Goal: Transaction & Acquisition: Obtain resource

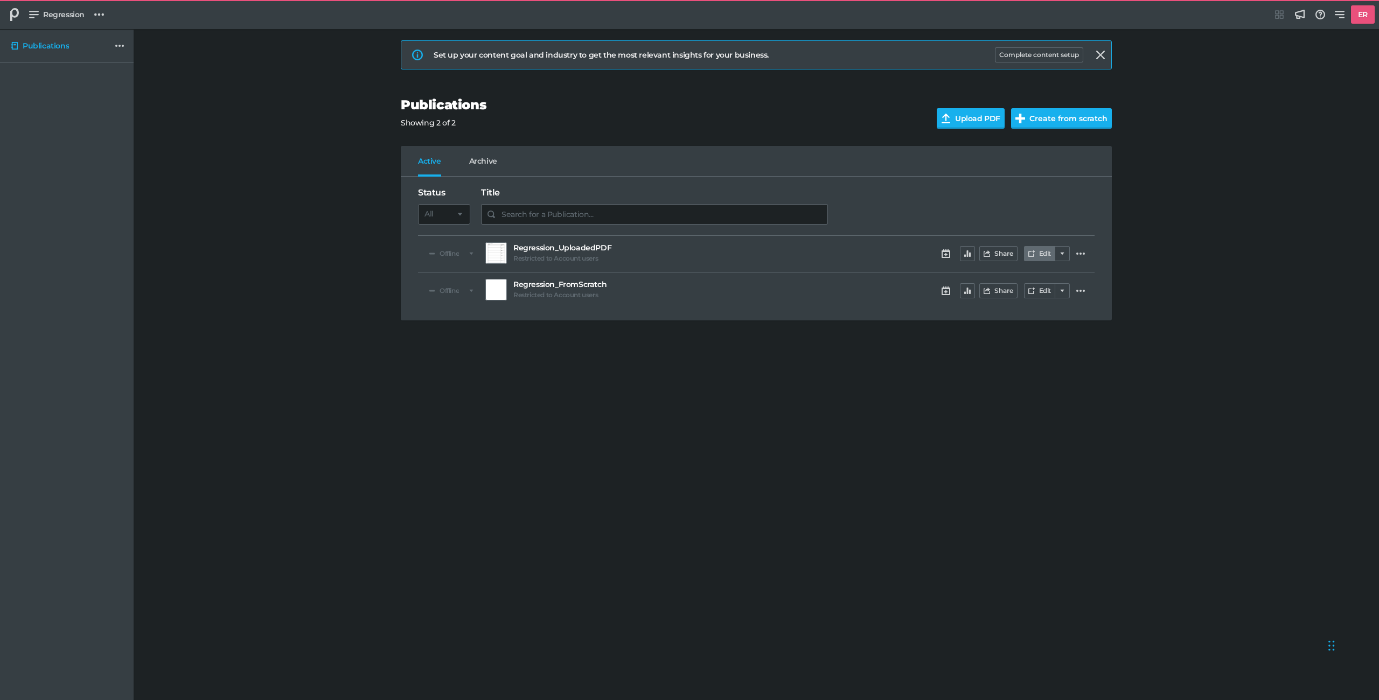
click at [1039, 258] on link "Edit" at bounding box center [1039, 253] width 31 height 15
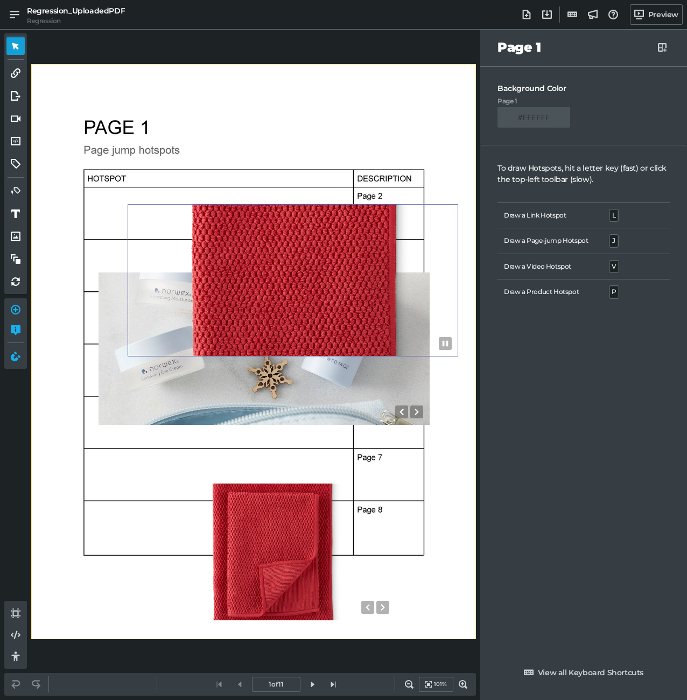
click at [304, 241] on div "0" at bounding box center [293, 280] width 331 height 152
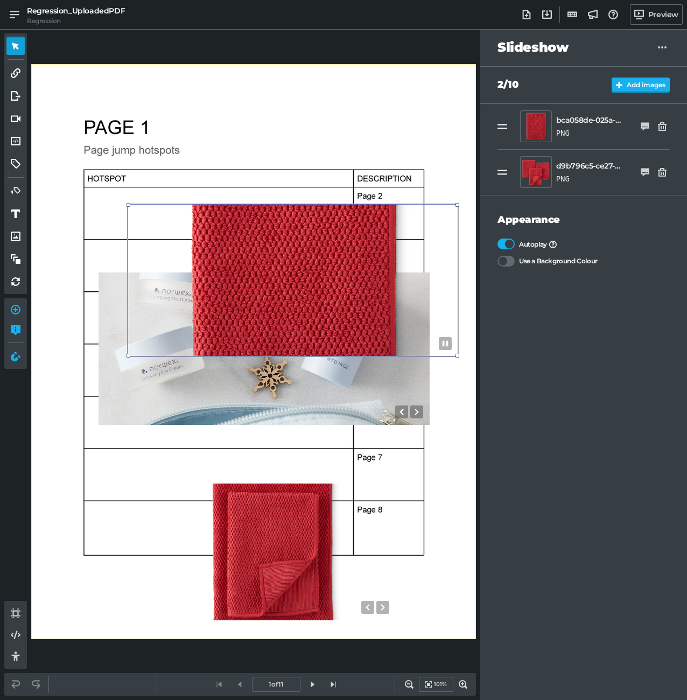
drag, startPoint x: 304, startPoint y: 241, endPoint x: 302, endPoint y: 230, distance: 10.9
click at [302, 230] on div "0" at bounding box center [293, 280] width 331 height 152
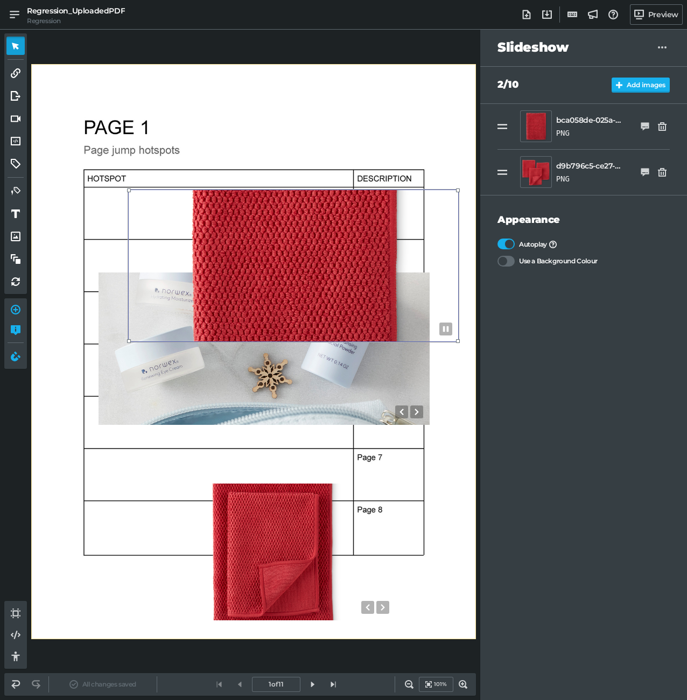
drag, startPoint x: 302, startPoint y: 230, endPoint x: 311, endPoint y: 170, distance: 60.5
click at [311, 190] on div "0" at bounding box center [293, 266] width 331 height 152
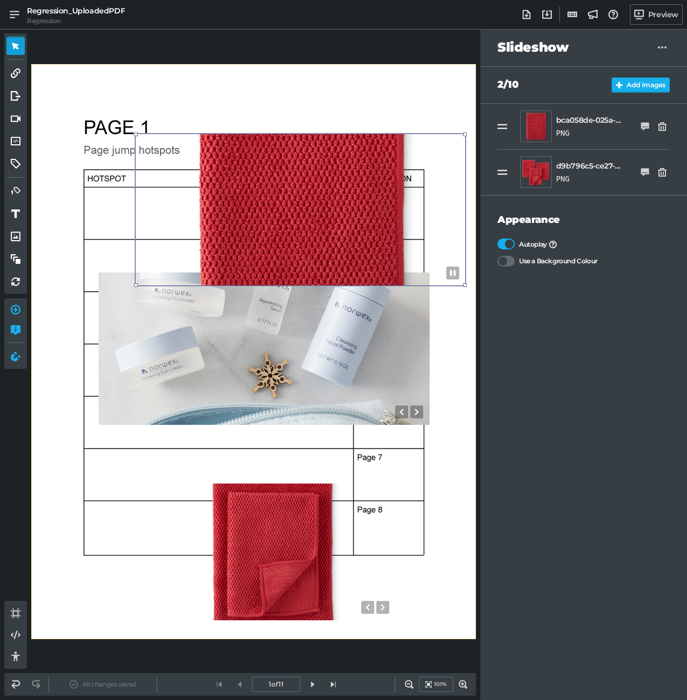
drag, startPoint x: 309, startPoint y: 201, endPoint x: 307, endPoint y: 267, distance: 66.3
click at [307, 267] on div "0" at bounding box center [300, 210] width 331 height 152
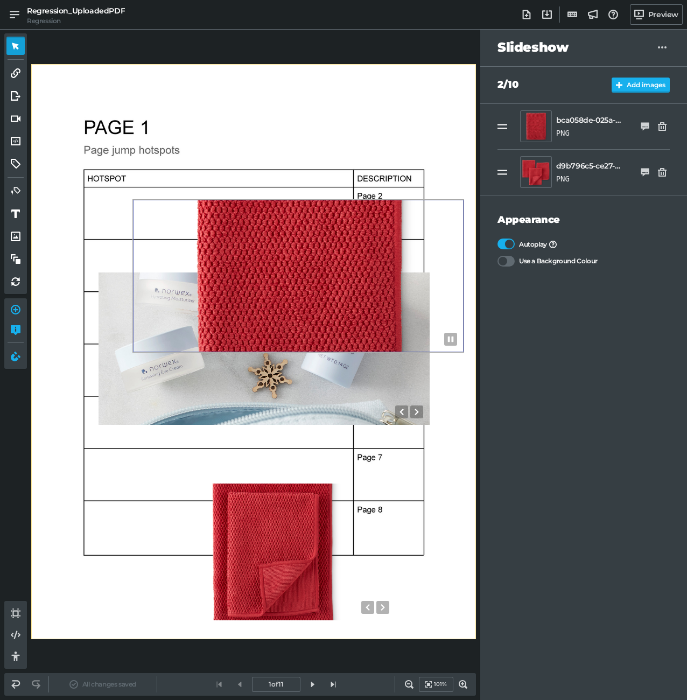
click at [296, 159] on div "0 0 0" at bounding box center [253, 352] width 445 height 576
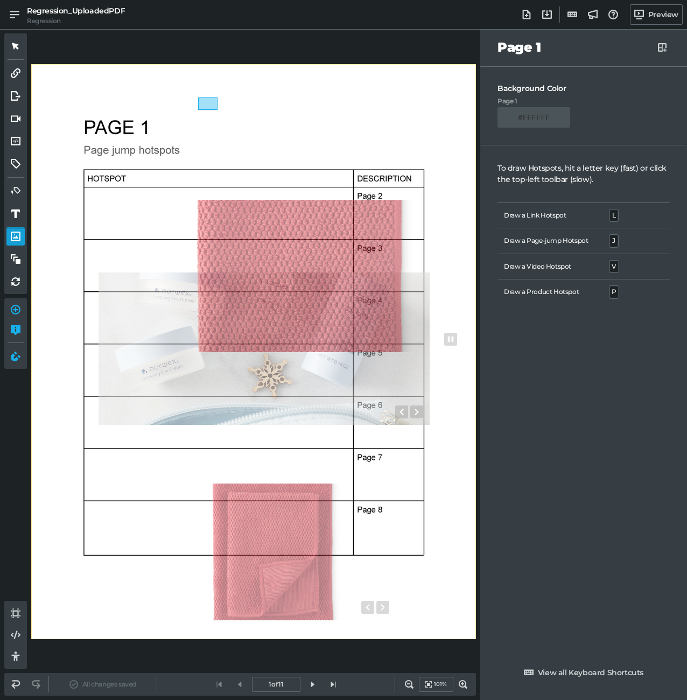
drag, startPoint x: 198, startPoint y: 98, endPoint x: 331, endPoint y: 175, distance: 153.3
click at [330, 173] on div "0 0 0" at bounding box center [253, 352] width 445 height 576
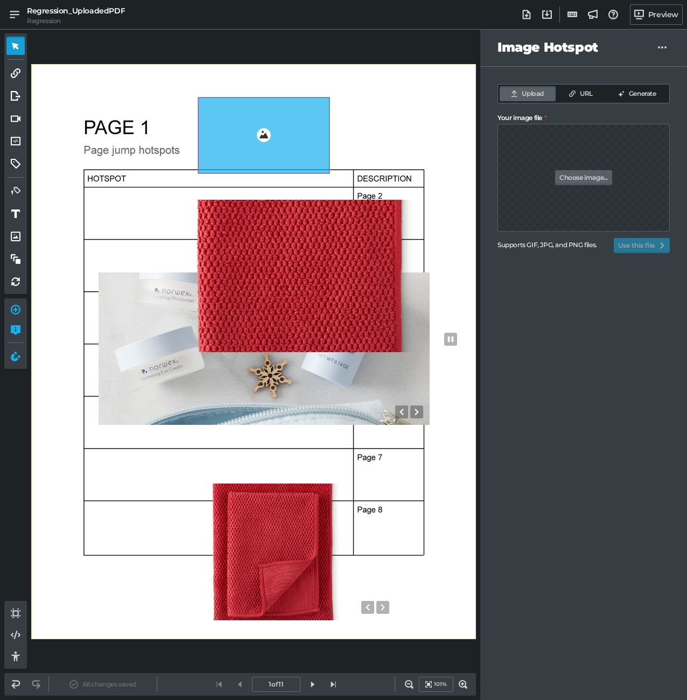
click at [587, 176] on link "Choose image..." at bounding box center [583, 177] width 57 height 15
click at [587, 169] on input "Your image file" at bounding box center [584, 146] width 172 height 45
type input "C:\fakepath\TestImageNoBK.png"
click at [628, 244] on button "Use this file" at bounding box center [642, 245] width 56 height 15
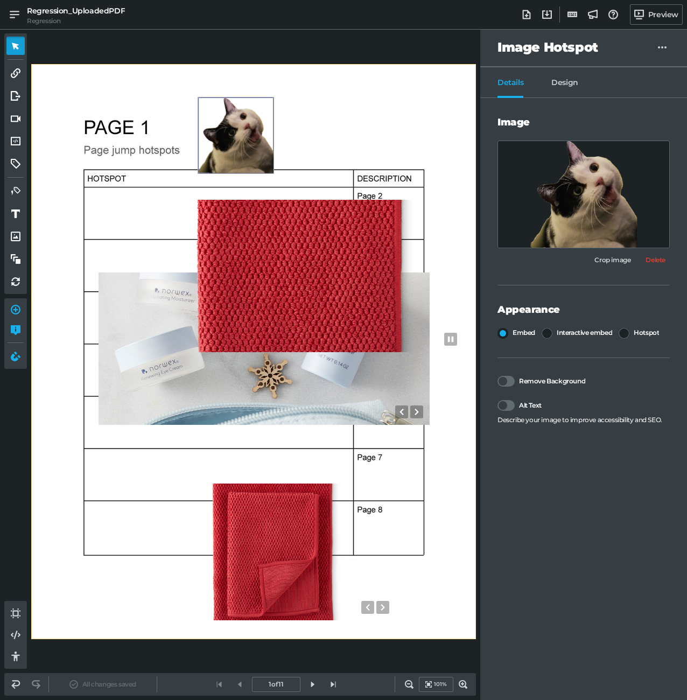
click at [434, 478] on div "0 0 0 0" at bounding box center [253, 352] width 445 height 576
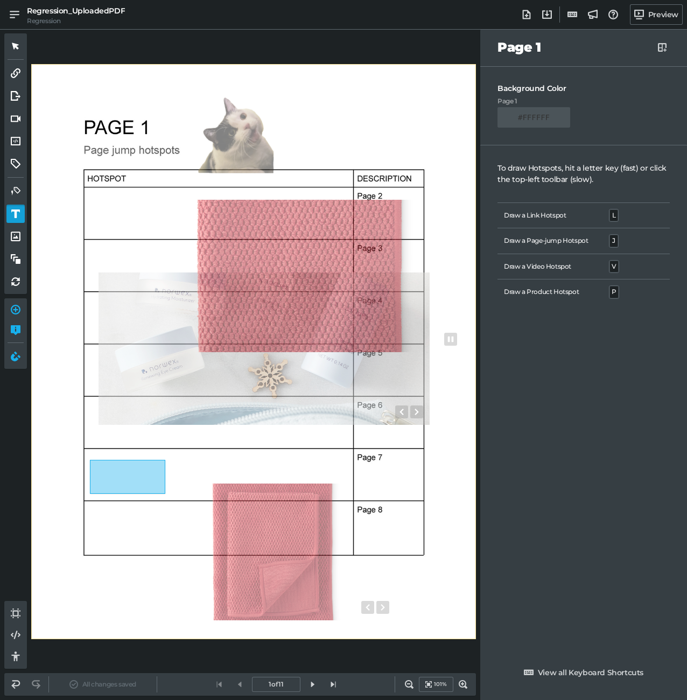
drag, startPoint x: 90, startPoint y: 461, endPoint x: 165, endPoint y: 494, distance: 82.5
click at [165, 494] on div "0 0 0 0" at bounding box center [253, 352] width 445 height 576
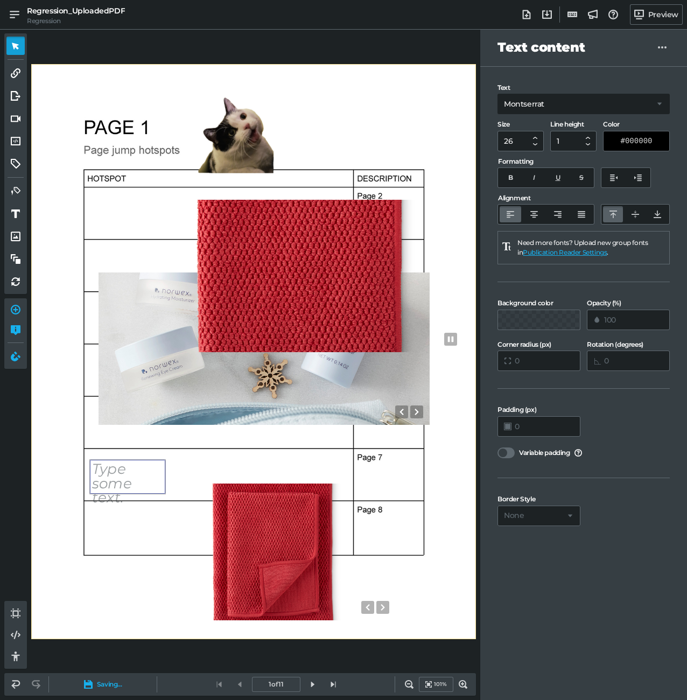
click at [112, 484] on div at bounding box center [127, 477] width 75 height 34
click at [185, 447] on div "0 0 0 0 HELLO 0" at bounding box center [253, 352] width 445 height 576
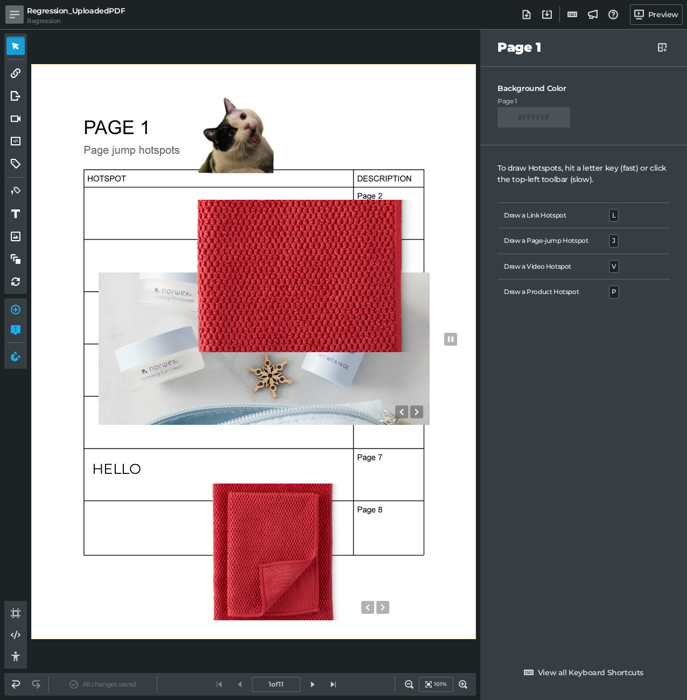
click at [18, 6] on link at bounding box center [14, 14] width 18 height 18
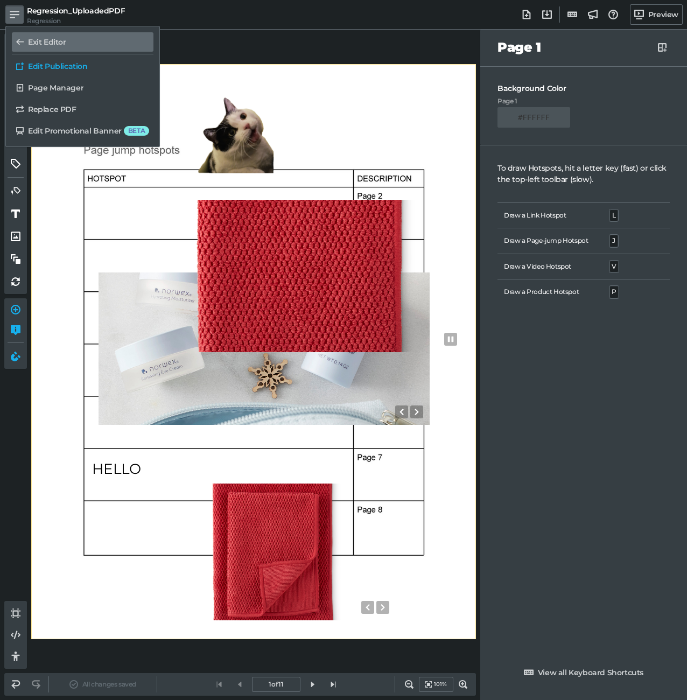
click at [33, 44] on h5 "Exit Editor" at bounding box center [47, 42] width 38 height 9
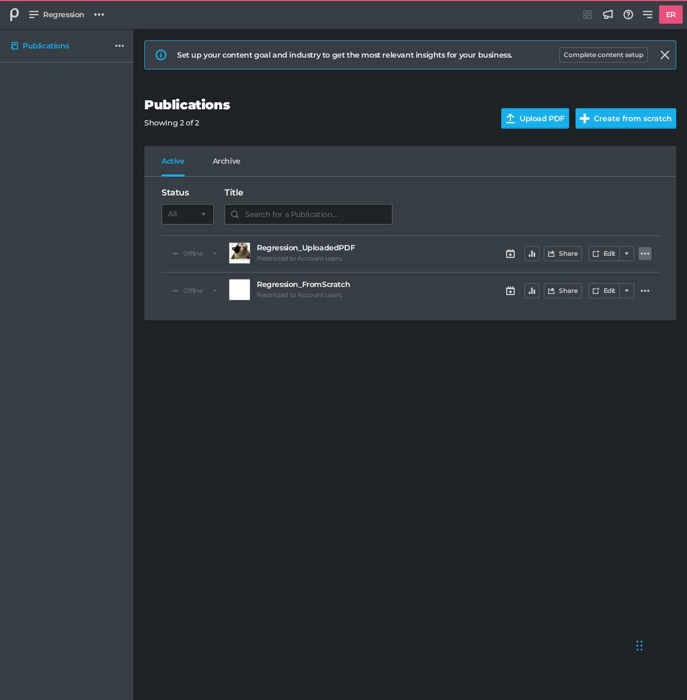
click at [647, 255] on icon at bounding box center [645, 253] width 9 height 9
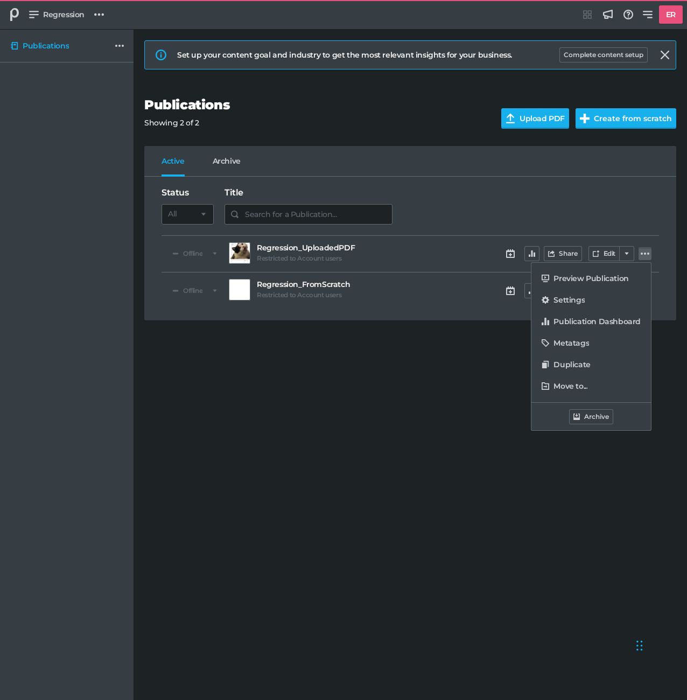
click at [494, 239] on div "Preview Publication Settings Publication Dashboard Metatags Duplicate Move to..…" at bounding box center [343, 350] width 687 height 700
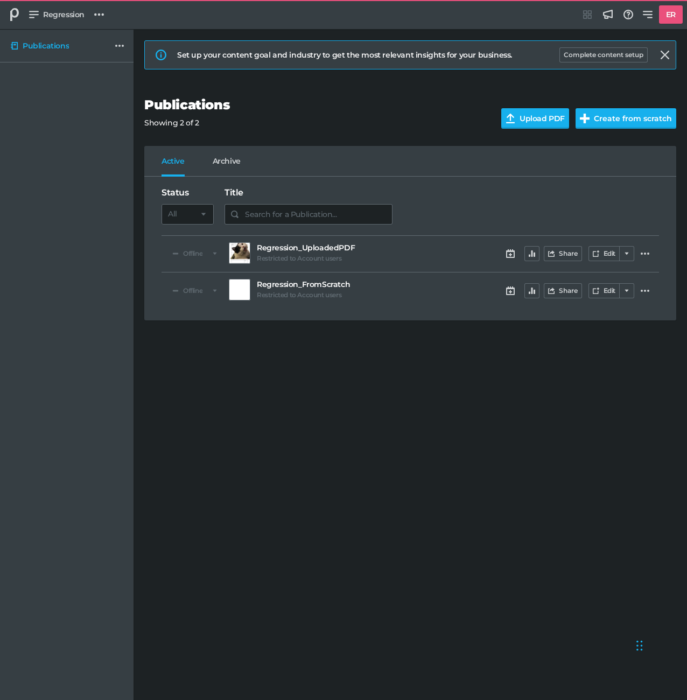
click at [336, 246] on h5 "Regression_UploadedPDF" at bounding box center [325, 248] width 136 height 9
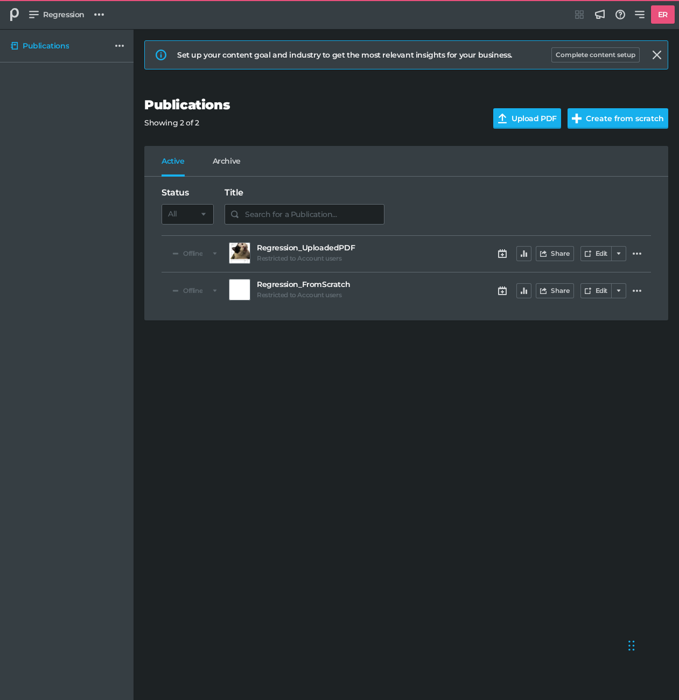
select select "bl"
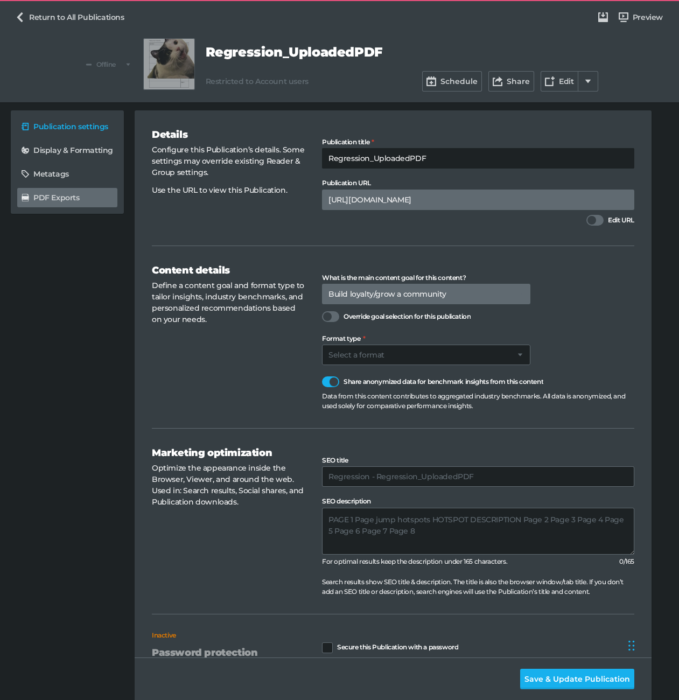
click at [58, 204] on link "PDF Exports" at bounding box center [67, 197] width 100 height 19
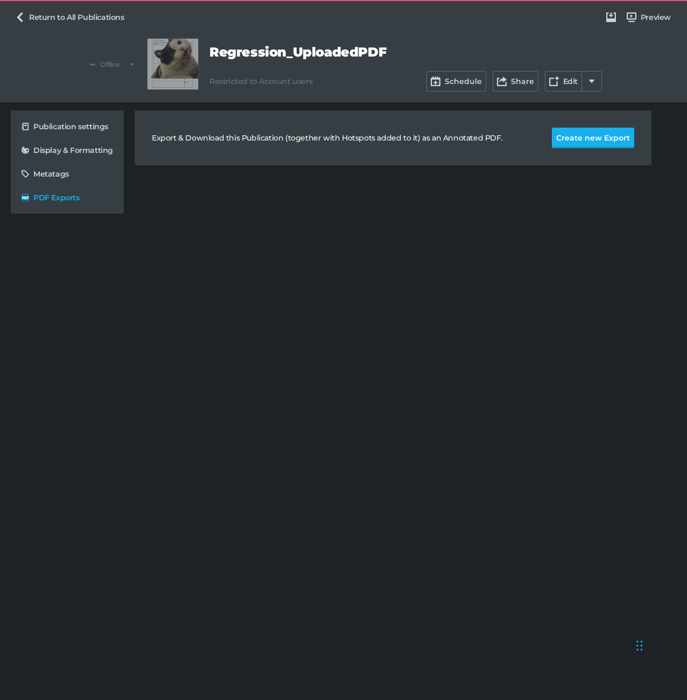
click at [592, 149] on div "Export & Download this Publication (together with Hotspots added to it) as an A…" at bounding box center [393, 137] width 517 height 55
click at [593, 140] on button "Create new Export" at bounding box center [593, 138] width 82 height 20
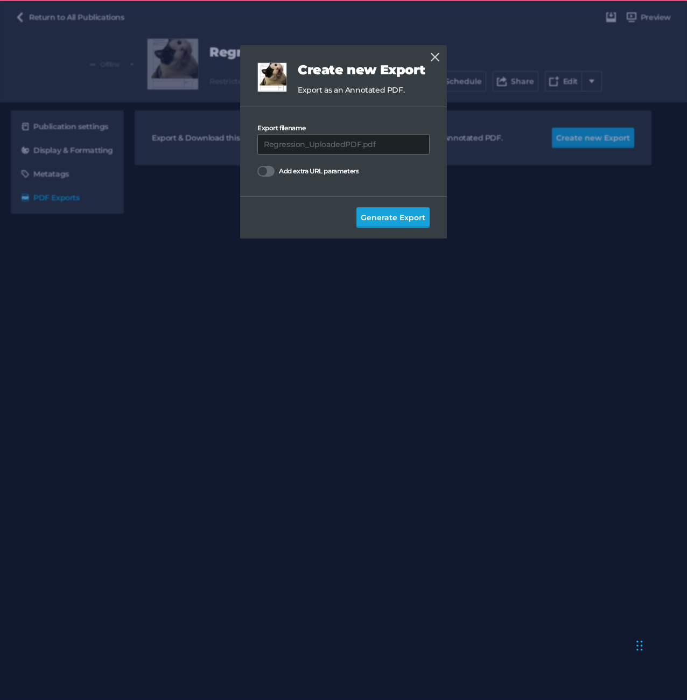
click at [421, 212] on span "Generate Export" at bounding box center [393, 218] width 65 height 12
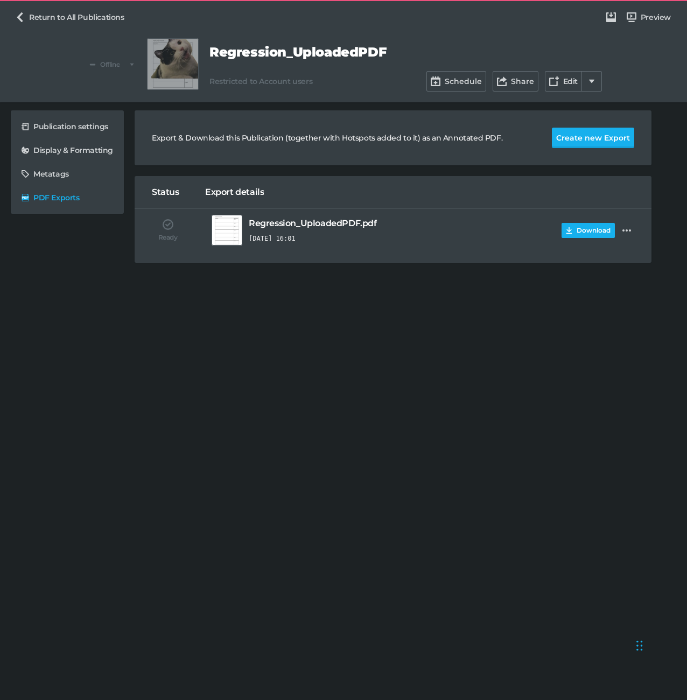
click at [579, 237] on button "Download" at bounding box center [588, 230] width 53 height 15
click at [558, 80] on icon at bounding box center [555, 82] width 10 height 10
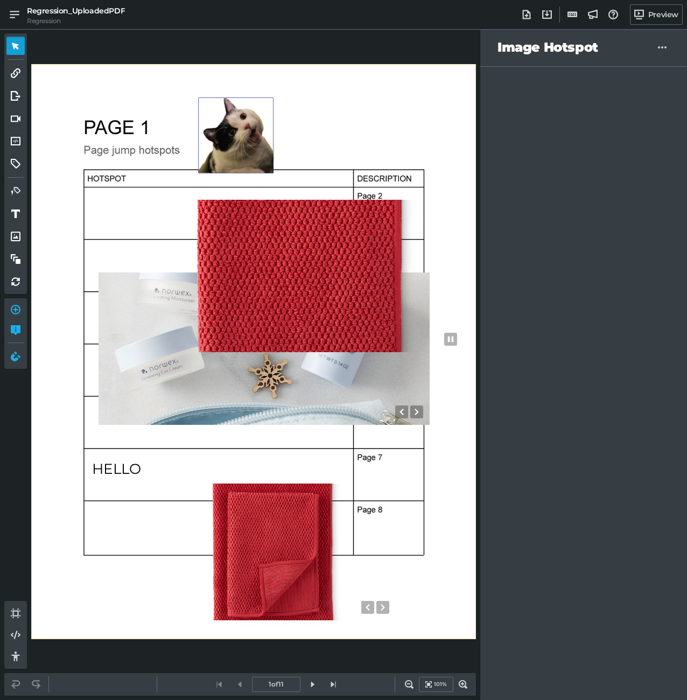
click at [249, 149] on div "0" at bounding box center [235, 136] width 75 height 76
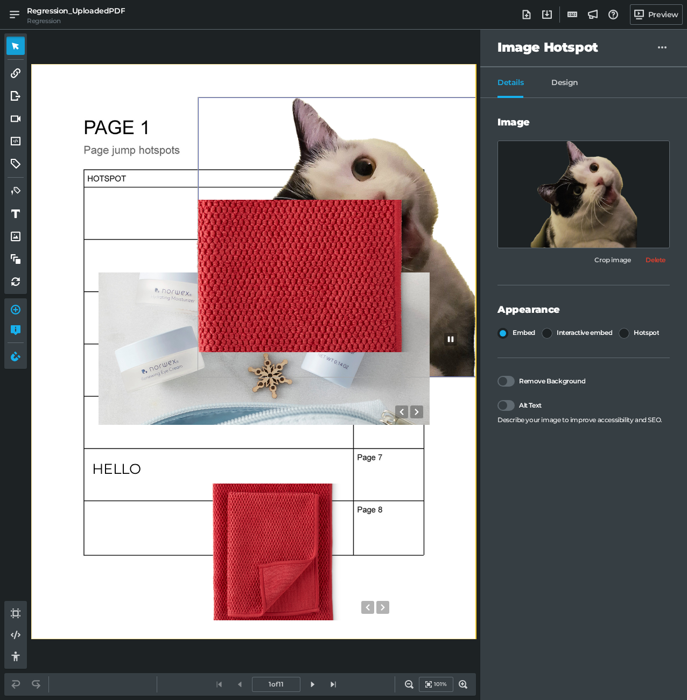
drag, startPoint x: 271, startPoint y: 172, endPoint x: 356, endPoint y: 184, distance: 85.5
click at [443, 541] on div "0 0 0 0 HELLO 0" at bounding box center [253, 352] width 445 height 576
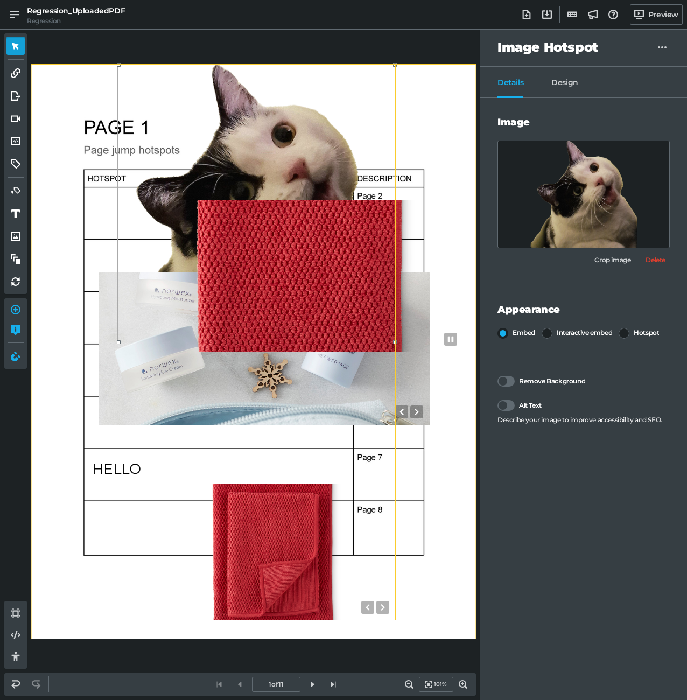
drag, startPoint x: 335, startPoint y: 134, endPoint x: 227, endPoint y: 92, distance: 115.9
click at [226, 90] on div "0" at bounding box center [257, 204] width 278 height 280
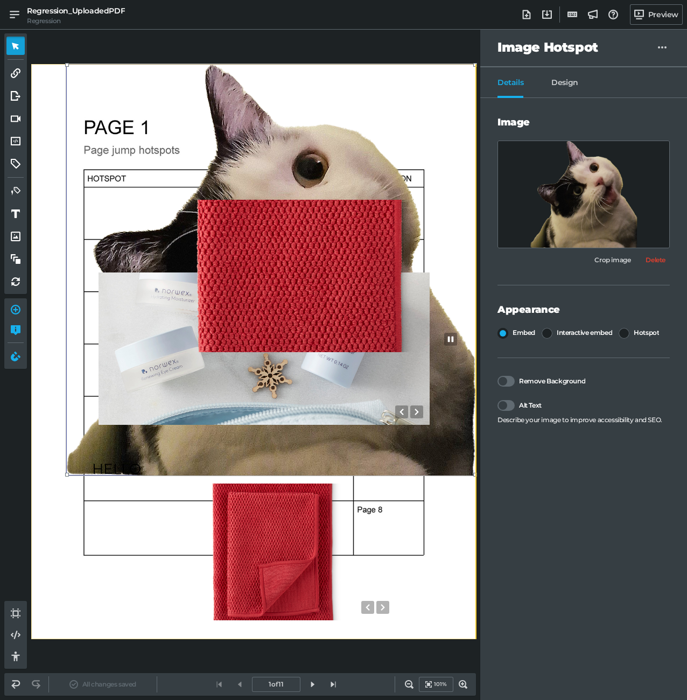
drag, startPoint x: 342, startPoint y: 342, endPoint x: 744, endPoint y: 772, distance: 588.2
click at [687, 0] on html "Regression_UploadedPDF Regression Add new page Import Hotspots from another Pub…" at bounding box center [343, 0] width 687 height 0
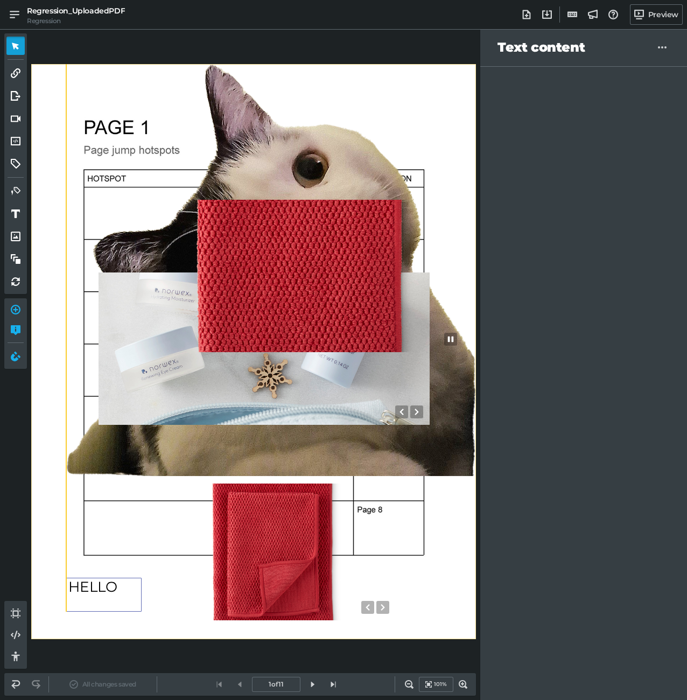
drag, startPoint x: 119, startPoint y: 468, endPoint x: 107, endPoint y: 586, distance: 118.5
click at [99, 586] on div "HELLO" at bounding box center [103, 595] width 75 height 34
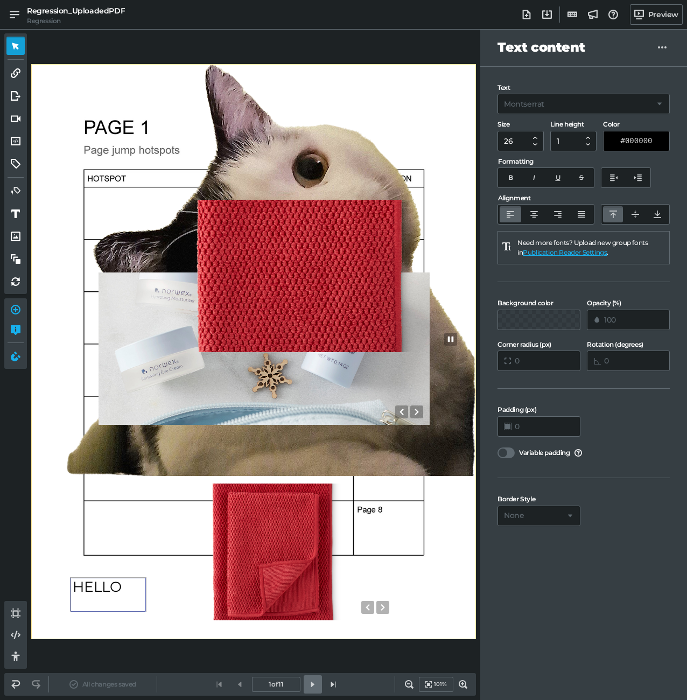
click at [315, 680] on icon at bounding box center [313, 685] width 10 height 10
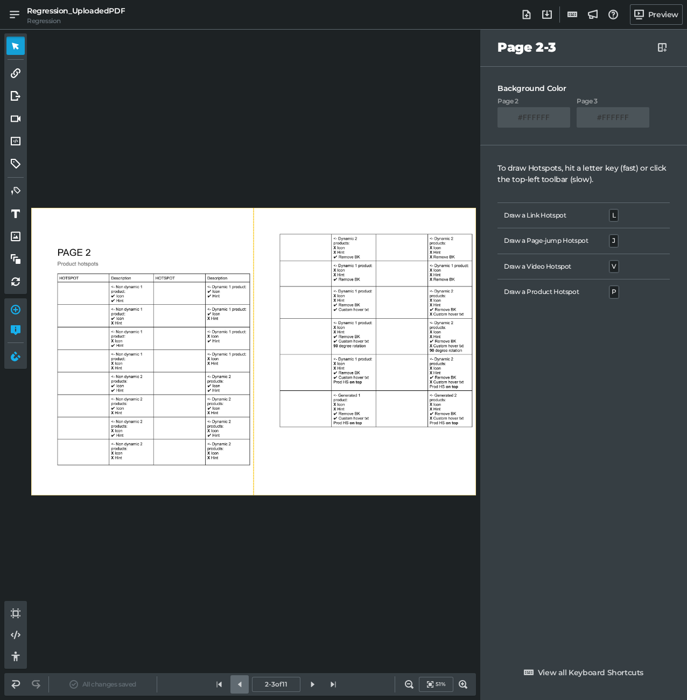
click at [237, 678] on link at bounding box center [240, 685] width 18 height 18
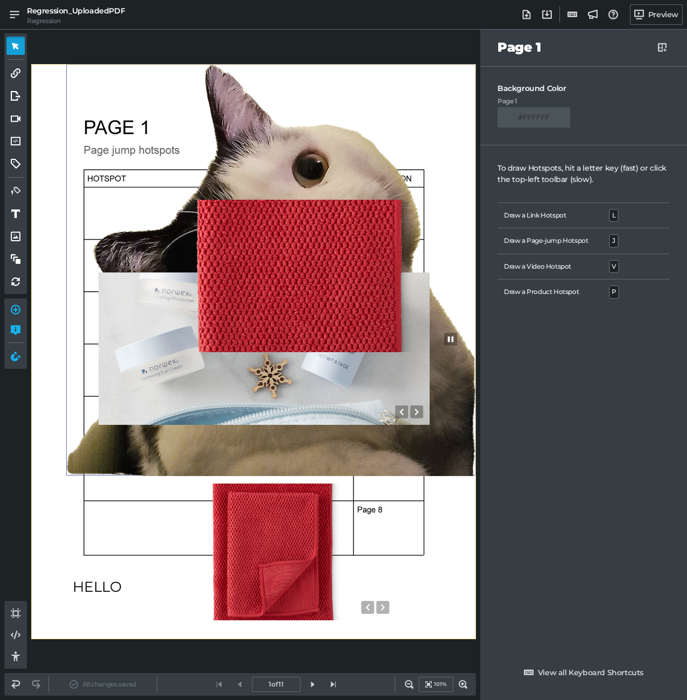
click at [354, 122] on div "0" at bounding box center [271, 270] width 410 height 412
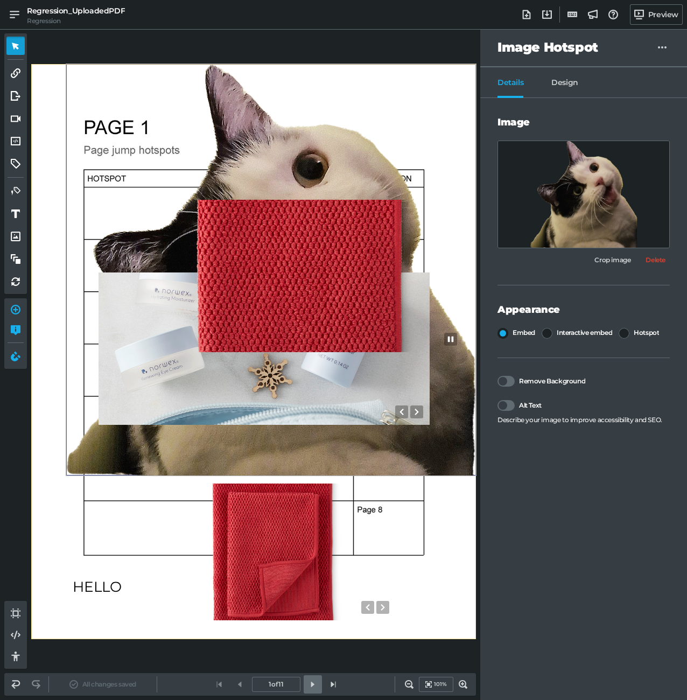
click at [312, 690] on link at bounding box center [313, 685] width 18 height 18
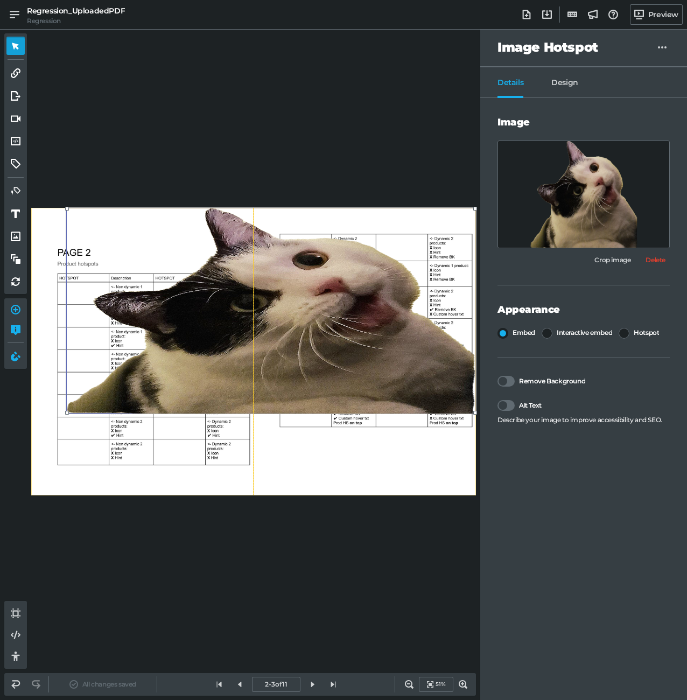
click at [425, 344] on div "0" at bounding box center [271, 311] width 410 height 206
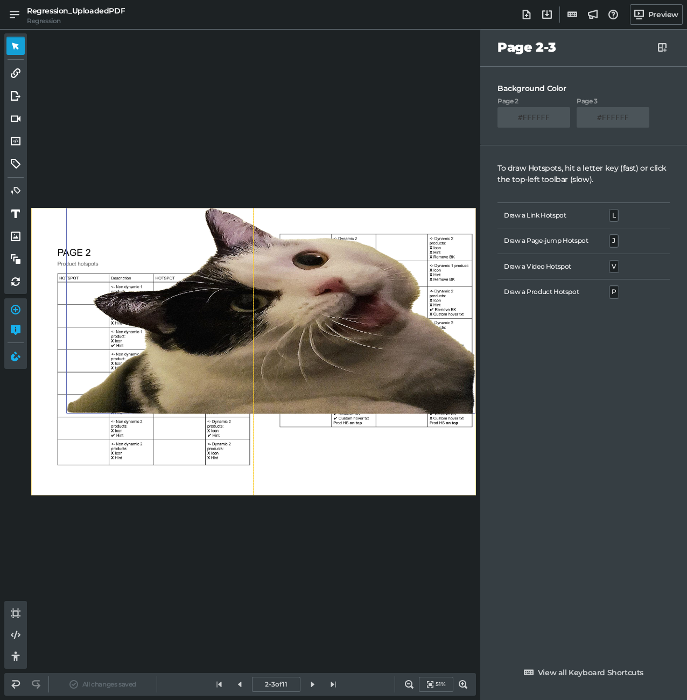
drag, startPoint x: 64, startPoint y: 295, endPoint x: 73, endPoint y: 294, distance: 8.6
click at [73, 294] on div "0" at bounding box center [253, 352] width 445 height 288
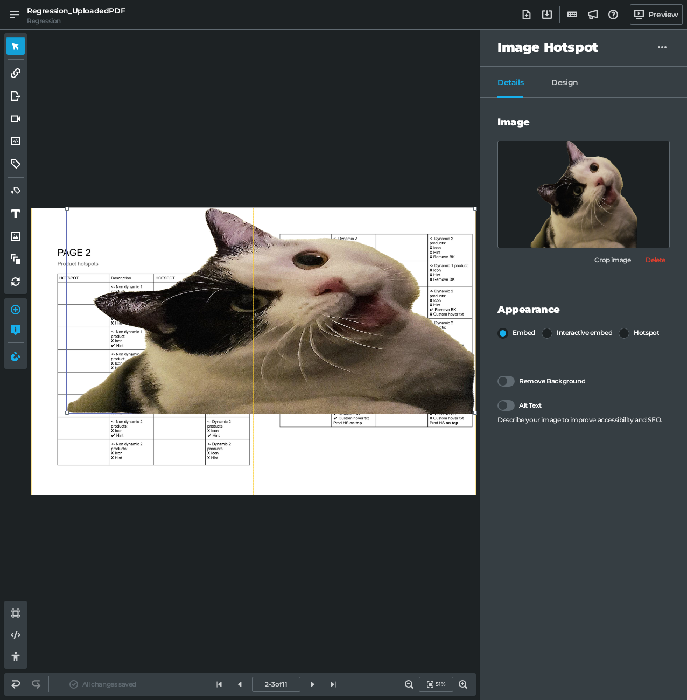
click at [72, 287] on div "0" at bounding box center [271, 311] width 410 height 206
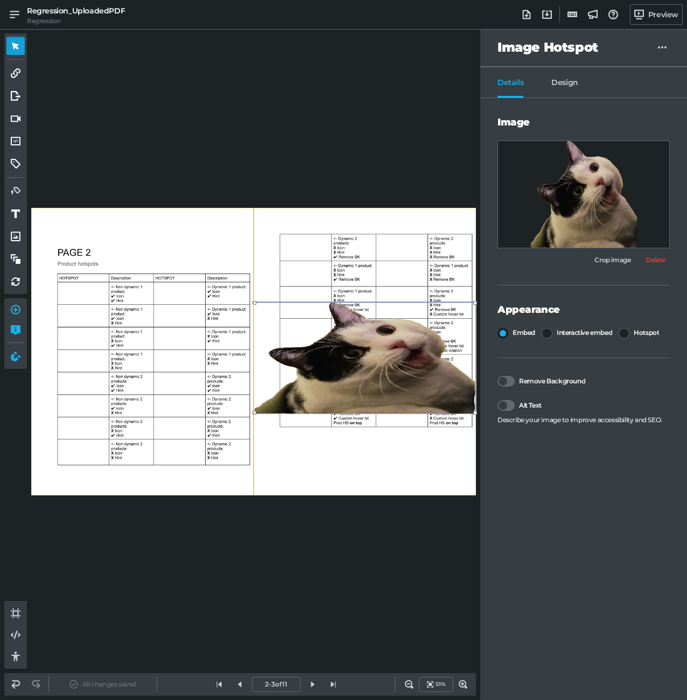
drag, startPoint x: 67, startPoint y: 209, endPoint x: 413, endPoint y: 301, distance: 358.1
click at [413, 301] on div "0" at bounding box center [253, 352] width 445 height 288
click at [565, 81] on span "Design" at bounding box center [565, 88] width 27 height 20
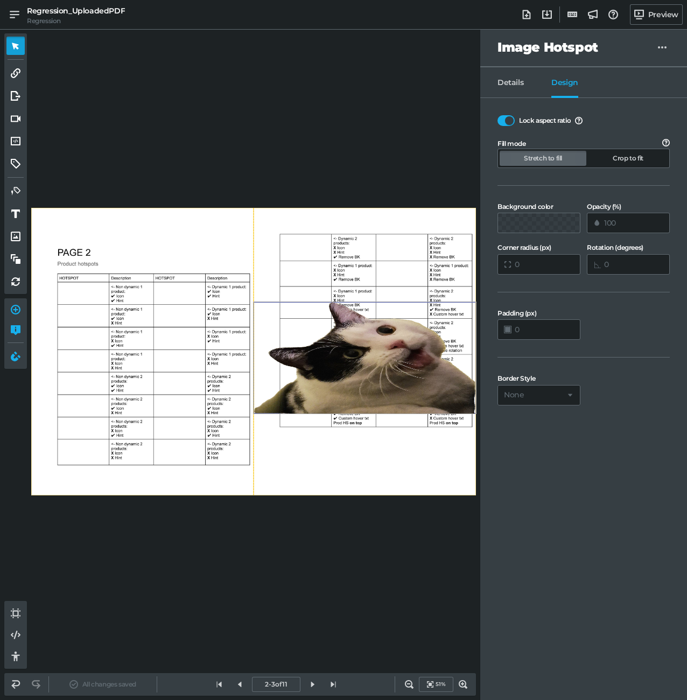
click at [531, 117] on span "Lock aspect ratio" at bounding box center [545, 120] width 52 height 11
click at [498, 115] on input "Lock aspect ratio" at bounding box center [498, 115] width 0 height 0
click at [517, 120] on label "Lock aspect ratio" at bounding box center [534, 120] width 73 height 11
click at [498, 115] on input "Lock aspect ratio" at bounding box center [498, 115] width 0 height 0
click at [516, 121] on label "Lock aspect ratio" at bounding box center [534, 120] width 73 height 11
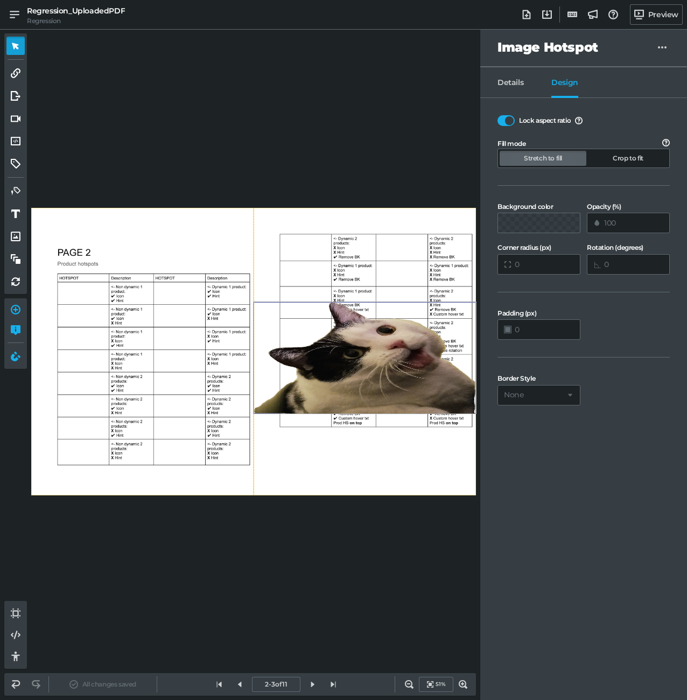
click at [498, 115] on input "Lock aspect ratio" at bounding box center [498, 115] width 0 height 0
click at [344, 321] on div "0" at bounding box center [365, 358] width 223 height 112
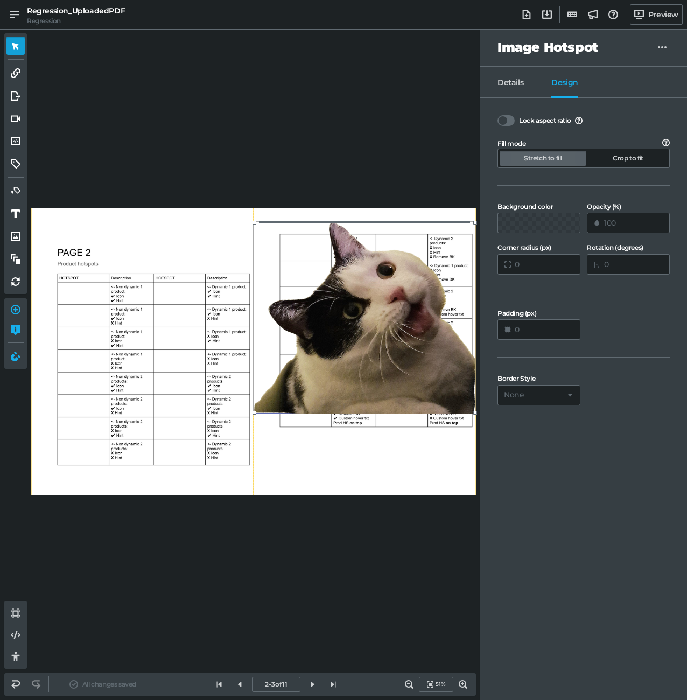
drag, startPoint x: 357, startPoint y: 299, endPoint x: 357, endPoint y: 215, distance: 84.0
click at [357, 220] on link at bounding box center [365, 222] width 214 height 5
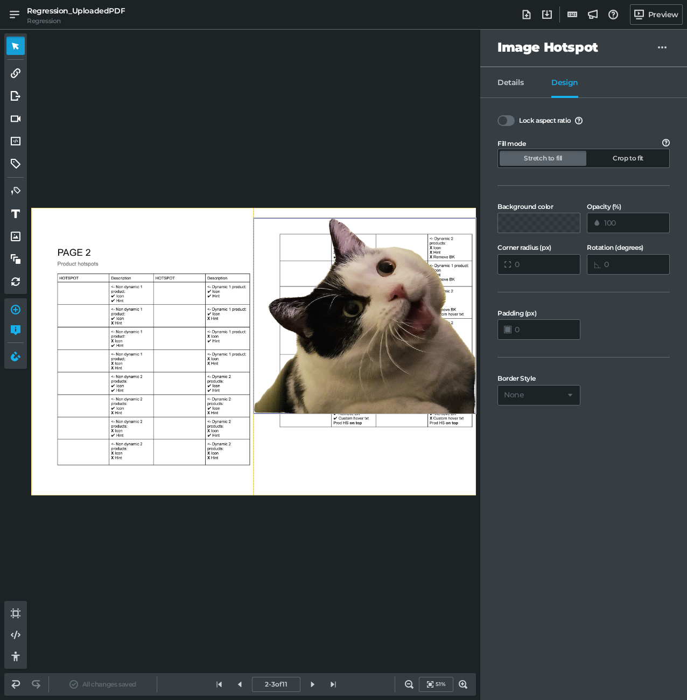
click at [223, 305] on div "0" at bounding box center [253, 352] width 445 height 288
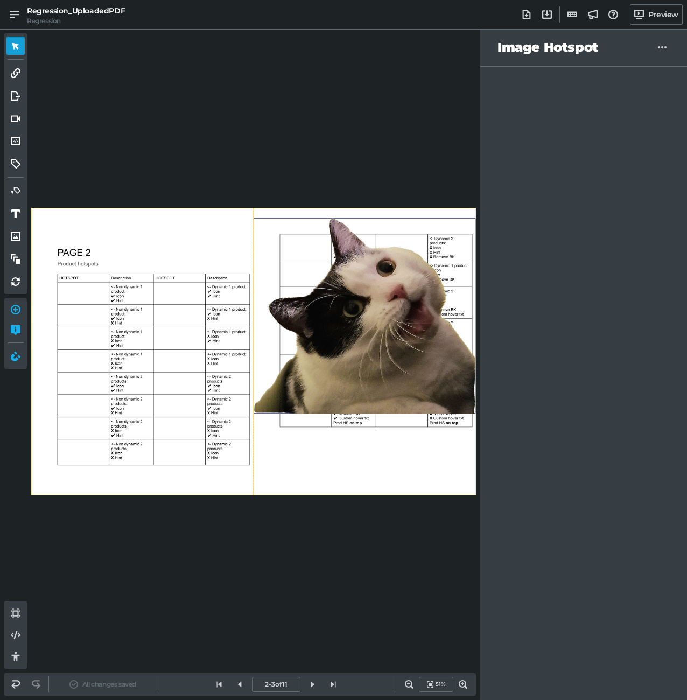
click at [254, 262] on div "0" at bounding box center [365, 316] width 223 height 196
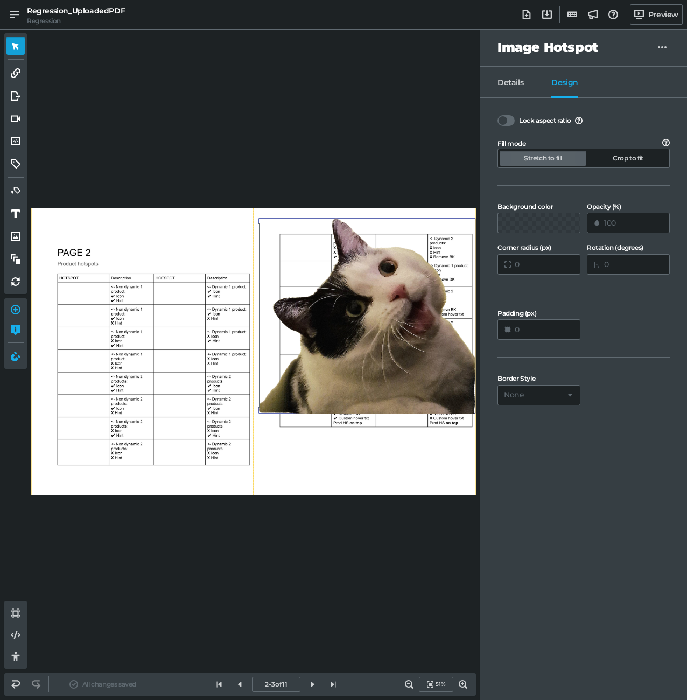
drag, startPoint x: 255, startPoint y: 263, endPoint x: 266, endPoint y: 263, distance: 10.8
click at [261, 263] on link at bounding box center [258, 316] width 5 height 188
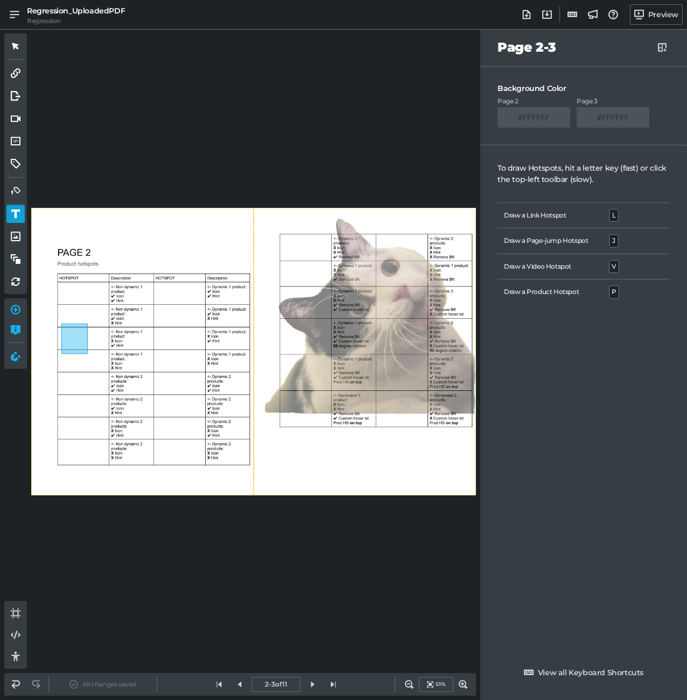
drag, startPoint x: 88, startPoint y: 354, endPoint x: 120, endPoint y: 371, distance: 35.9
click at [120, 371] on div "0" at bounding box center [253, 352] width 445 height 288
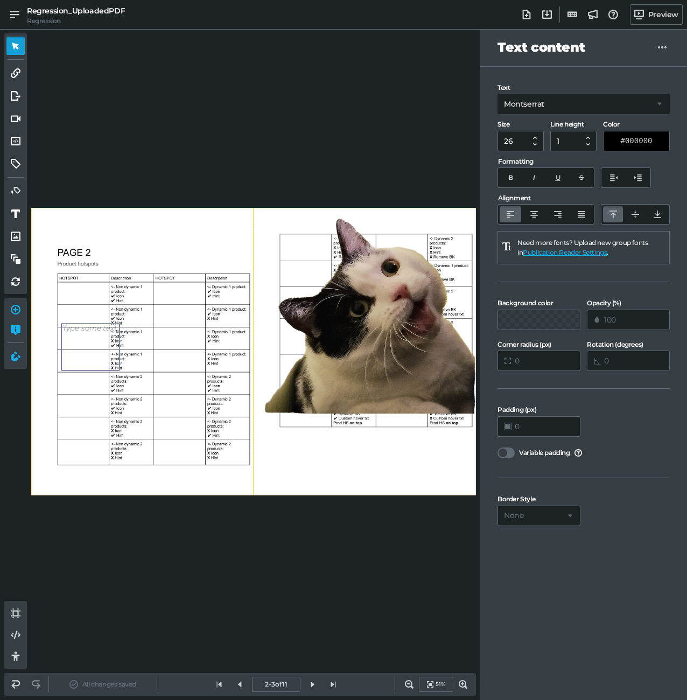
click at [101, 356] on div at bounding box center [90, 347] width 58 height 47
click at [102, 372] on link at bounding box center [90, 370] width 50 height 5
click at [112, 400] on div "0 osdfjkghnol;'wjfngvbjldnrdfgjnoadjl'n'bofjneartokbn'jl;el; 0" at bounding box center [253, 352] width 445 height 288
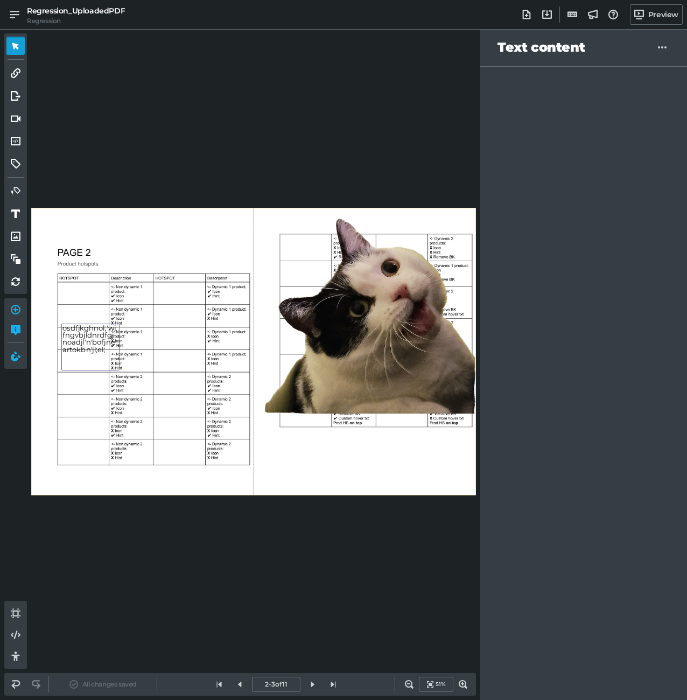
click at [117, 369] on div "osdfjkghnol;'wjfngvbjldnrdfgjnoadjl'n'bofjneartokbn'jl;el;" at bounding box center [90, 347] width 58 height 47
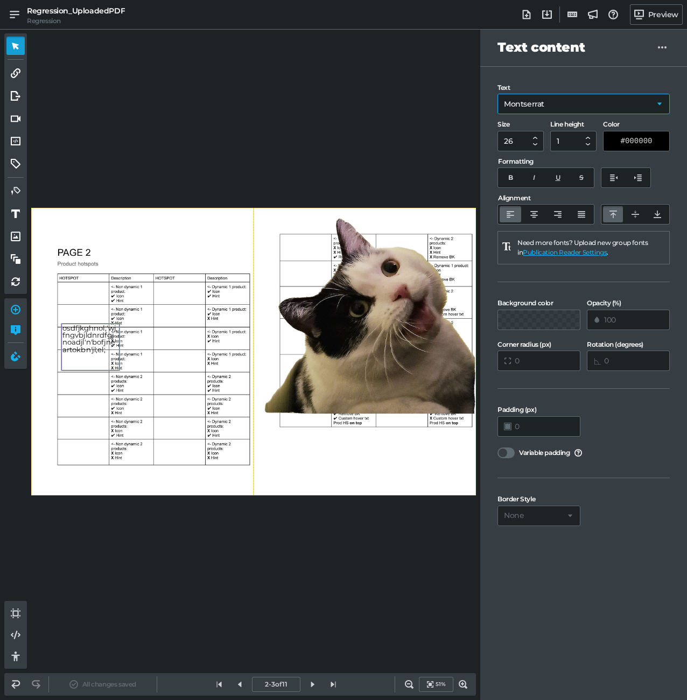
click at [590, 101] on select "Montserrat RubikMoonrocks-Regular uncleSam uncleSam uncleSam uncleSam" at bounding box center [584, 104] width 172 height 20
select select "uncleSam"
click at [89, 358] on div "osdfjkghnol;'wjfngvbjldnrdfgjnoadjl'n'bofjneartokbn'jl;el;" at bounding box center [90, 347] width 58 height 47
click at [126, 434] on div "0 osdfjkghnol;'wjfngvbjldnrdfgjnoadjl'n'bofjneartokbn'jl;el; 0" at bounding box center [253, 352] width 445 height 288
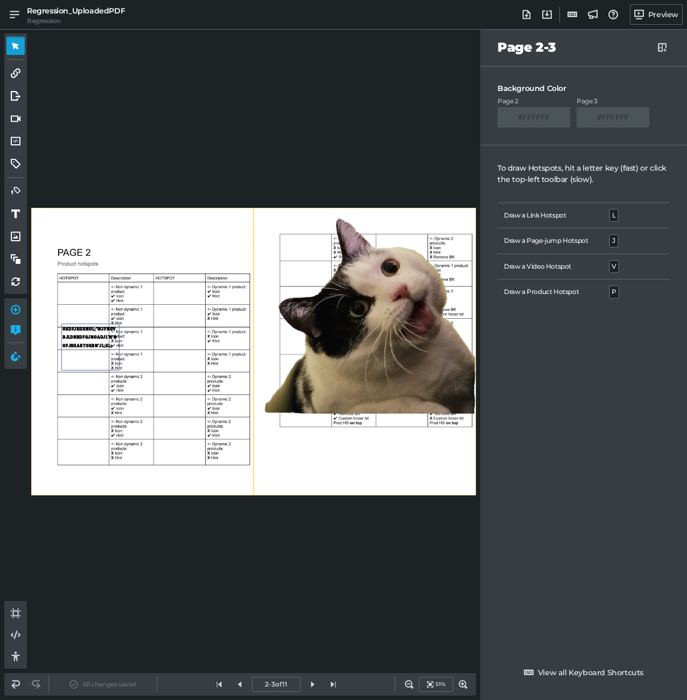
click at [79, 333] on div "osdfjkghnol;'wjfngvbjldnrdfgjnoadjl'n'bofjneartokbn'jl;el;" at bounding box center [90, 347] width 58 height 47
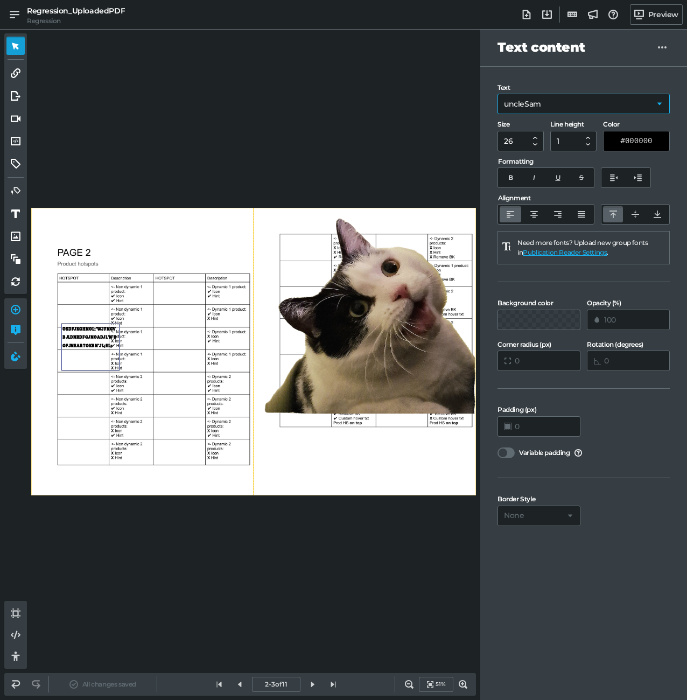
click at [536, 111] on select "Montserrat RubikMoonrocks-Regular uncleSam uncleSam uncleSam uncleSam" at bounding box center [584, 104] width 172 height 20
select select "RubikMoonrocks-Regular"
drag, startPoint x: 126, startPoint y: 435, endPoint x: 139, endPoint y: 433, distance: 13.6
click at [127, 435] on div "0 osdfjkghnol;'wjfngvbjldnrdfgjnoadjl'n'bofjneartokbn'jl;el; 0" at bounding box center [253, 352] width 445 height 288
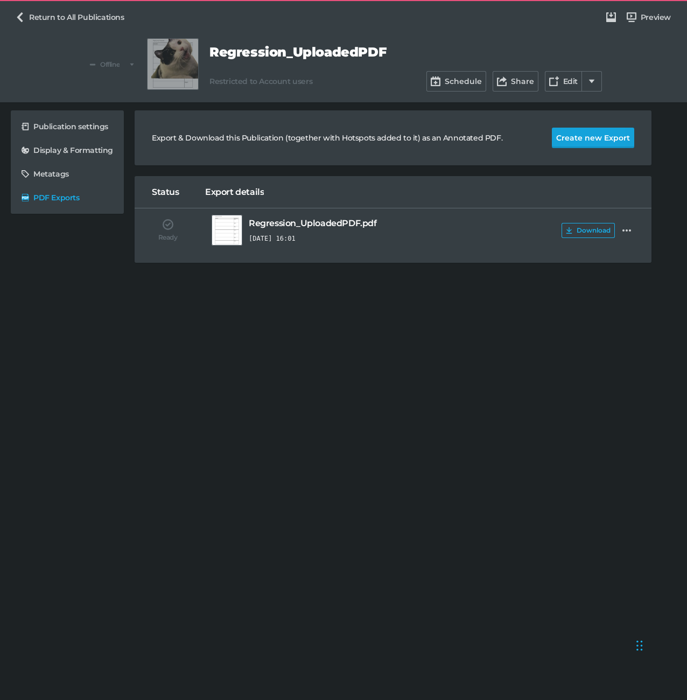
click at [592, 140] on button "Create new Export" at bounding box center [593, 138] width 82 height 20
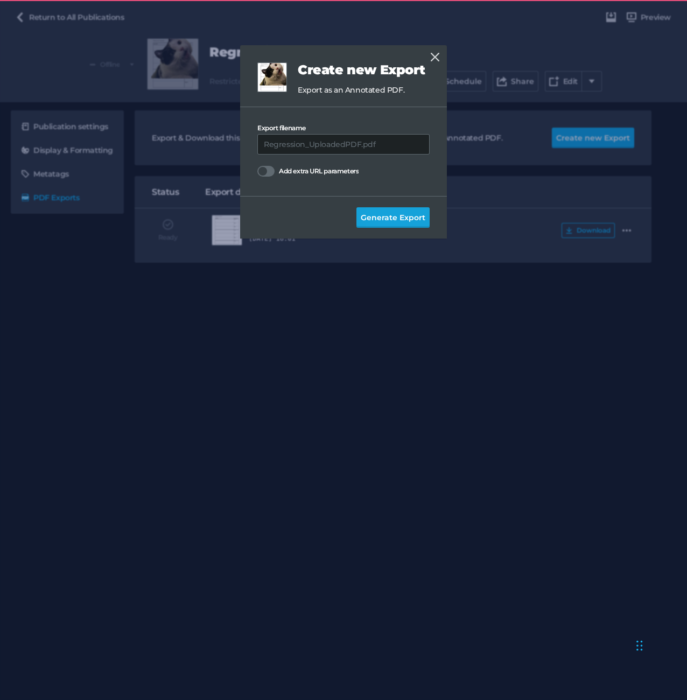
click at [395, 216] on span "Generate Export" at bounding box center [393, 218] width 65 height 12
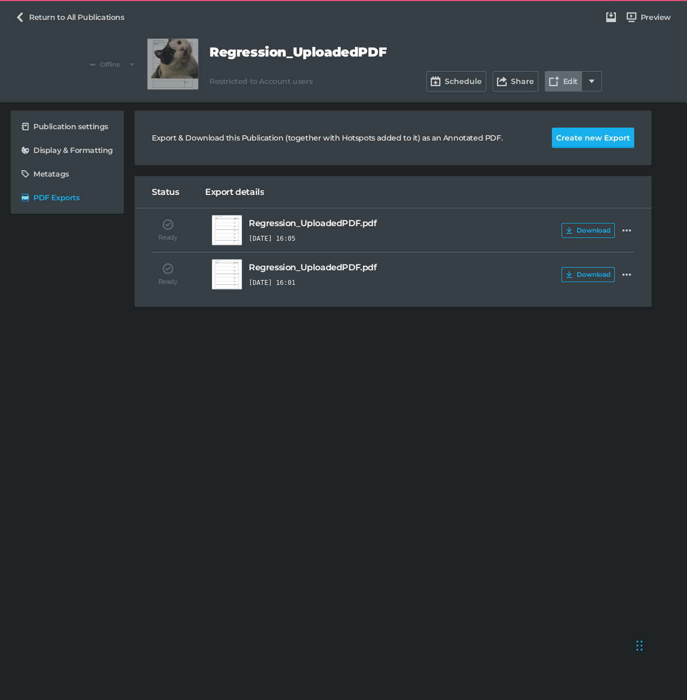
click at [568, 80] on link "Edit" at bounding box center [563, 81] width 37 height 20
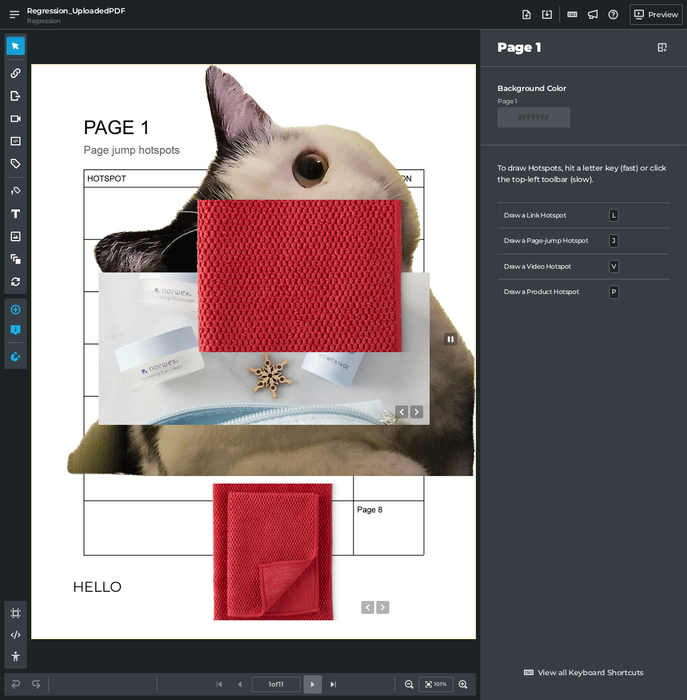
click at [310, 690] on link at bounding box center [313, 685] width 18 height 18
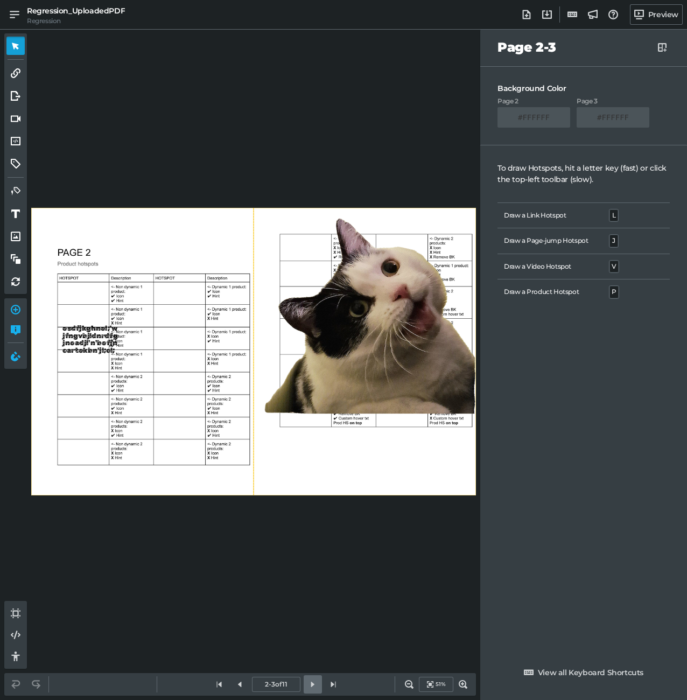
click at [311, 685] on icon at bounding box center [312, 684] width 3 height 5
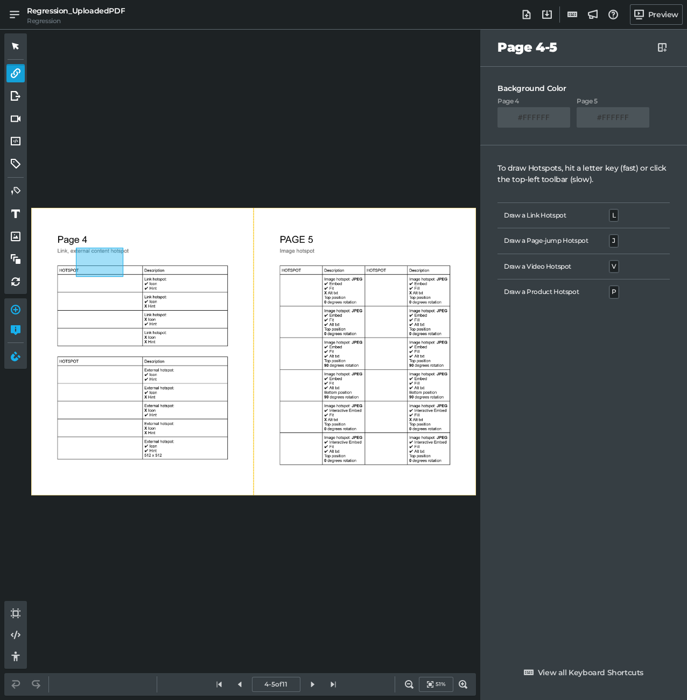
drag, startPoint x: 79, startPoint y: 250, endPoint x: 176, endPoint y: 330, distance: 125.1
click at [176, 330] on div at bounding box center [253, 352] width 445 height 288
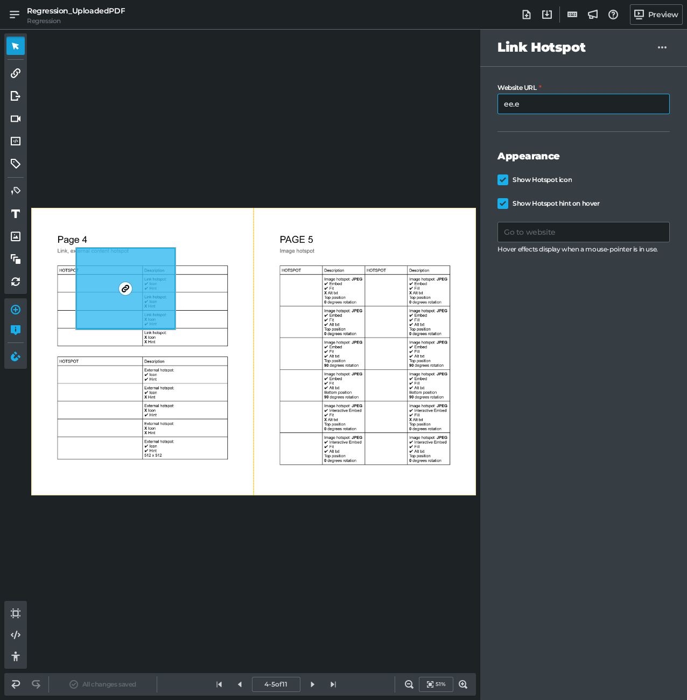
type input "[DOMAIN_NAME]"
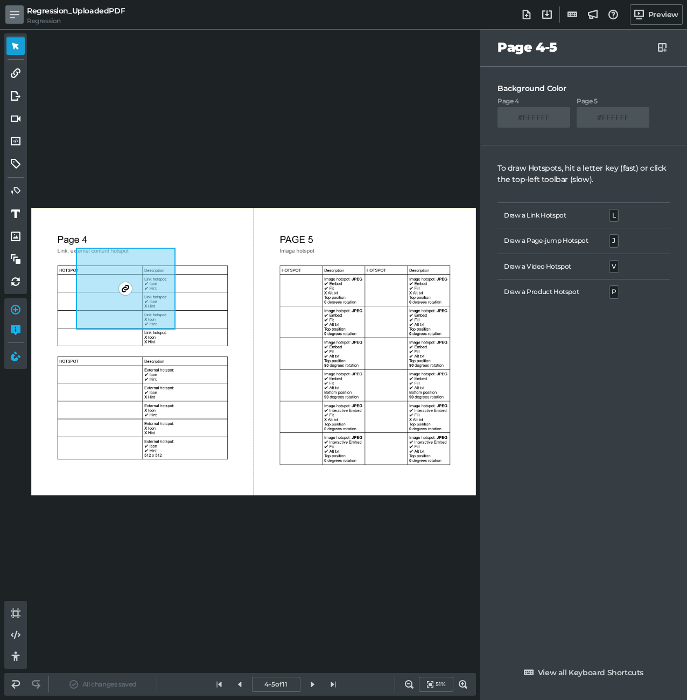
click at [10, 14] on icon at bounding box center [15, 15] width 10 height 8
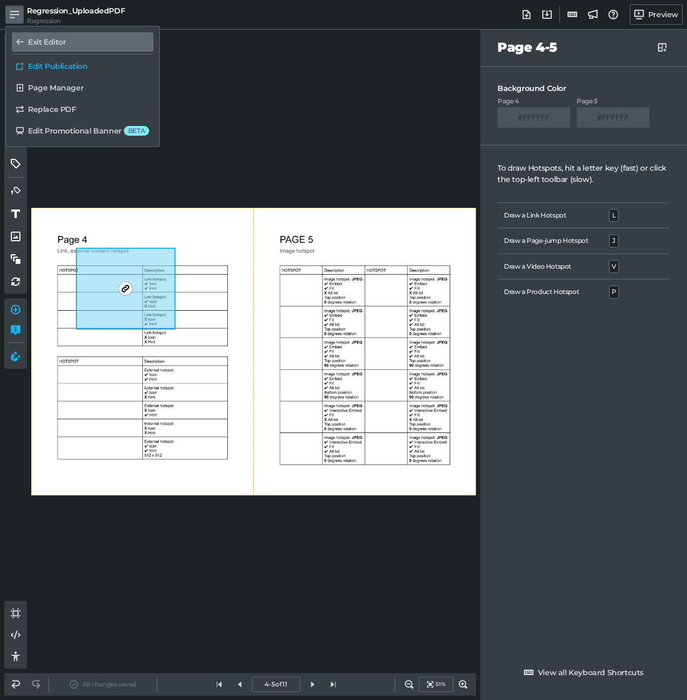
click at [41, 41] on h5 "Exit Editor" at bounding box center [47, 42] width 38 height 9
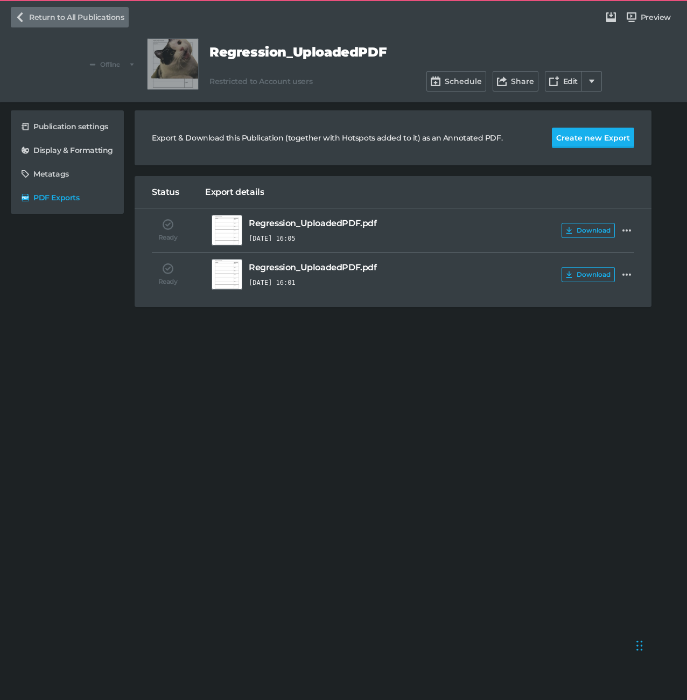
click at [46, 22] on link "Return to All Publications" at bounding box center [70, 17] width 118 height 20
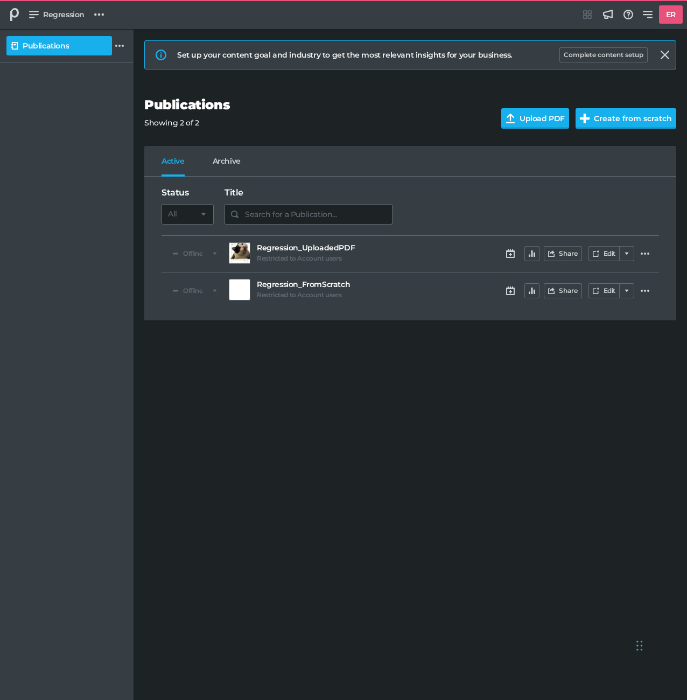
click at [45, 43] on h5 "Publications" at bounding box center [46, 45] width 46 height 9
click at [51, 23] on link "Regression" at bounding box center [57, 14] width 64 height 20
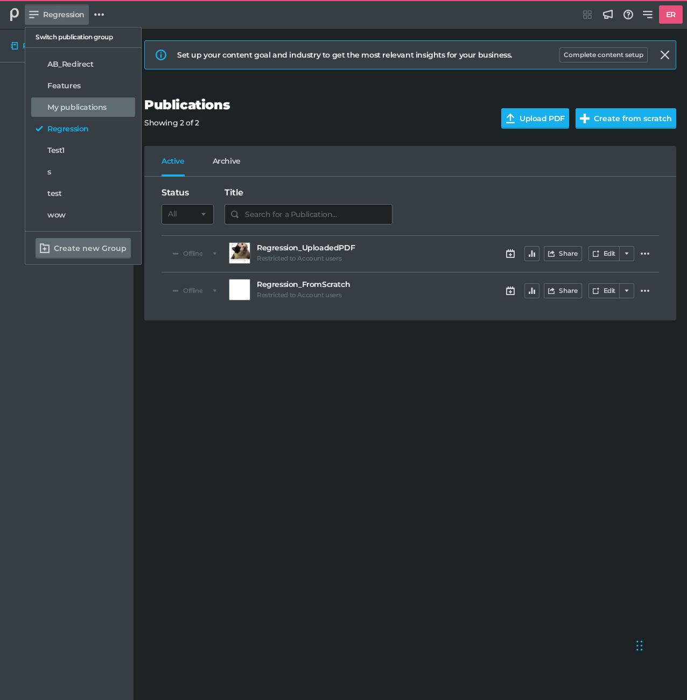
click at [87, 101] on link "My publications" at bounding box center [83, 107] width 104 height 19
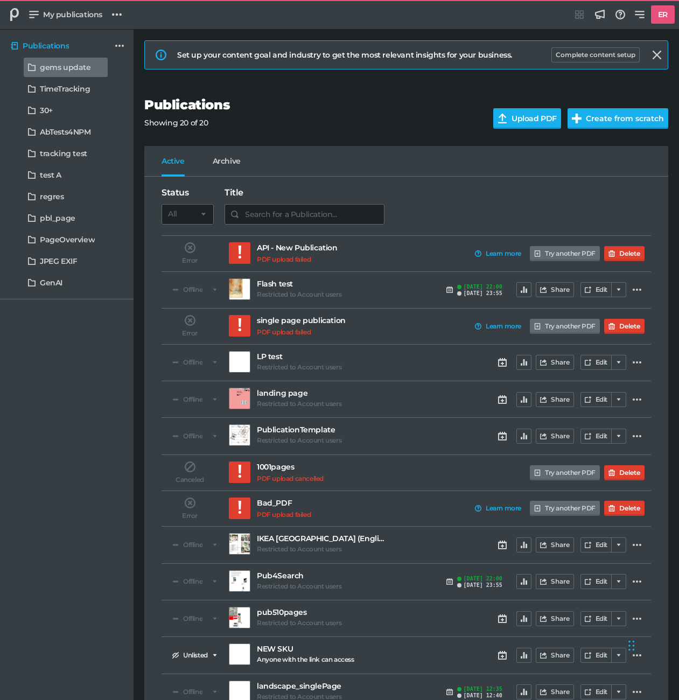
click at [95, 73] on link "gems update" at bounding box center [66, 67] width 84 height 19
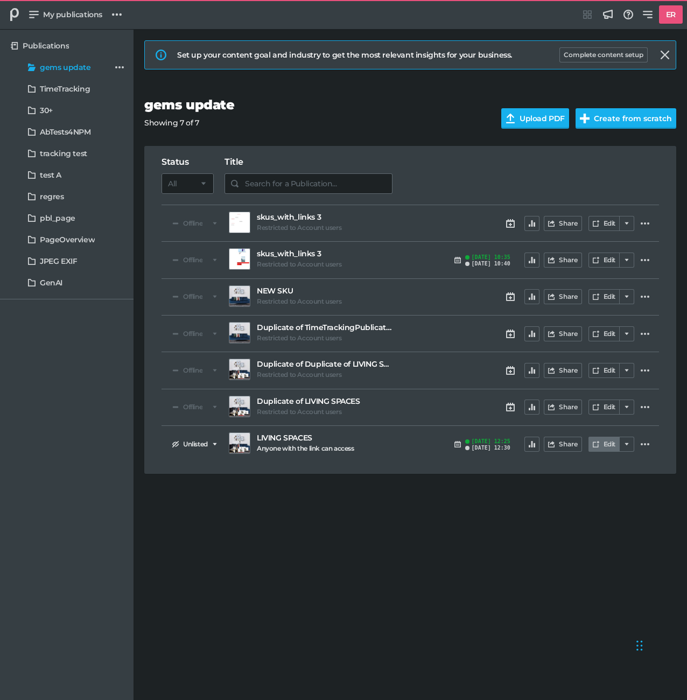
click at [595, 443] on icon at bounding box center [596, 444] width 6 height 6
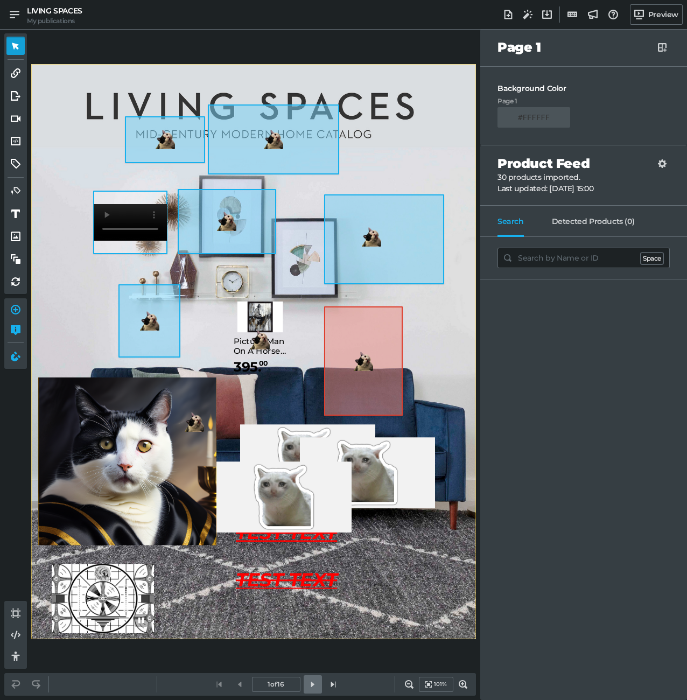
click at [314, 684] on icon at bounding box center [313, 685] width 10 height 10
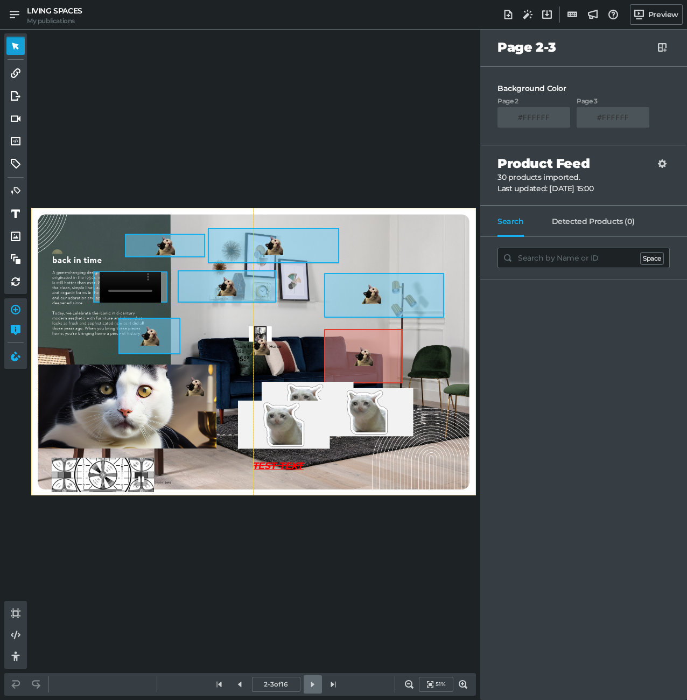
click at [314, 684] on icon at bounding box center [313, 685] width 10 height 10
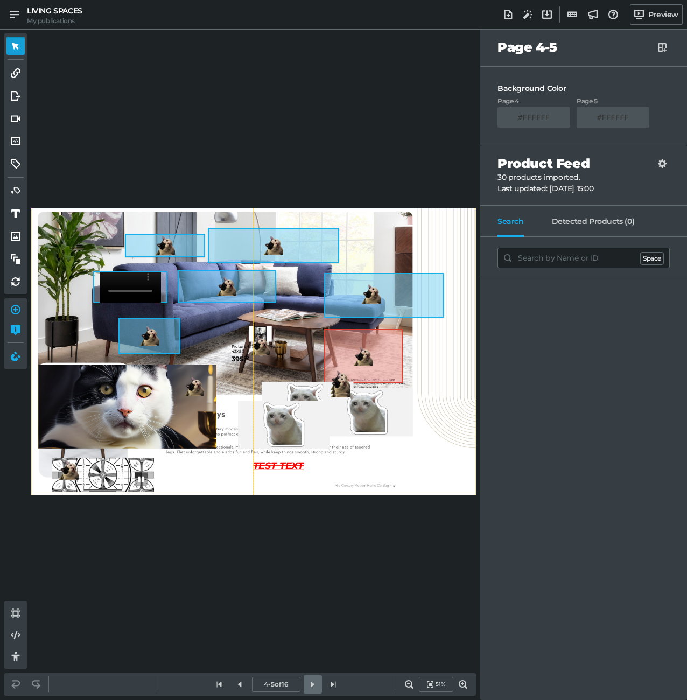
click at [314, 684] on icon at bounding box center [313, 685] width 10 height 10
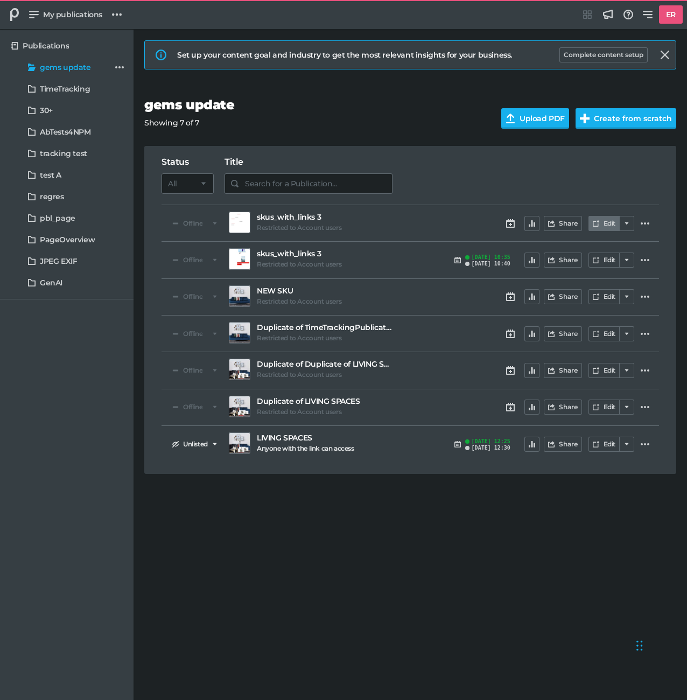
click at [602, 224] on link "Edit" at bounding box center [604, 223] width 31 height 15
click at [602, 261] on link "Edit" at bounding box center [604, 260] width 31 height 15
click at [67, 200] on div "regres" at bounding box center [72, 196] width 64 height 11
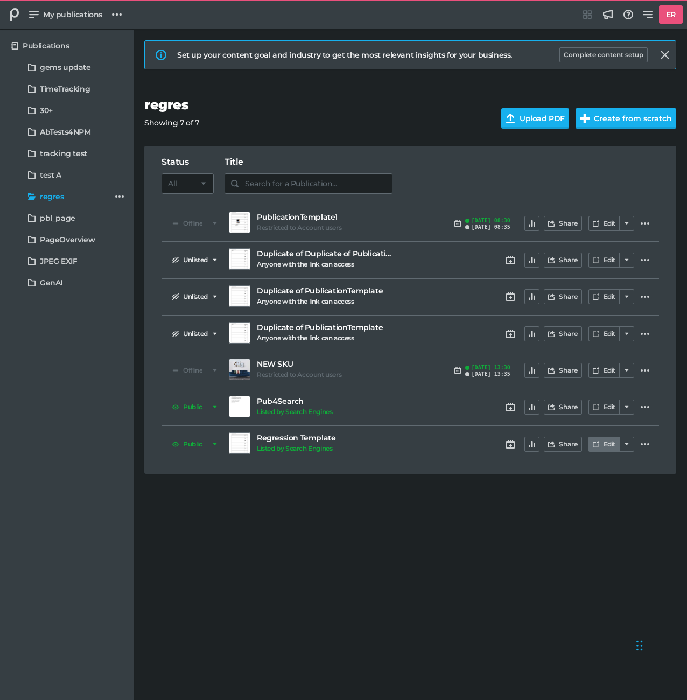
click at [592, 449] on link "Edit" at bounding box center [604, 444] width 31 height 15
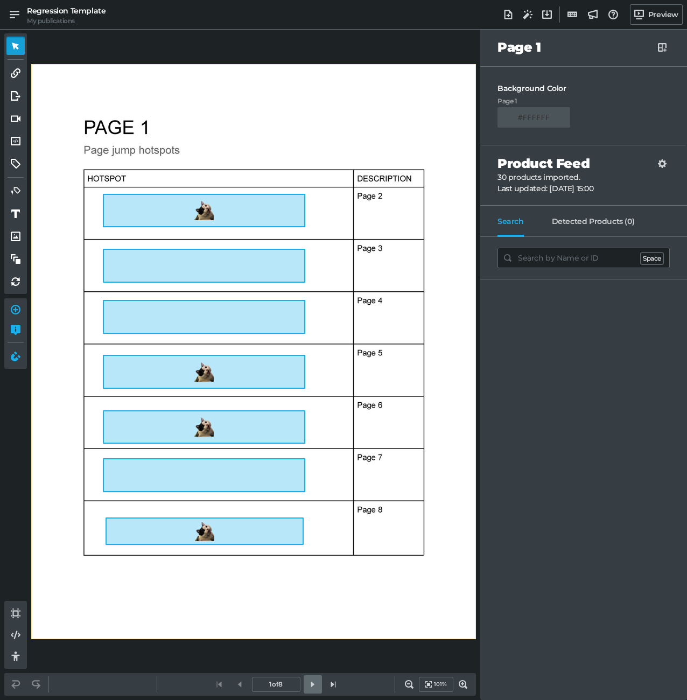
click at [305, 682] on link at bounding box center [313, 685] width 18 height 18
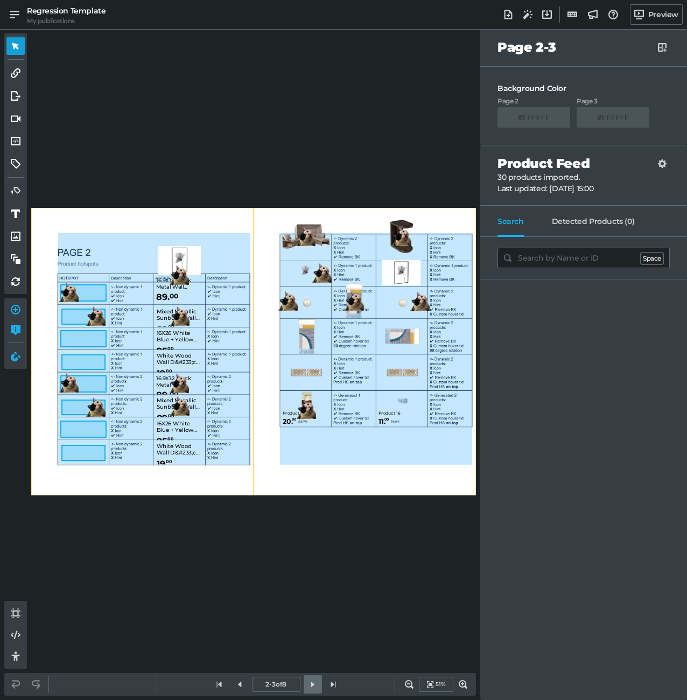
click at [310, 682] on icon at bounding box center [313, 685] width 10 height 10
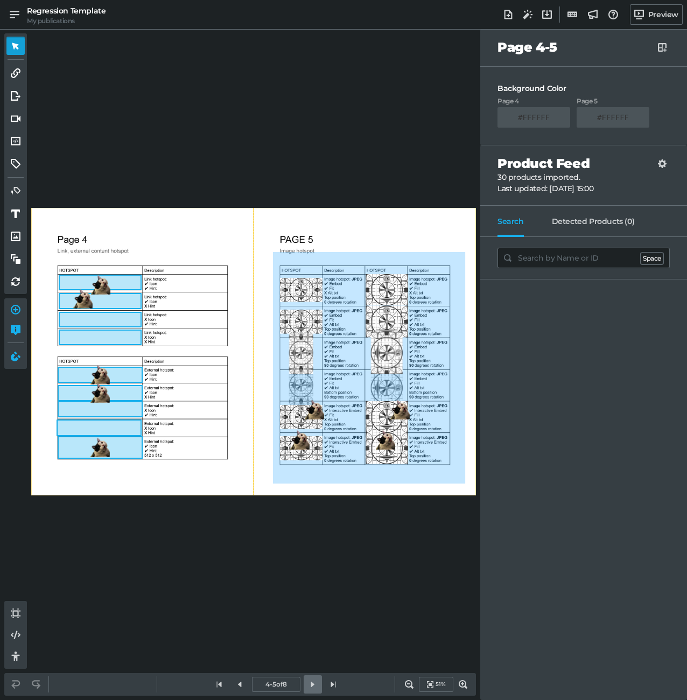
click at [310, 682] on icon at bounding box center [313, 685] width 10 height 10
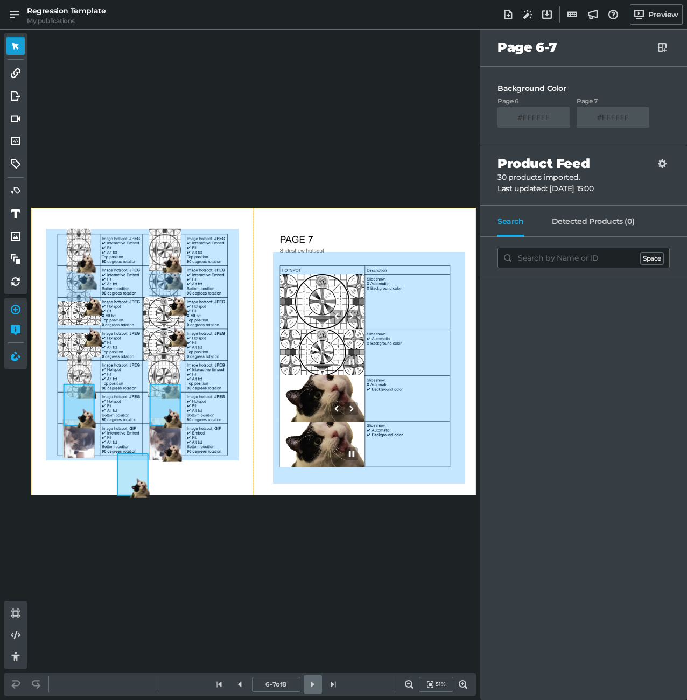
click at [310, 682] on icon at bounding box center [313, 685] width 10 height 10
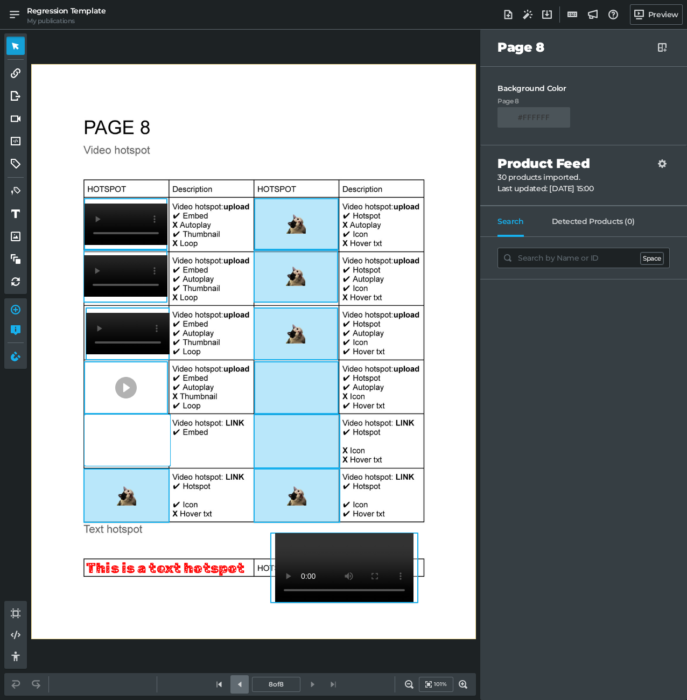
click at [241, 685] on icon at bounding box center [240, 685] width 10 height 10
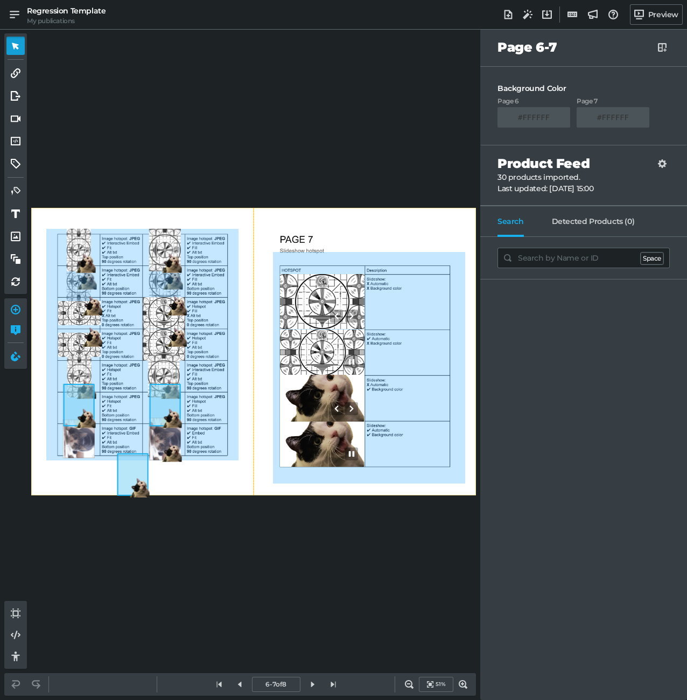
click at [142, 472] on div "0" at bounding box center [132, 474] width 31 height 43
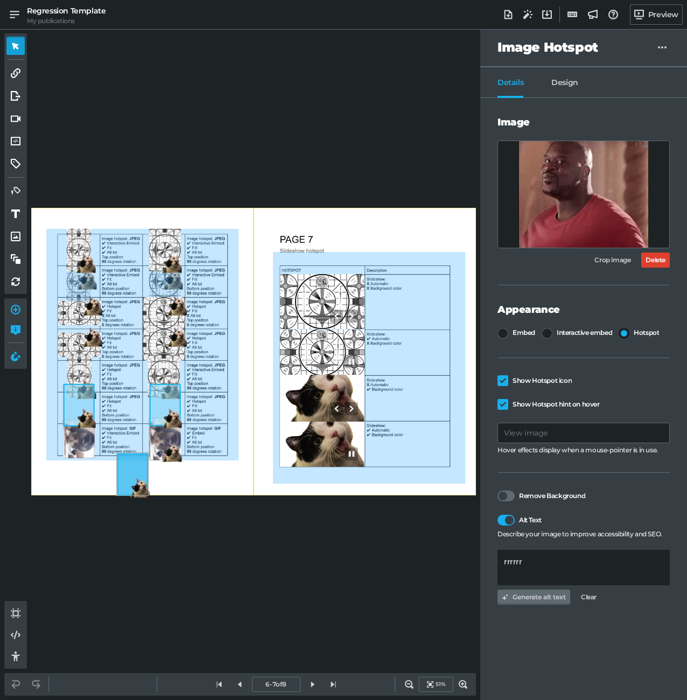
click at [659, 257] on link "Delete" at bounding box center [656, 260] width 29 height 15
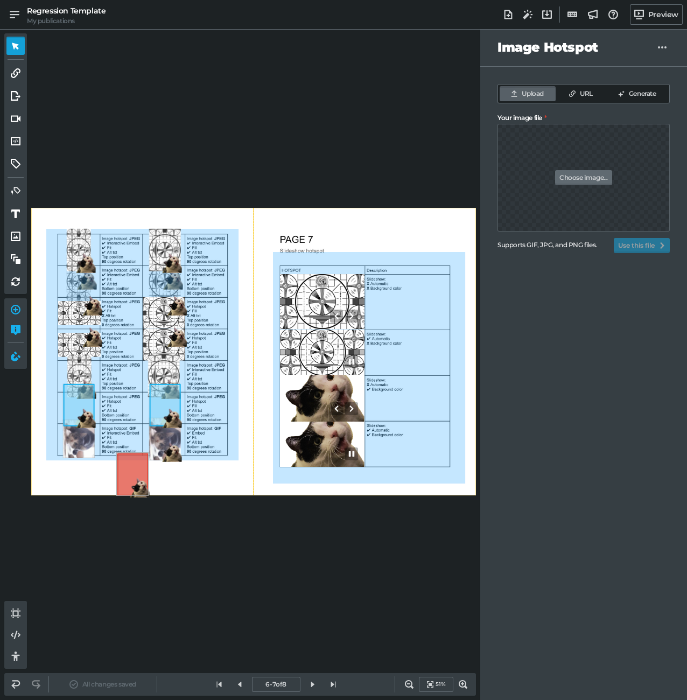
click at [586, 168] on label "Choose image..." at bounding box center [584, 178] width 172 height 108
click at [586, 168] on input "Your image file" at bounding box center [584, 146] width 172 height 45
type input "C:\fakepath\TestImageNoBK.png"
click at [632, 238] on button "Use this file" at bounding box center [642, 245] width 56 height 15
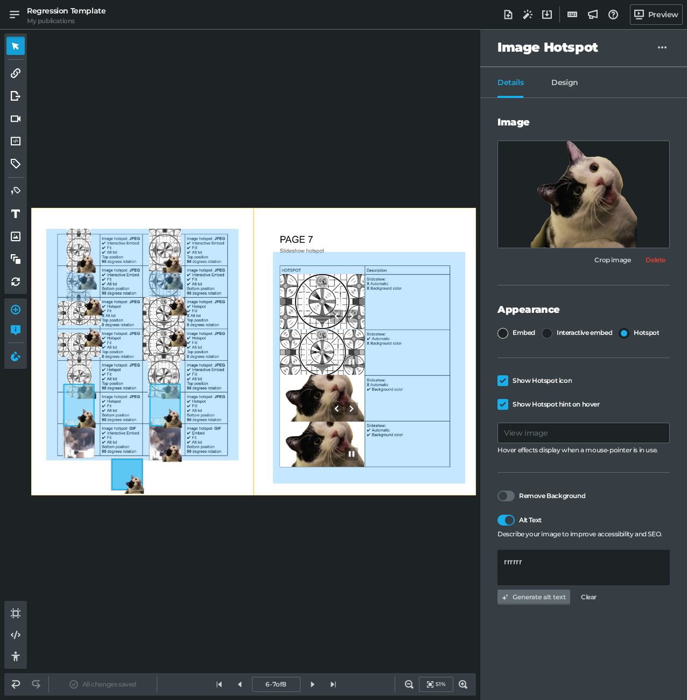
click at [519, 335] on span "Embed" at bounding box center [524, 333] width 23 height 8
click at [498, 328] on input "Embed" at bounding box center [498, 328] width 0 height 0
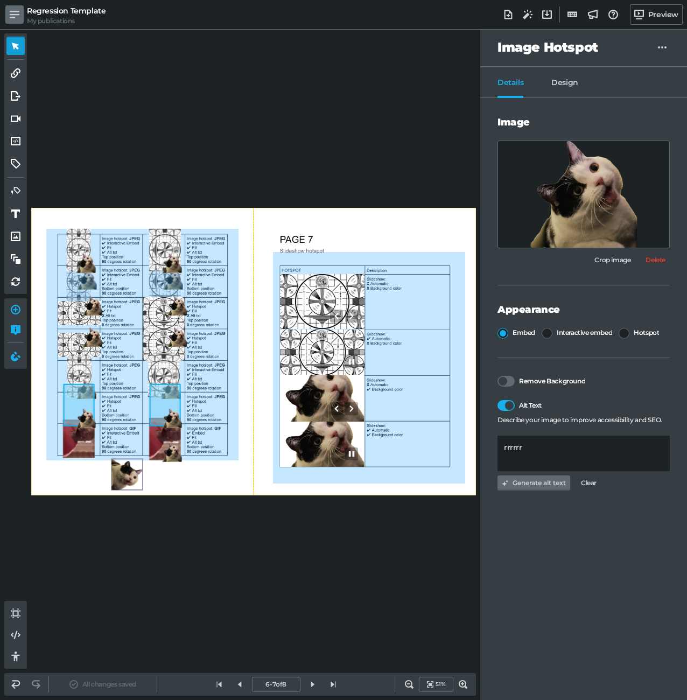
click at [11, 15] on icon at bounding box center [15, 15] width 10 height 10
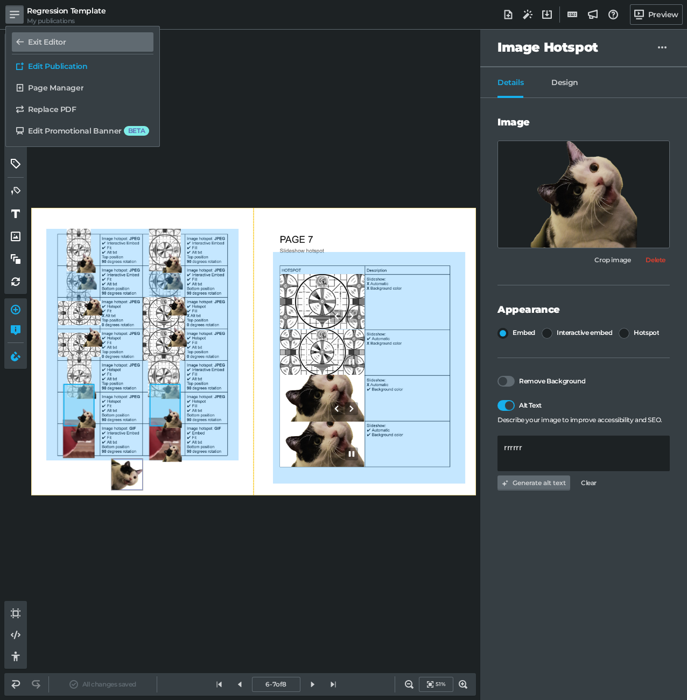
click at [57, 43] on h5 "Exit Editor" at bounding box center [47, 42] width 38 height 9
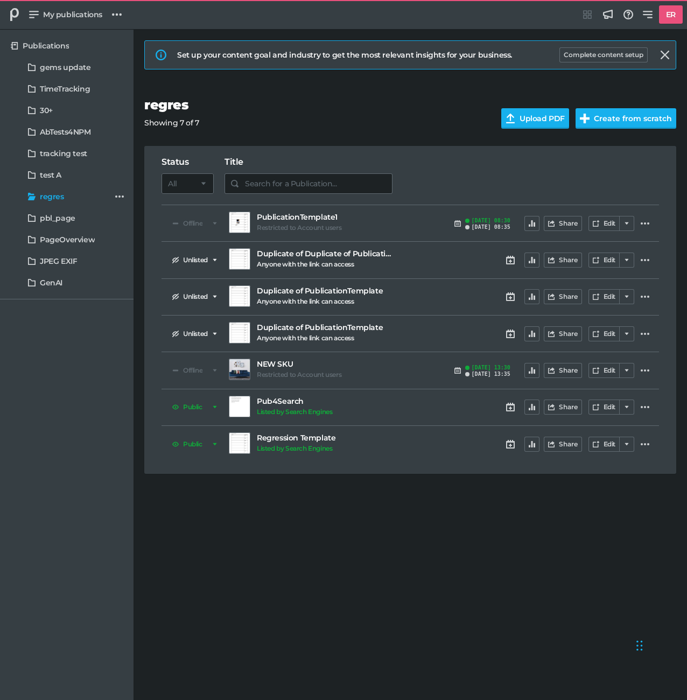
click at [297, 435] on h5 "Regression Template" at bounding box center [325, 438] width 136 height 9
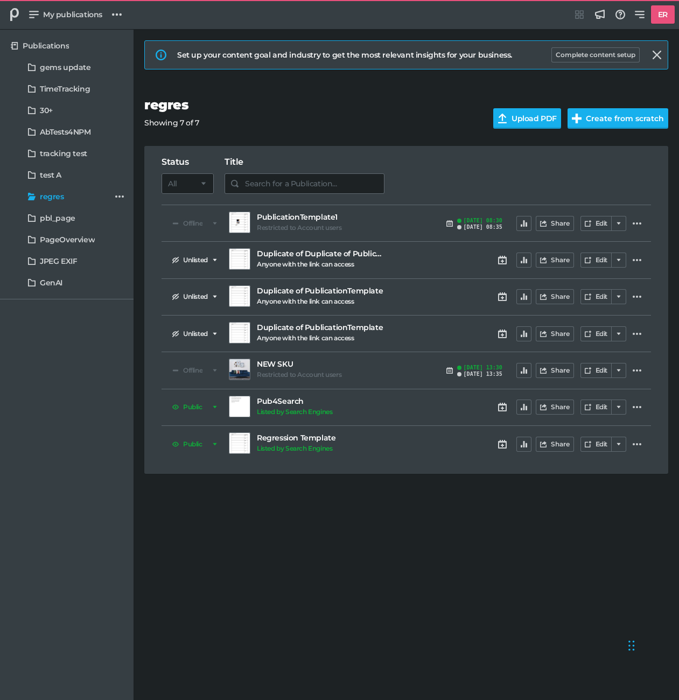
select select "bl"
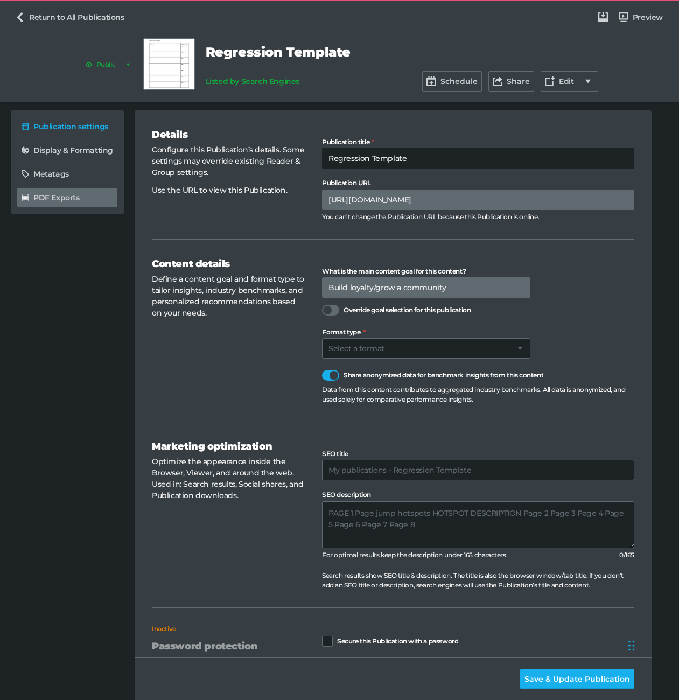
drag, startPoint x: 38, startPoint y: 191, endPoint x: 71, endPoint y: 194, distance: 33.6
click at [38, 191] on link "PDF Exports" at bounding box center [67, 197] width 100 height 19
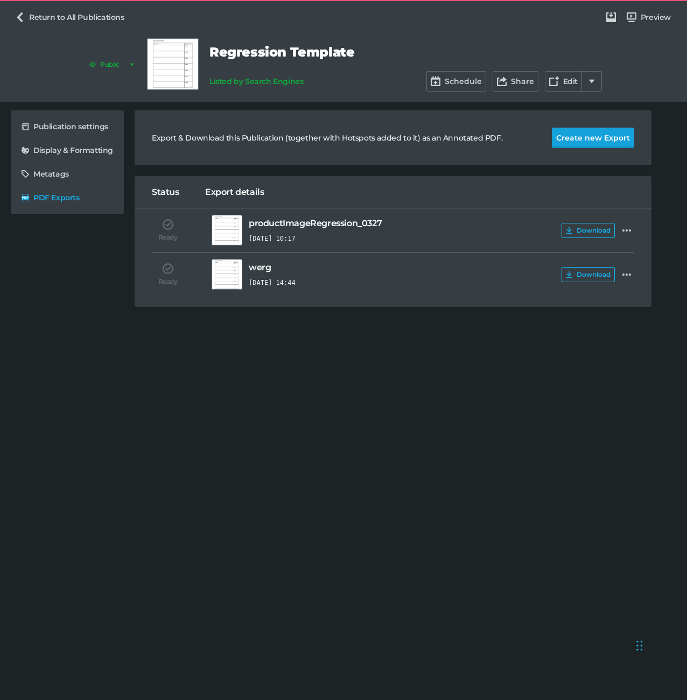
click at [599, 139] on button "Create new Export" at bounding box center [593, 138] width 82 height 20
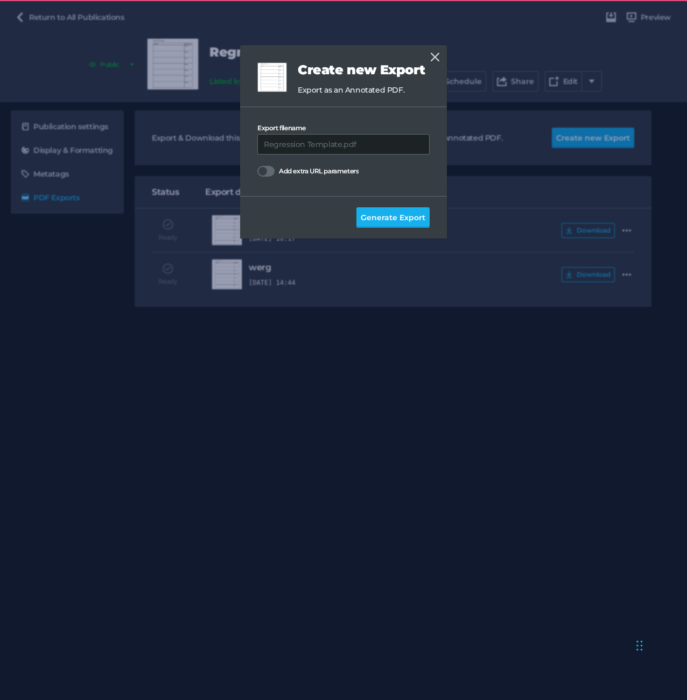
click at [416, 227] on button "Generate Export" at bounding box center [393, 217] width 73 height 20
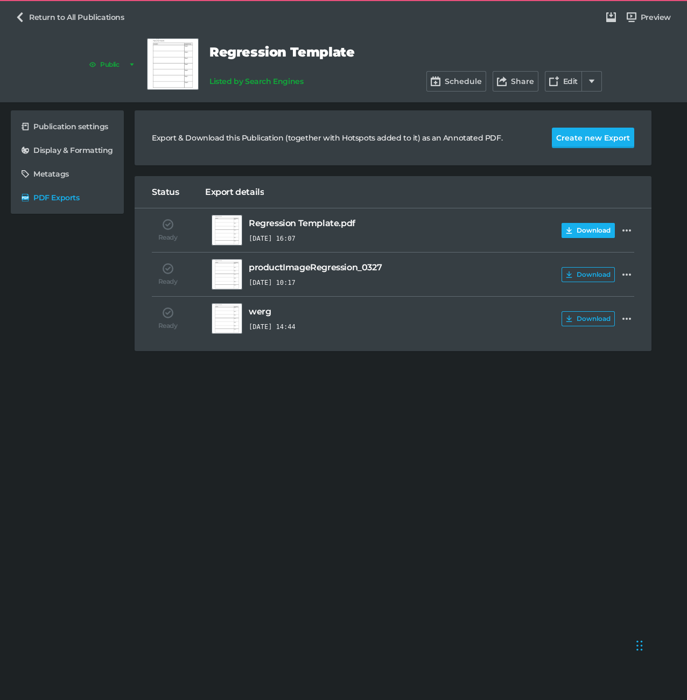
click at [573, 225] on button "Download" at bounding box center [588, 230] width 53 height 15
click at [59, 17] on link "Return to All Publications" at bounding box center [70, 17] width 118 height 20
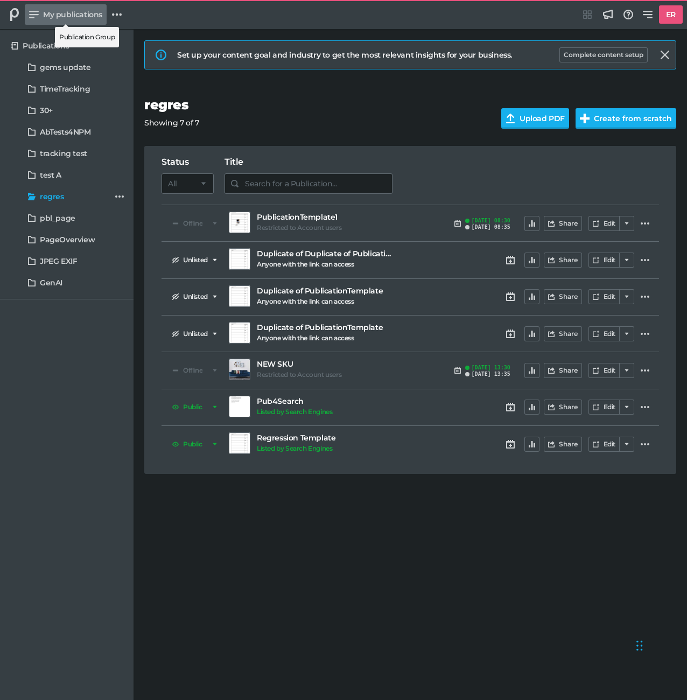
click at [58, 19] on span "My publications" at bounding box center [72, 15] width 59 height 12
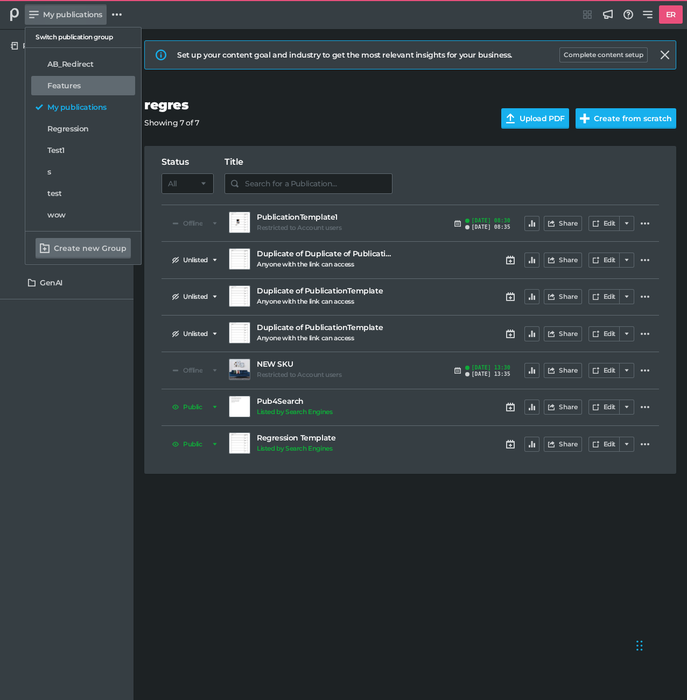
click at [73, 85] on h5 "Features" at bounding box center [63, 85] width 33 height 9
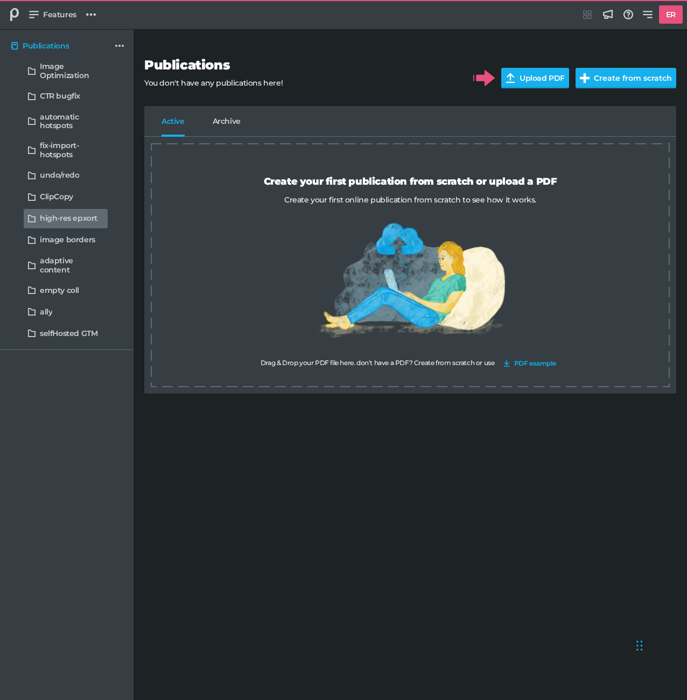
click at [87, 222] on h5 "high-res epxort" at bounding box center [69, 218] width 58 height 9
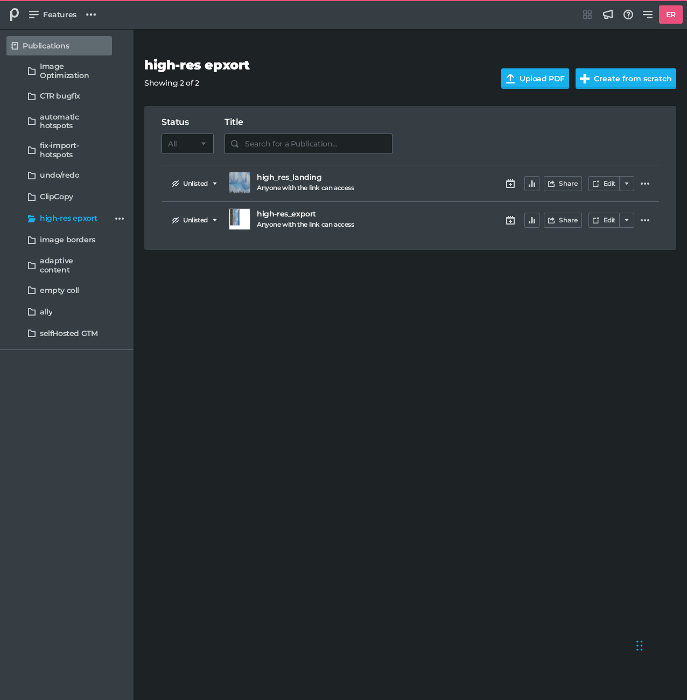
click at [80, 38] on link "Publications" at bounding box center [59, 45] width 106 height 19
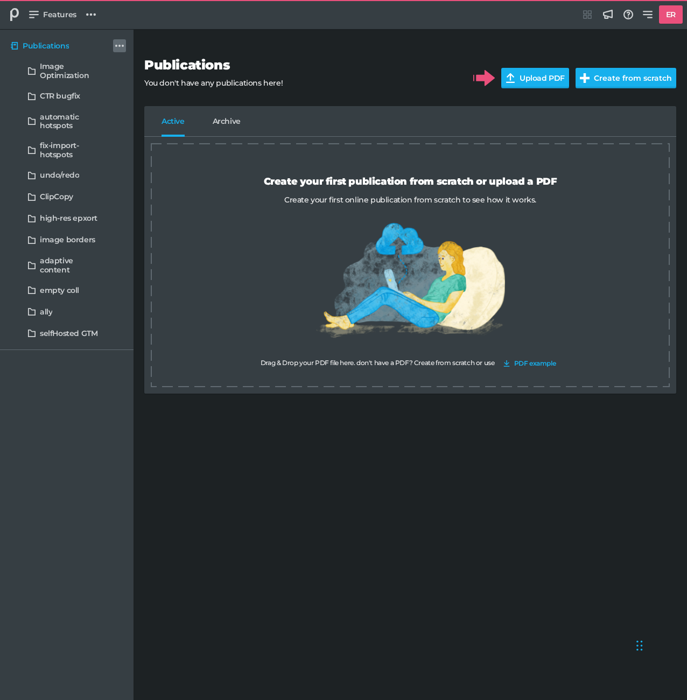
click at [122, 44] on icon at bounding box center [119, 45] width 9 height 9
click at [159, 76] on button "New Collection" at bounding box center [158, 68] width 69 height 15
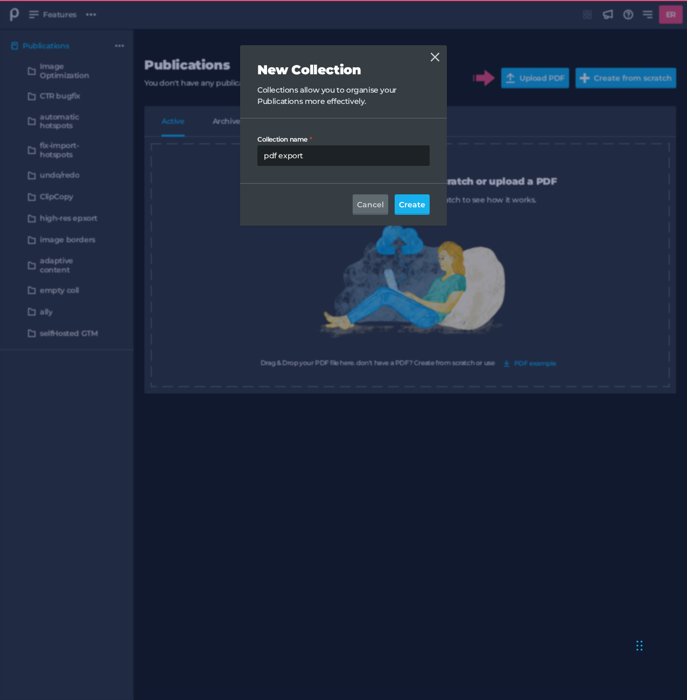
type input "pdf export"
click at [395, 194] on button "Create" at bounding box center [412, 204] width 35 height 20
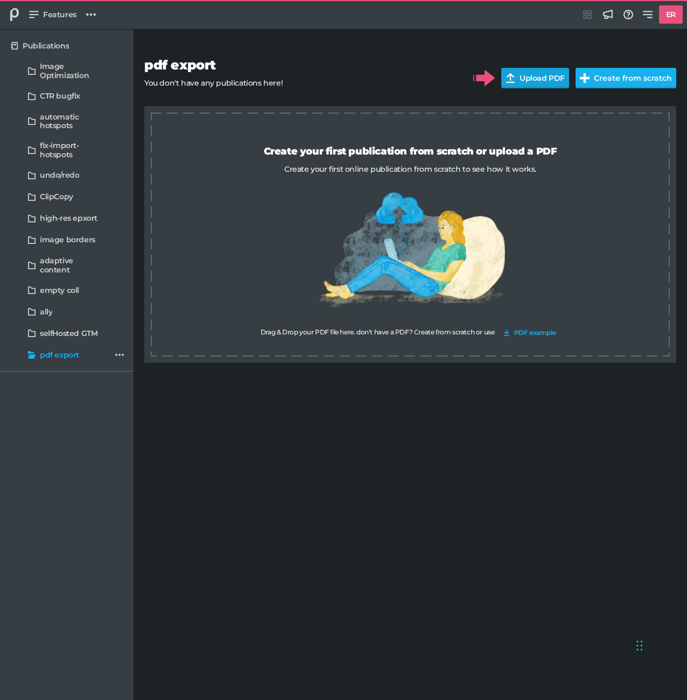
click at [532, 79] on input "Upload PDF" at bounding box center [542, 78] width 81 height 20
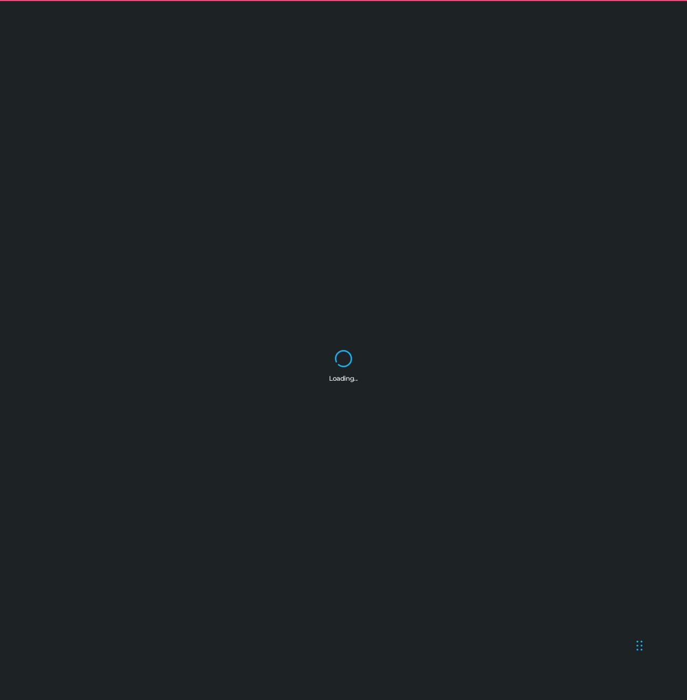
select select "sp"
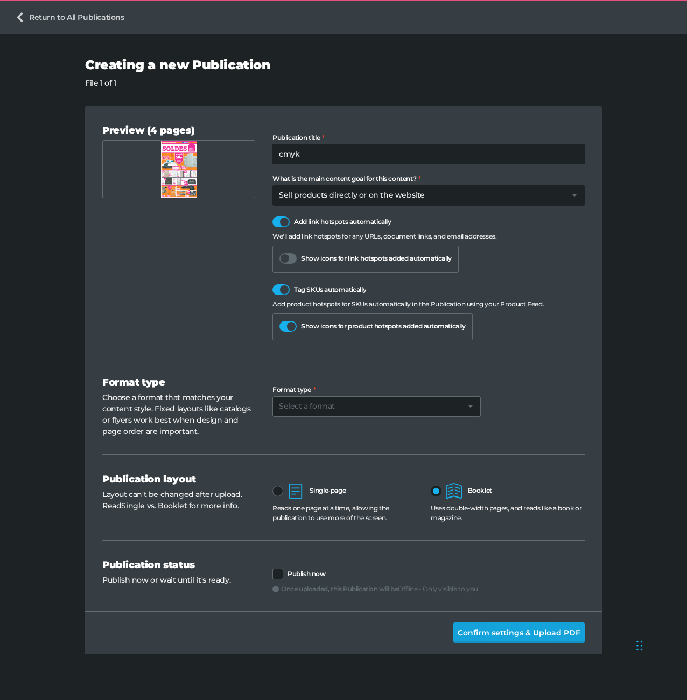
click at [495, 631] on span "Confirm settings & Upload PDF" at bounding box center [519, 633] width 123 height 12
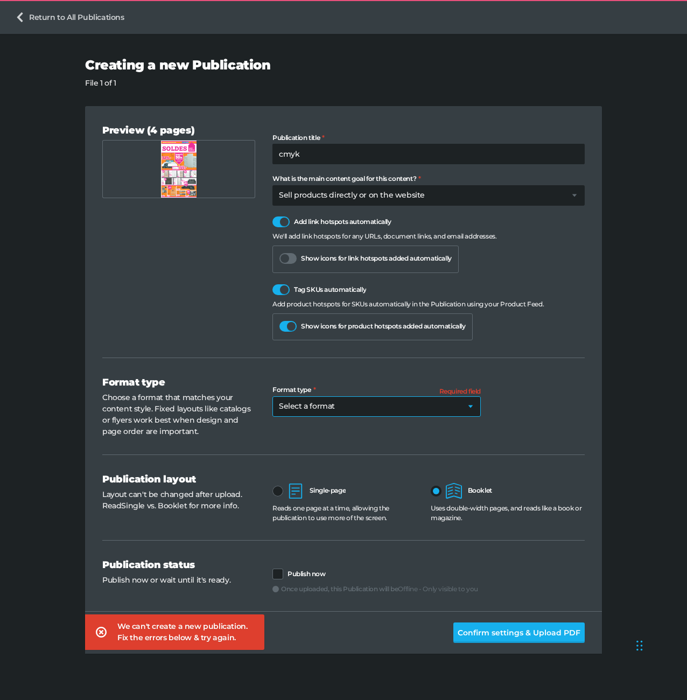
click at [322, 415] on select "Select a format Catalog Flyer Lookbook Magazine Brochure Social post" at bounding box center [377, 407] width 209 height 20
select select "sp"
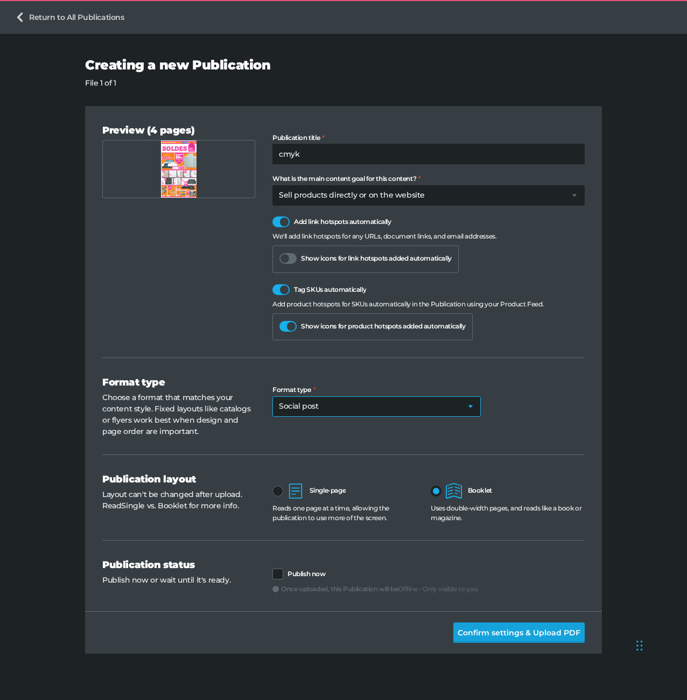
click at [511, 637] on span "Confirm settings & Upload PDF" at bounding box center [519, 633] width 123 height 12
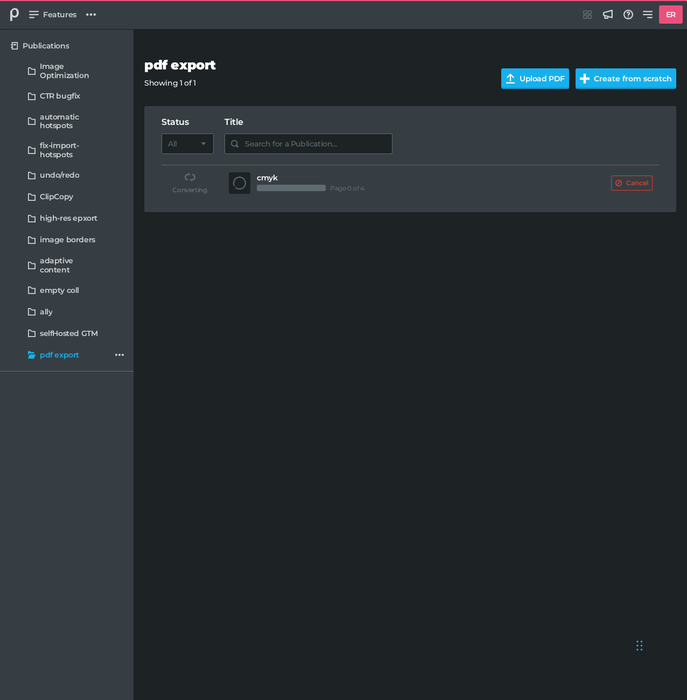
click at [41, 31] on div "Publications Image Optimization CTR bugfix automatic hotspots fix-import-hotspo…" at bounding box center [67, 201] width 134 height 342
click at [48, 24] on link "Features" at bounding box center [53, 14] width 56 height 20
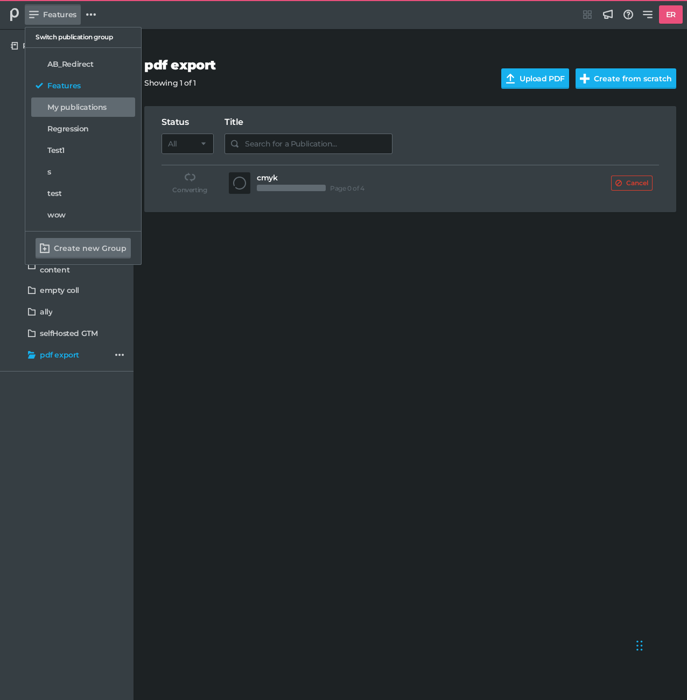
click at [62, 112] on h5 "My publications" at bounding box center [76, 107] width 59 height 9
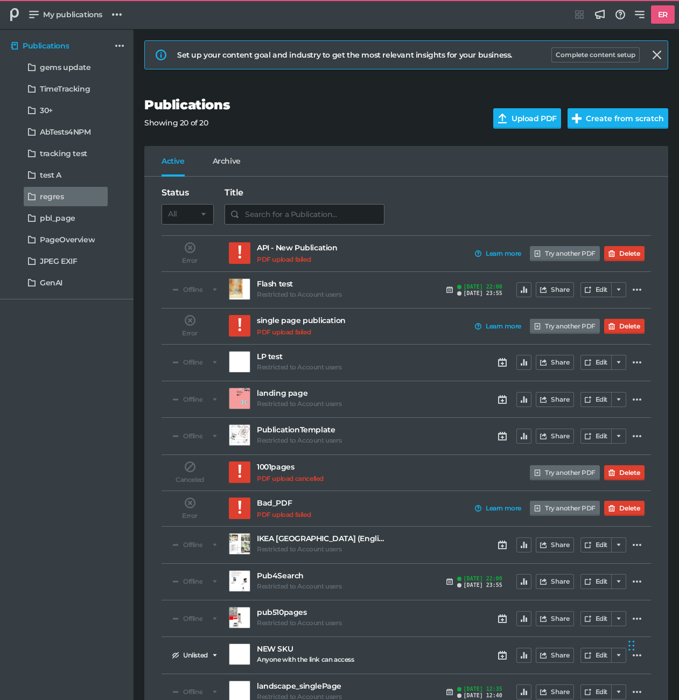
click at [65, 205] on link "regres" at bounding box center [66, 196] width 84 height 19
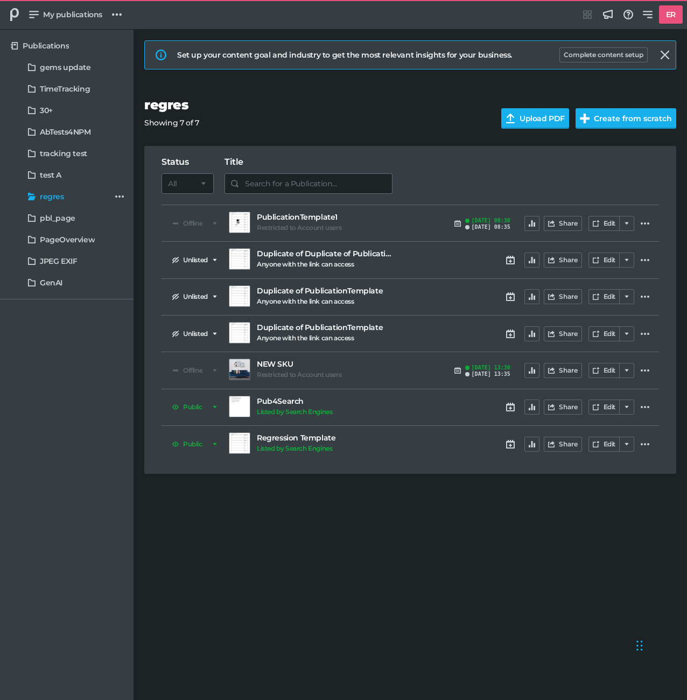
click at [271, 436] on h5 "Regression Template" at bounding box center [325, 438] width 136 height 9
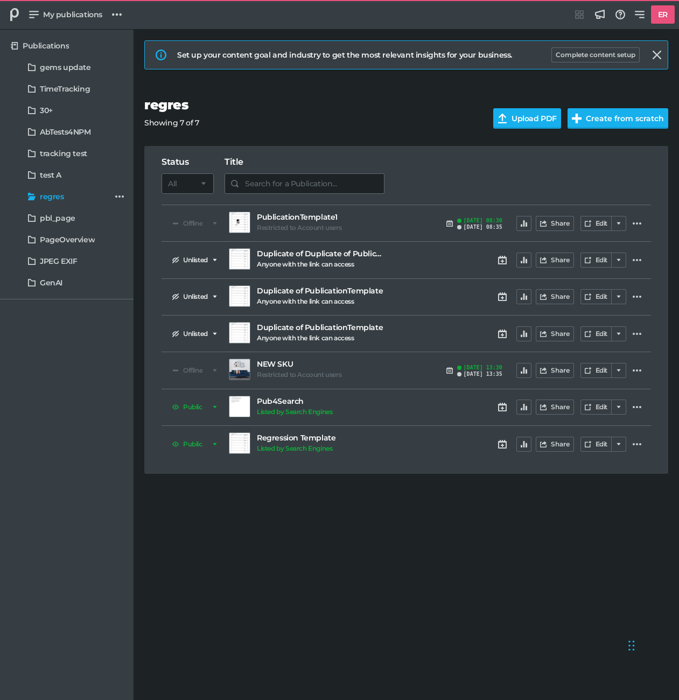
select select "bl"
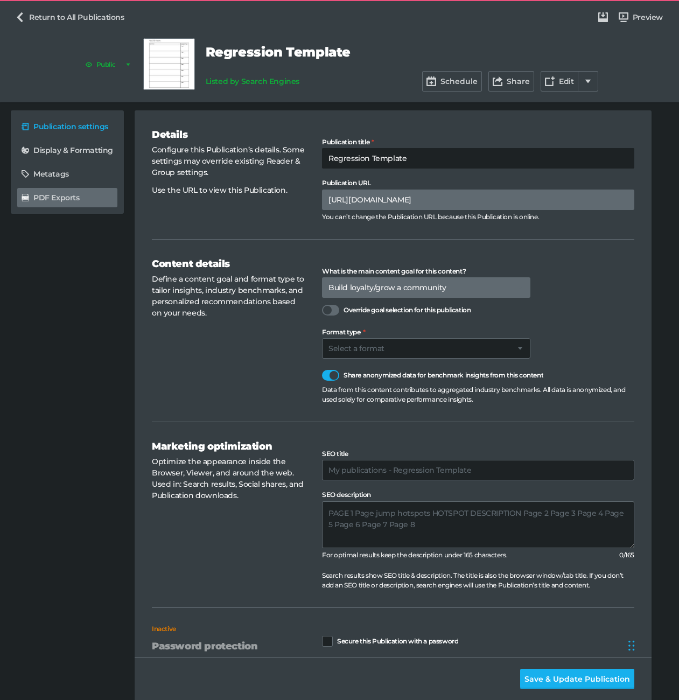
click at [62, 194] on h5 "PDF Exports" at bounding box center [56, 197] width 46 height 9
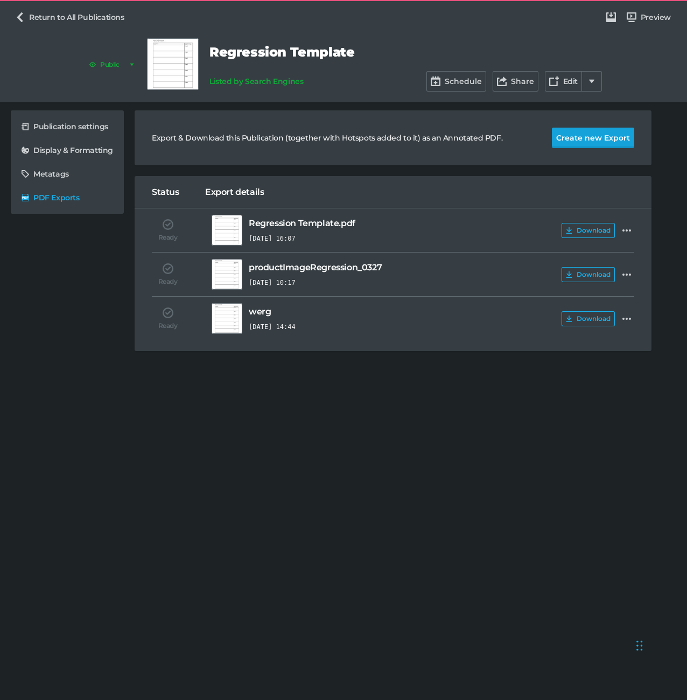
click at [605, 148] on button "Create new Export" at bounding box center [593, 138] width 82 height 20
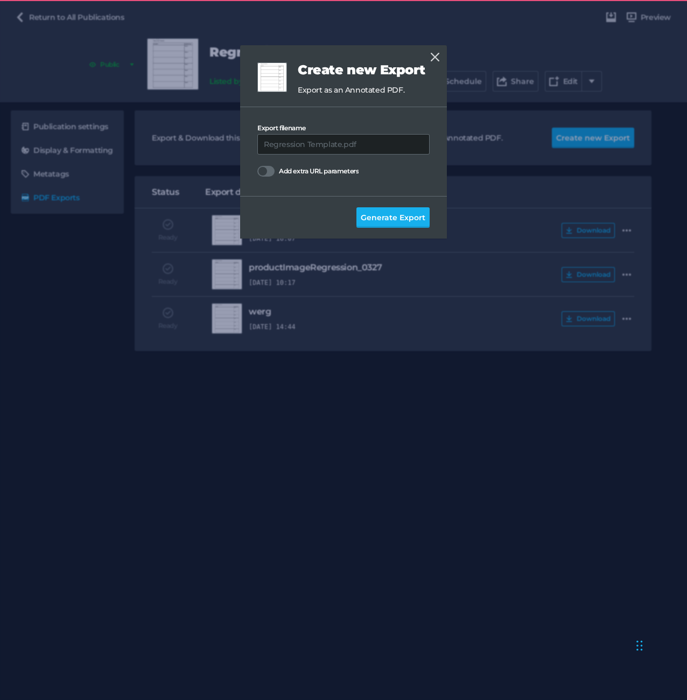
drag, startPoint x: 381, startPoint y: 214, endPoint x: 434, endPoint y: 240, distance: 58.3
click at [381, 214] on span "Generate Export" at bounding box center [393, 218] width 65 height 12
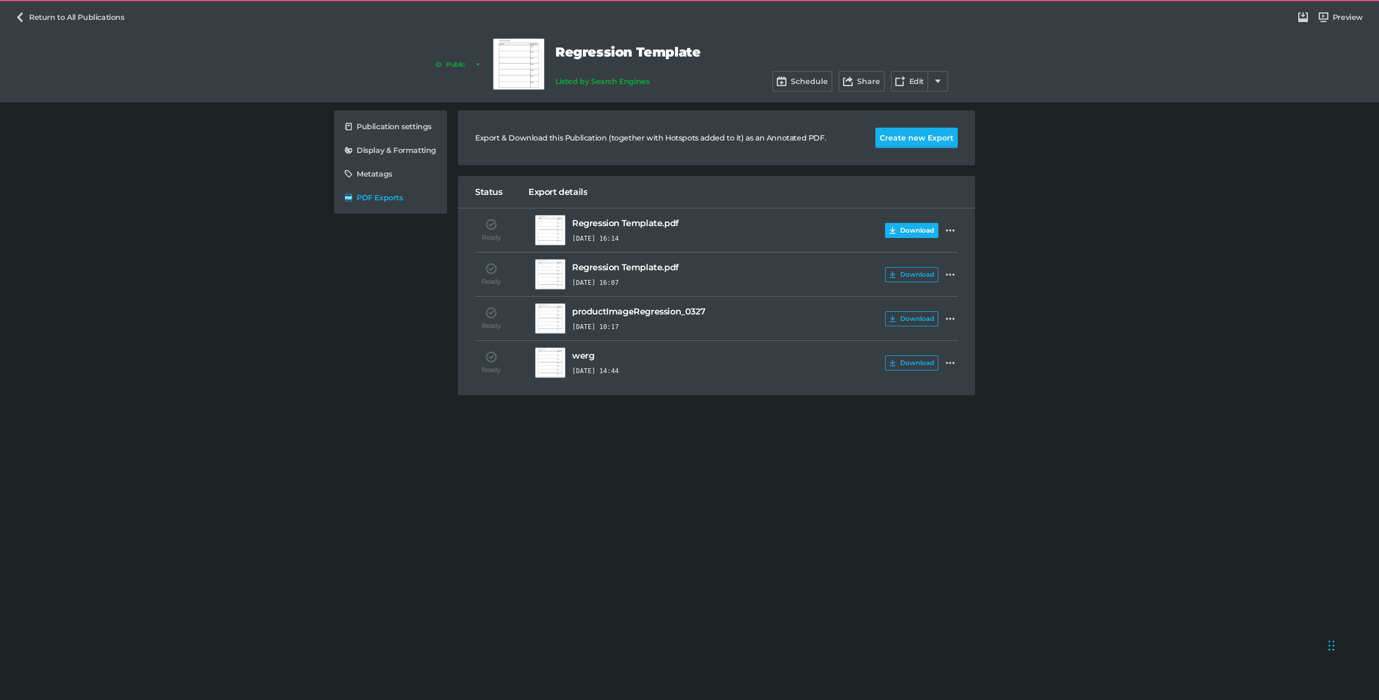
click at [687, 231] on button "Download" at bounding box center [911, 230] width 53 height 15
click at [687, 83] on div "Schedule Share Edit" at bounding box center [861, 81] width 176 height 20
click at [687, 81] on icon at bounding box center [900, 82] width 10 height 10
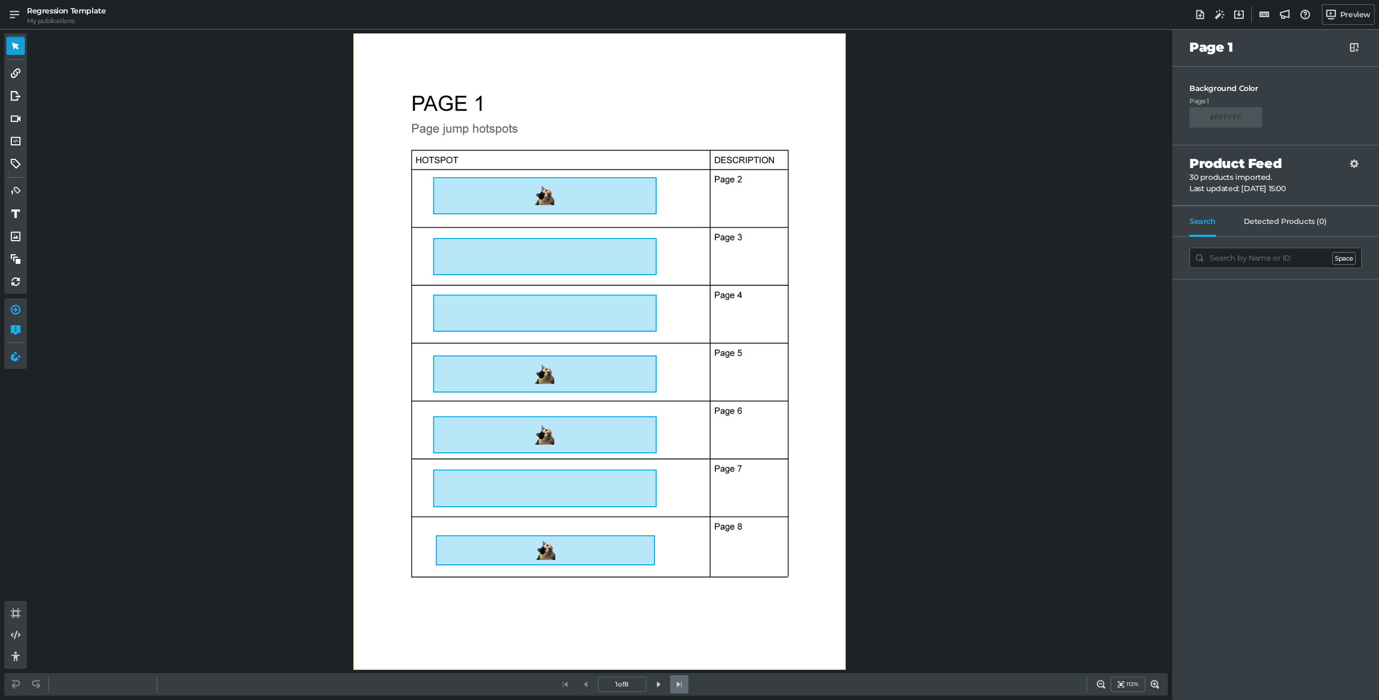
click at [680, 689] on icon at bounding box center [680, 685] width 10 height 10
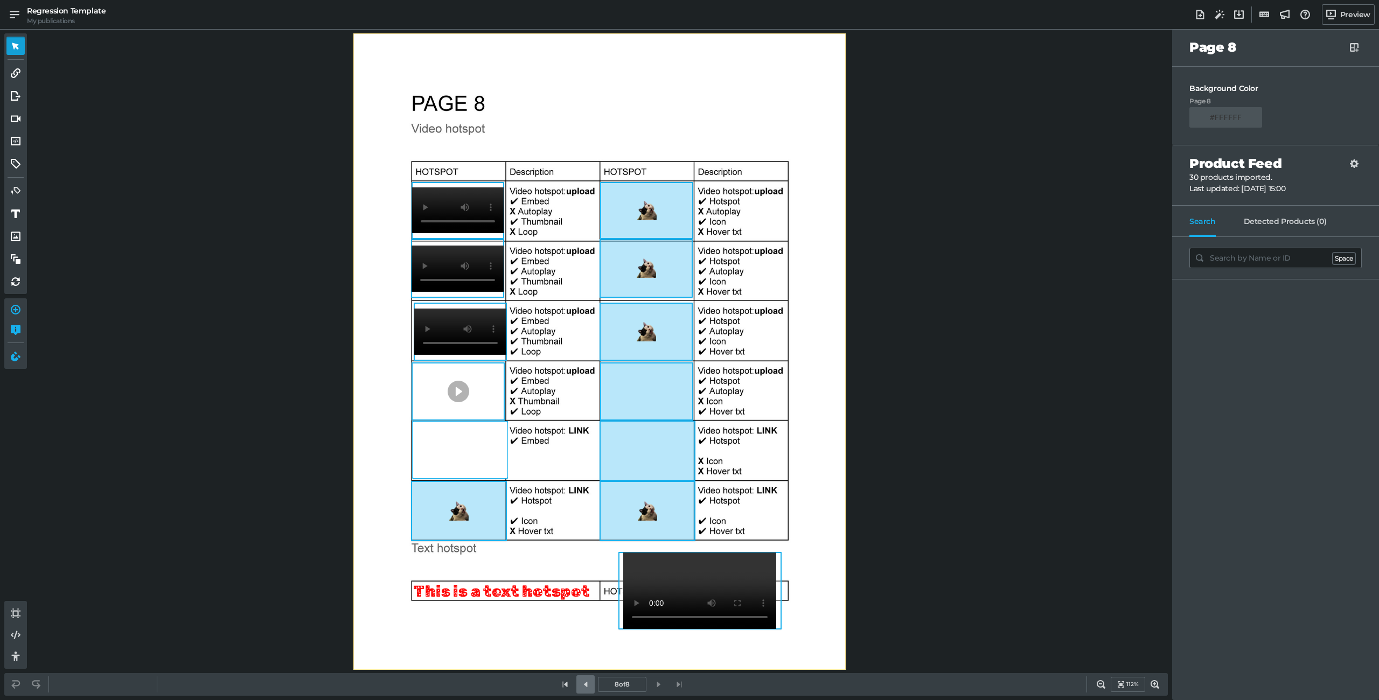
click at [583, 687] on icon at bounding box center [586, 685] width 10 height 10
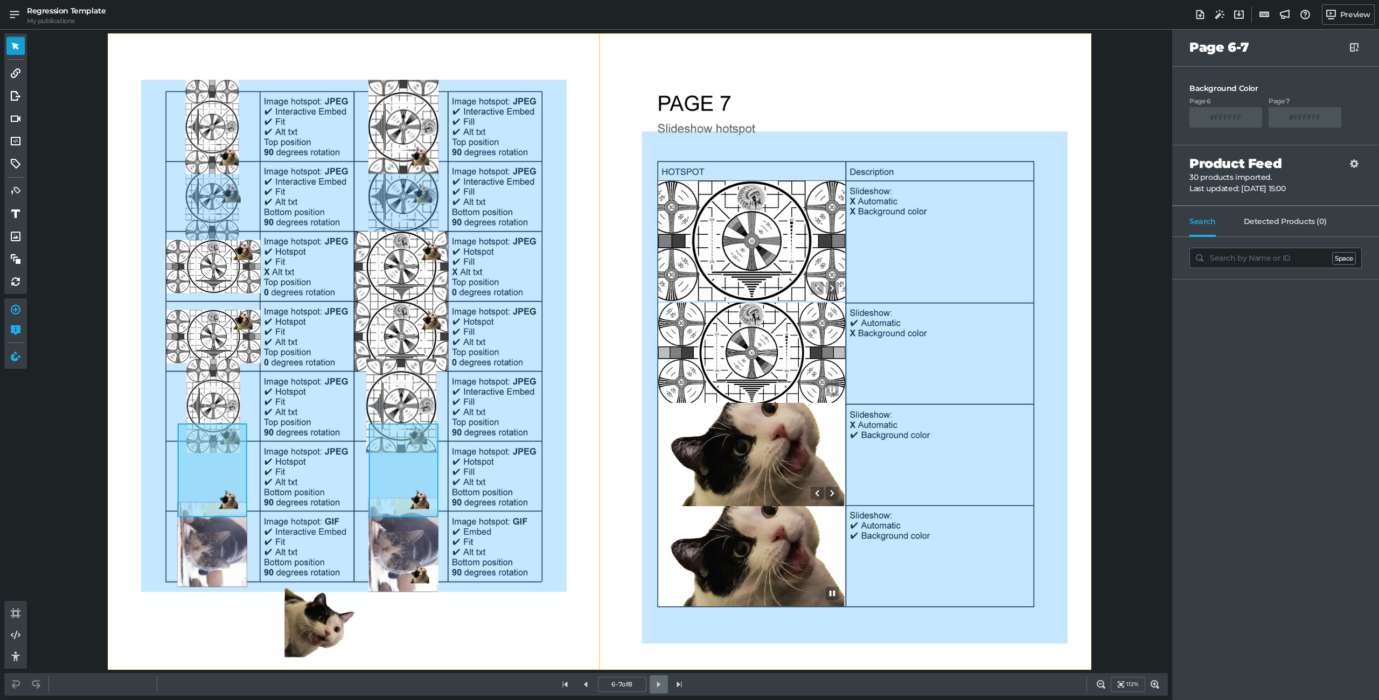
click at [663, 680] on link at bounding box center [659, 685] width 18 height 18
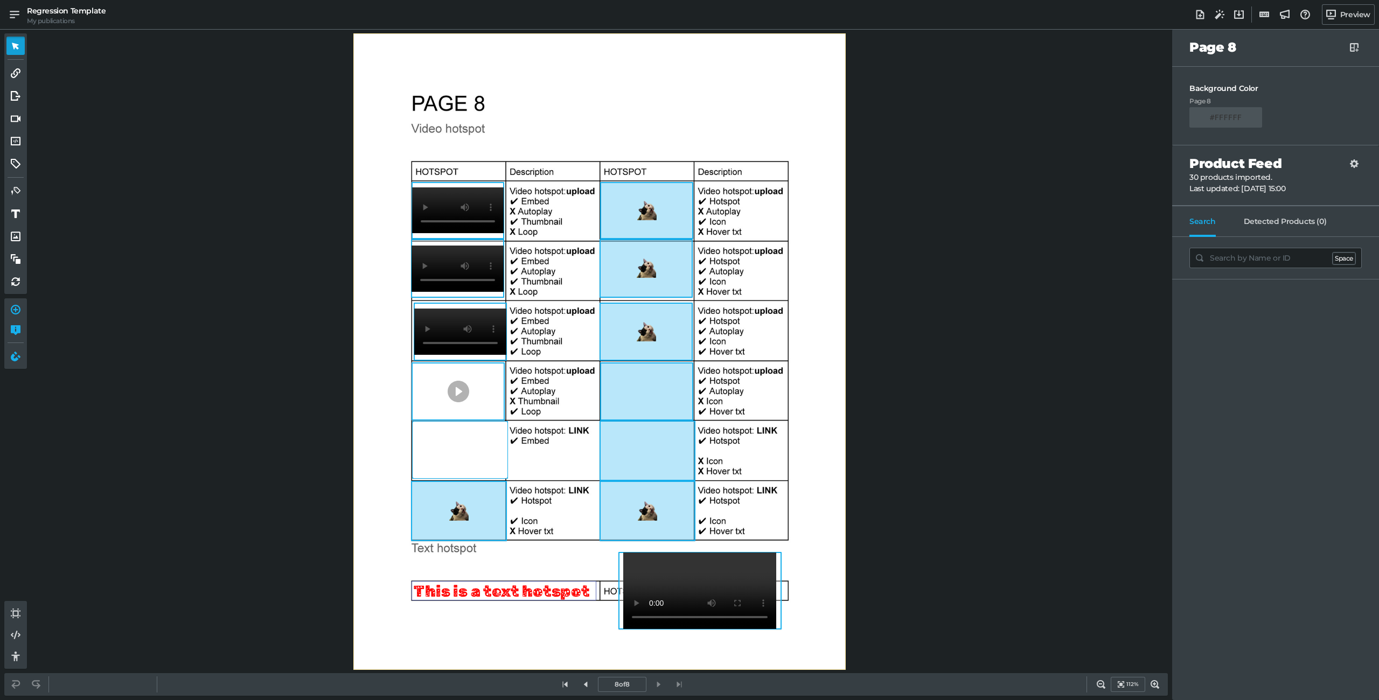
click at [473, 592] on div "This is a text hotspot" at bounding box center [504, 590] width 185 height 19
select select "RubikMoonrocks-Regular"
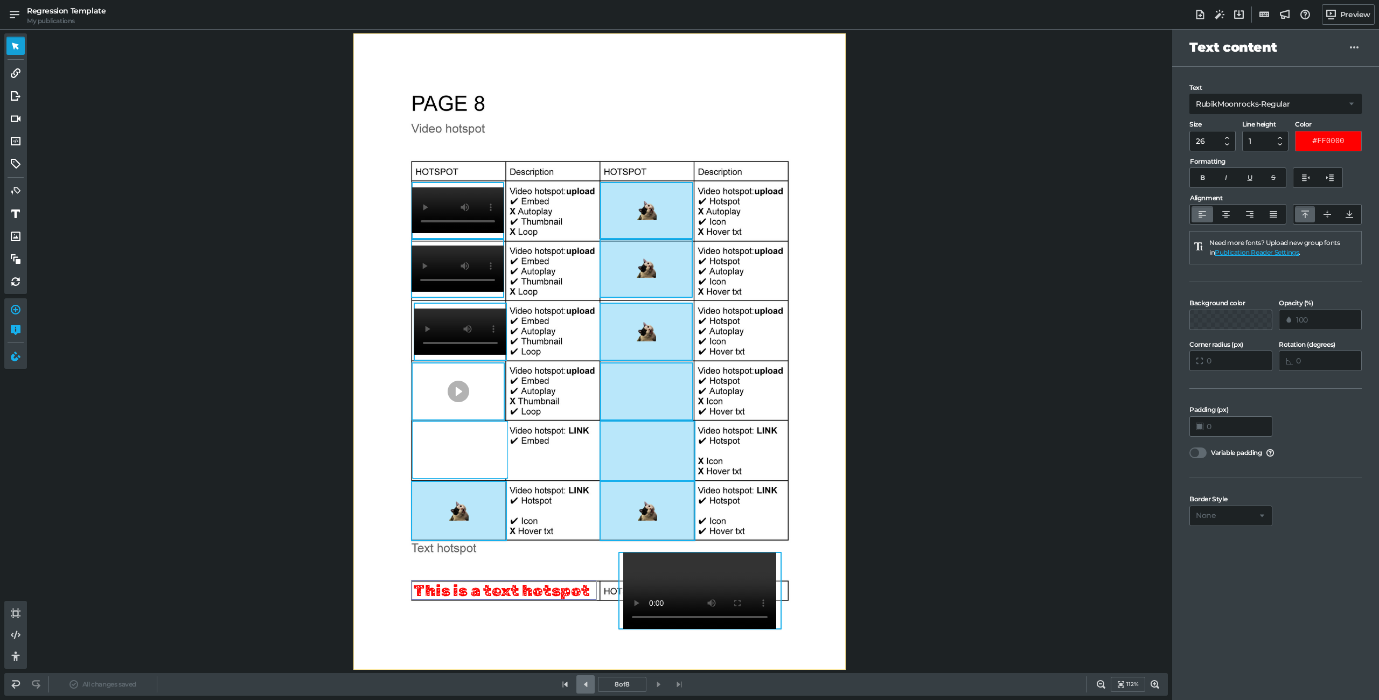
click at [585, 682] on icon at bounding box center [586, 685] width 10 height 10
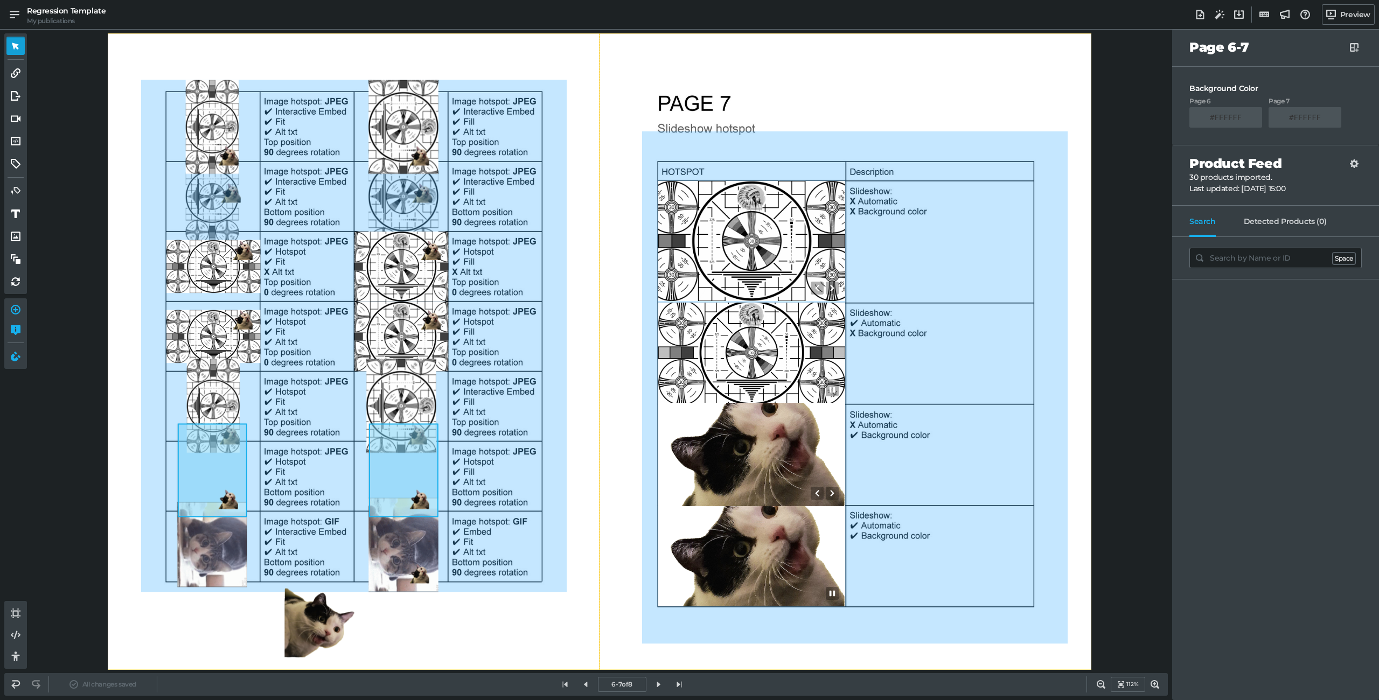
select select "RubikMoonrocks-Regular"
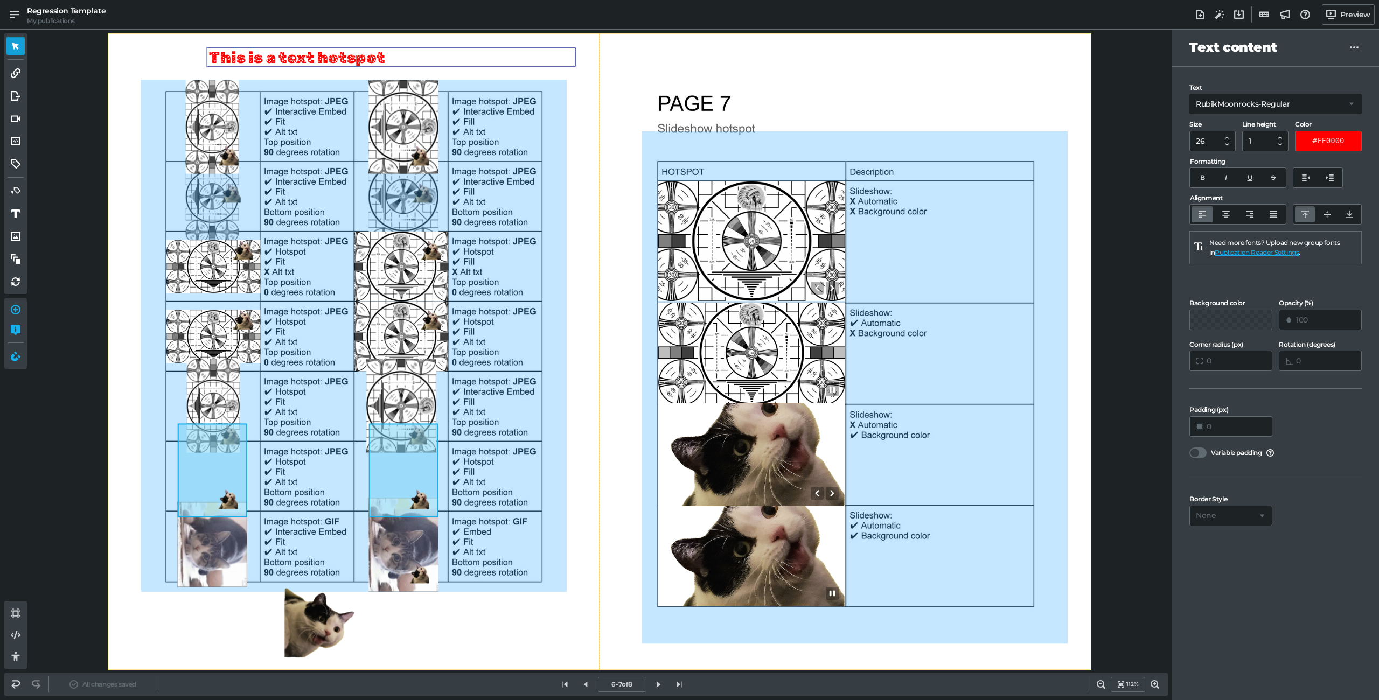
drag, startPoint x: 427, startPoint y: 591, endPoint x: 410, endPoint y: 58, distance: 533.7
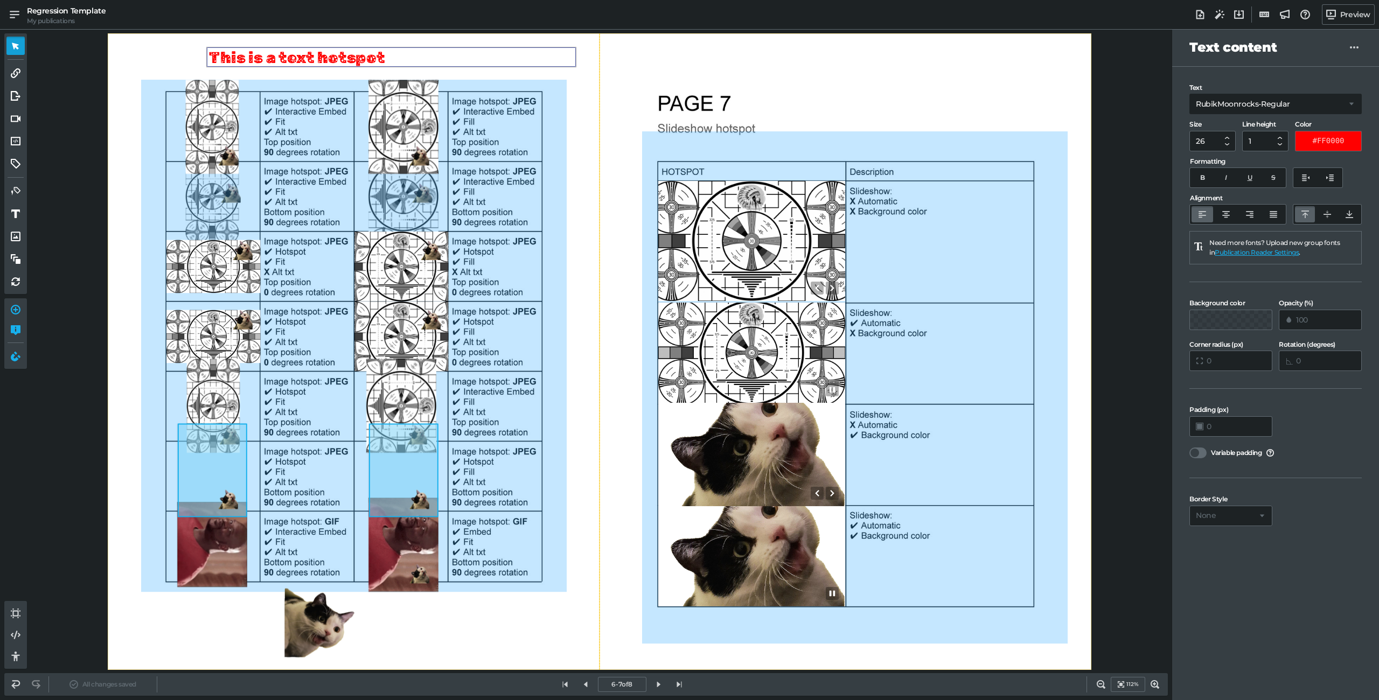
click at [410, 58] on div "This is a text hotspot" at bounding box center [392, 56] width 370 height 19
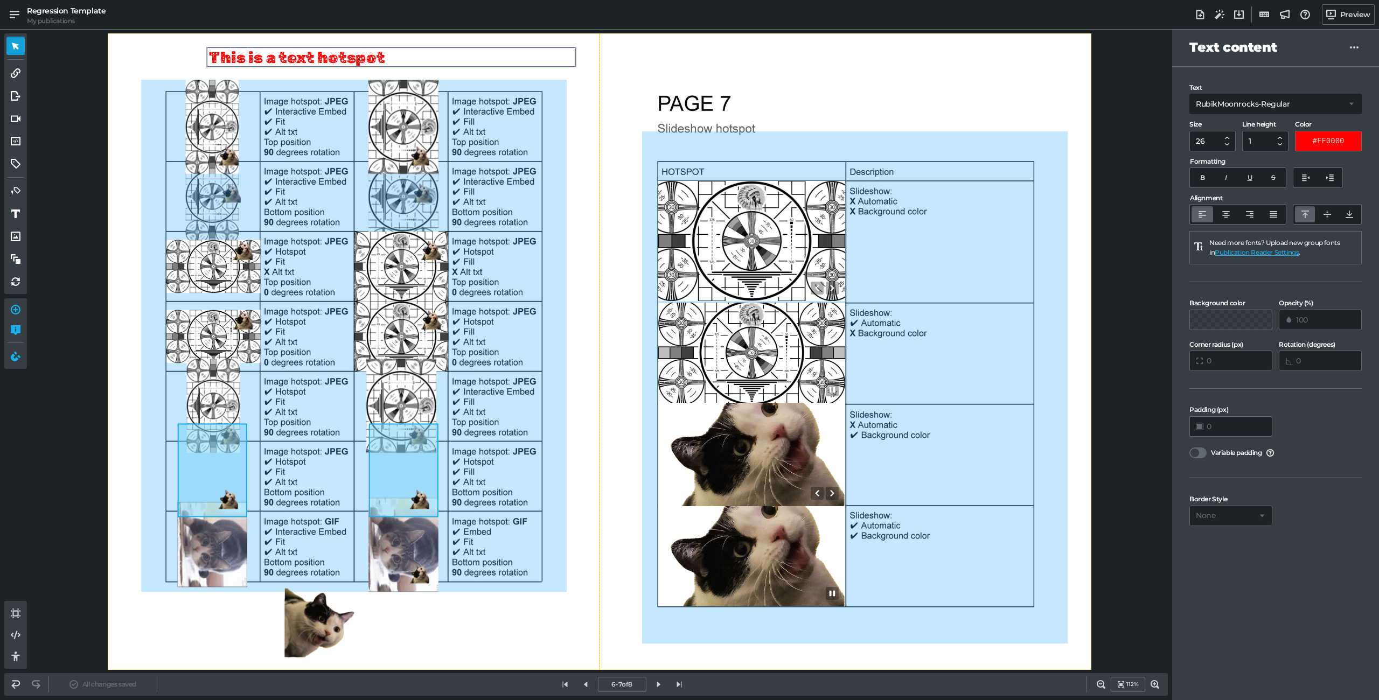
select select "RubikMoonrocks-Regular"
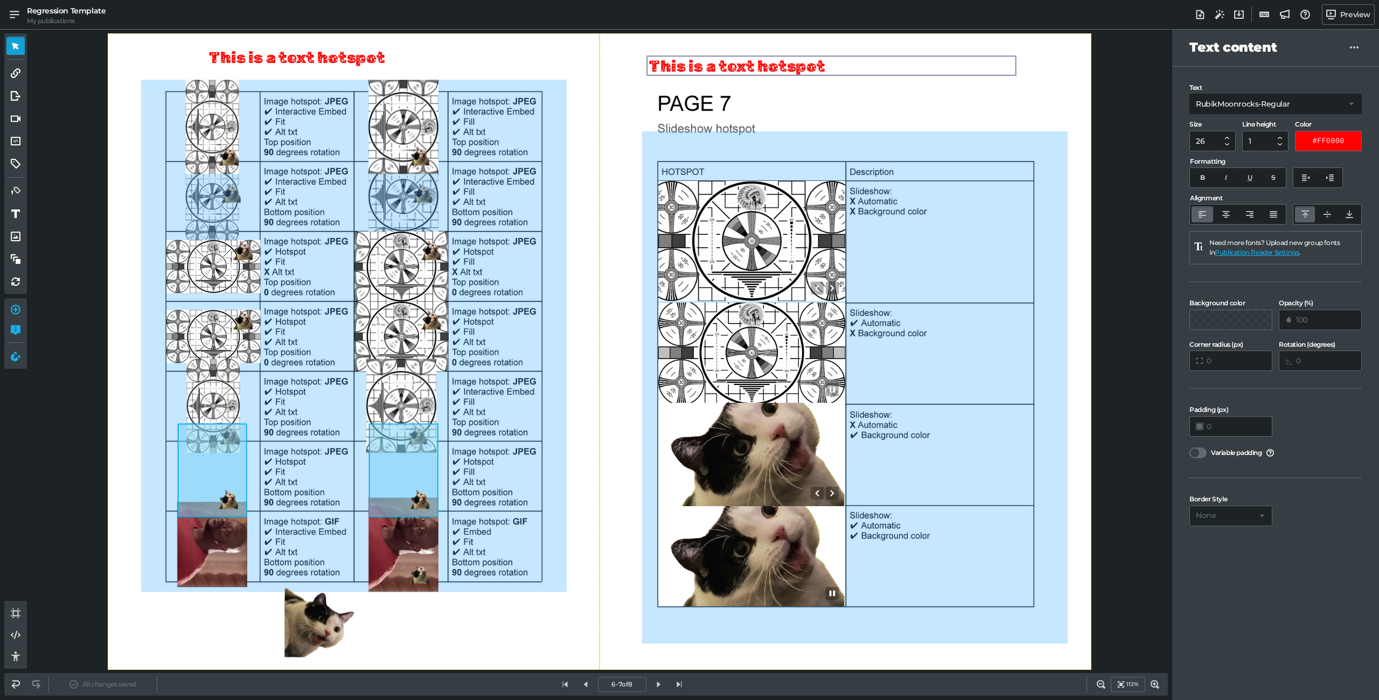
drag, startPoint x: 369, startPoint y: 595, endPoint x: 791, endPoint y: 70, distance: 674.0
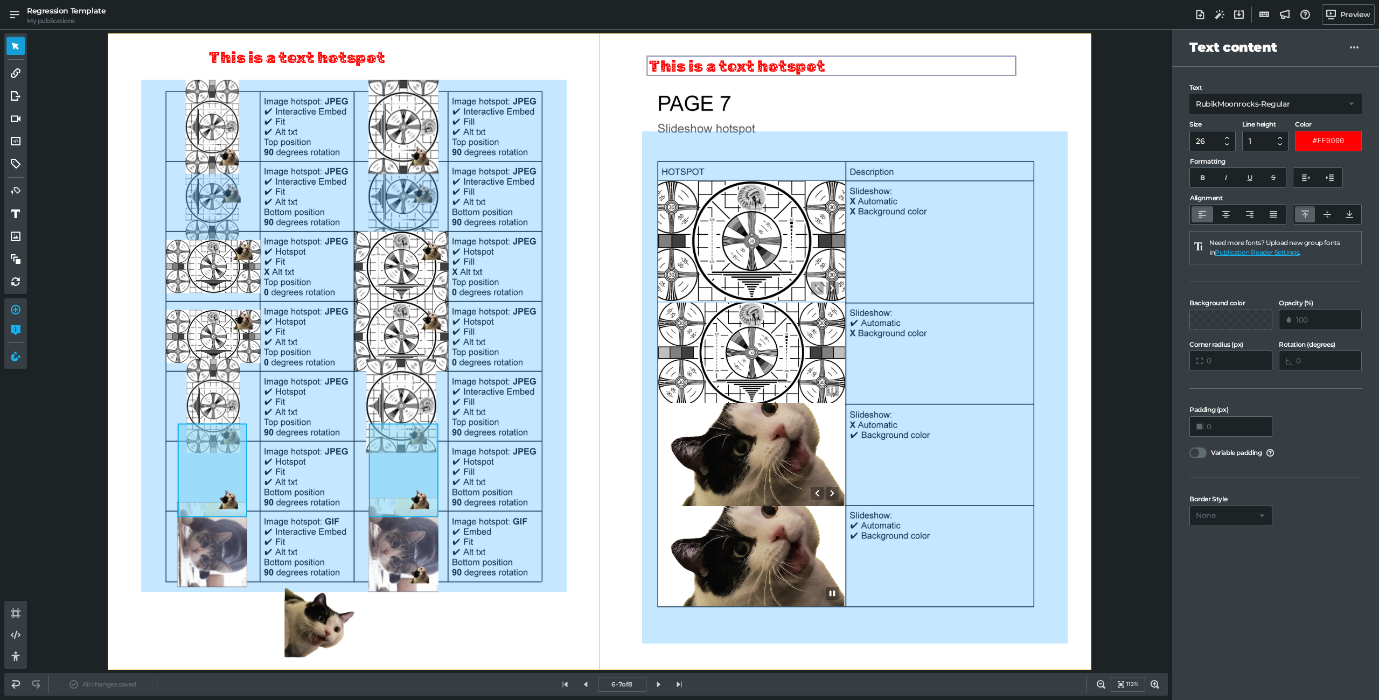
click at [791, 70] on div "This is a text hotspot" at bounding box center [832, 65] width 370 height 19
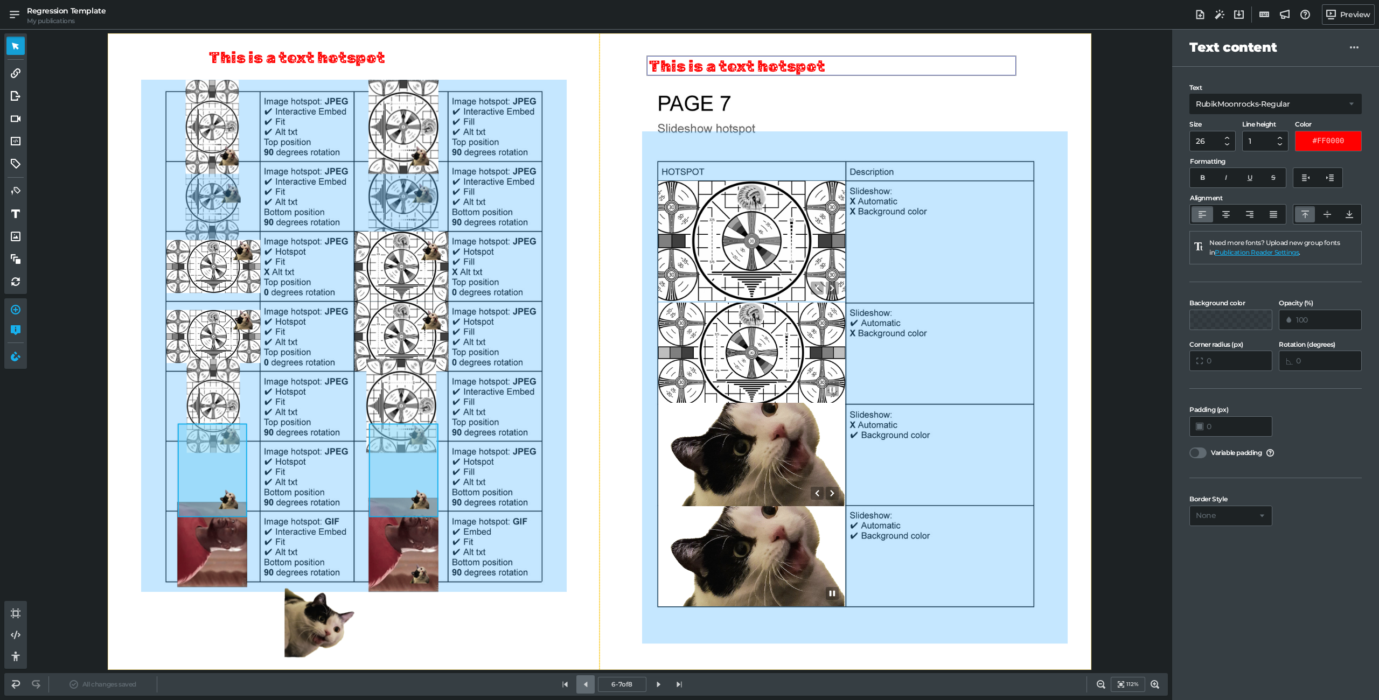
click at [593, 684] on link at bounding box center [585, 685] width 18 height 18
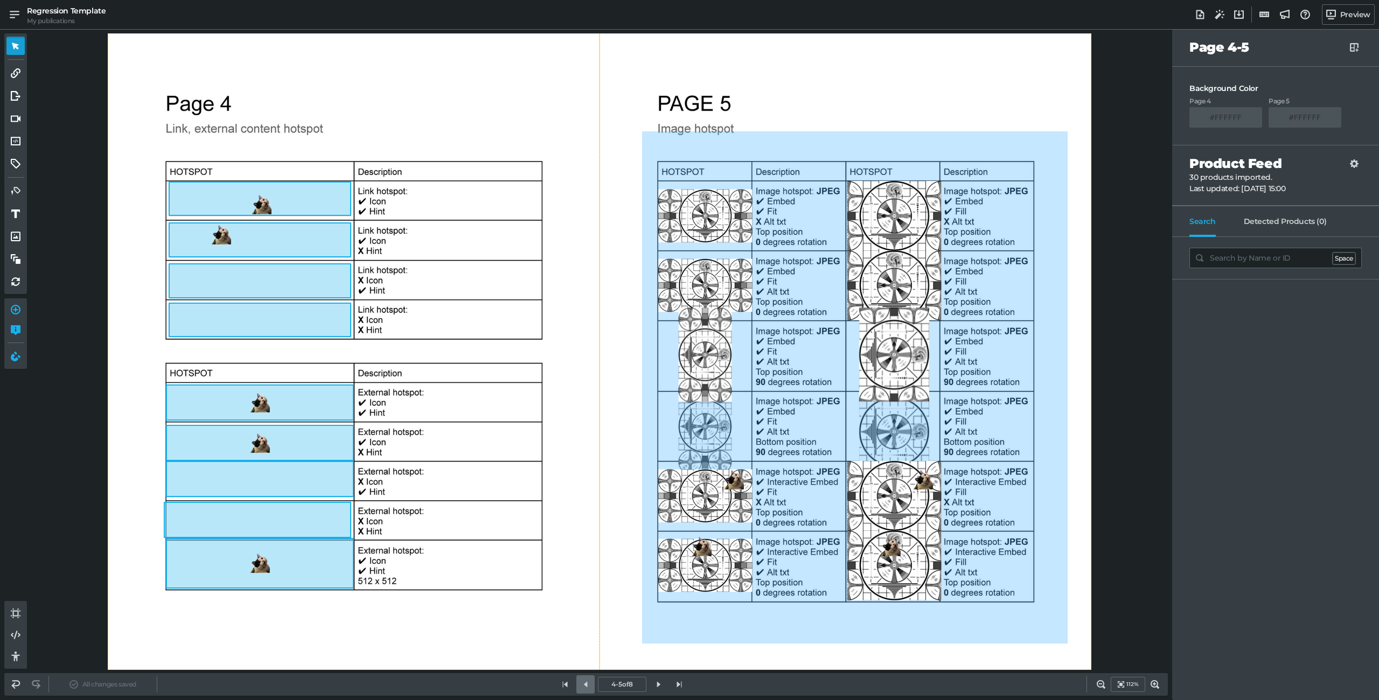
select select "RubikMoonrocks-Regular"
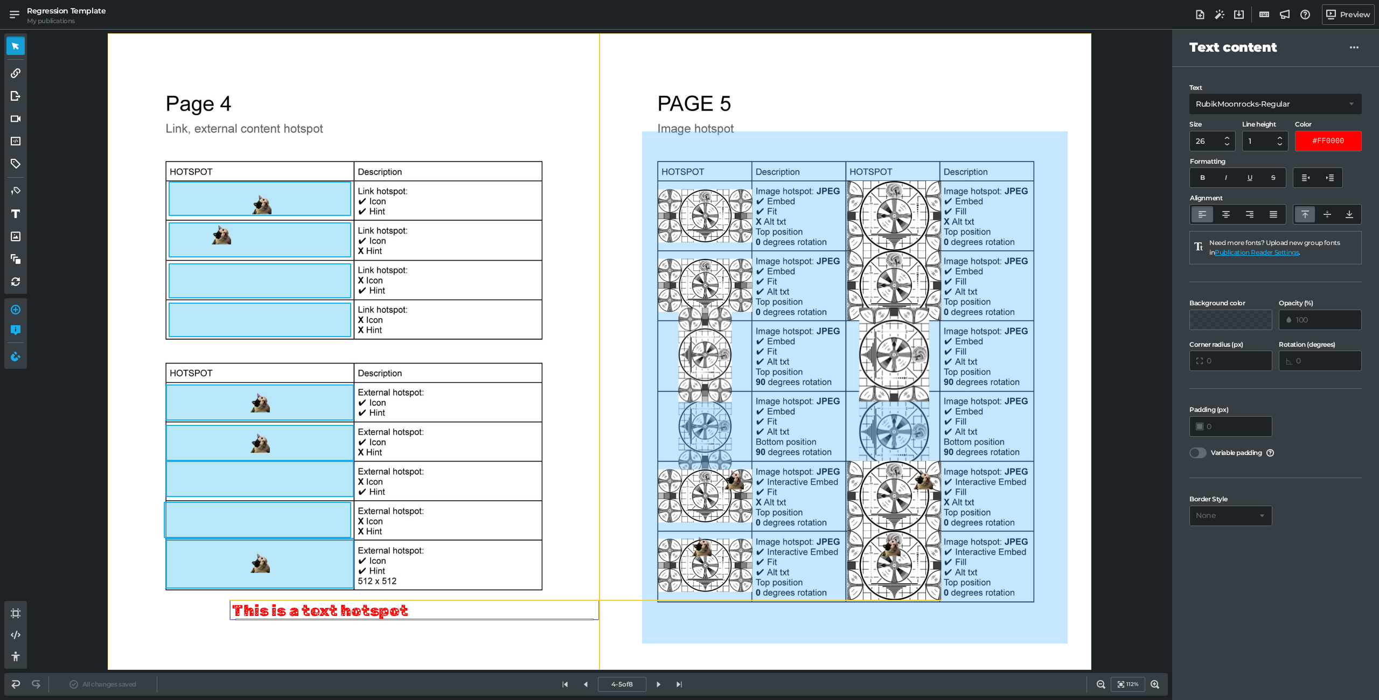
drag, startPoint x: 394, startPoint y: 611, endPoint x: 391, endPoint y: 622, distance: 11.1
click at [393, 616] on div "This is a text hotspot" at bounding box center [415, 610] width 370 height 19
select select "RubikMoonrocks-Regular"
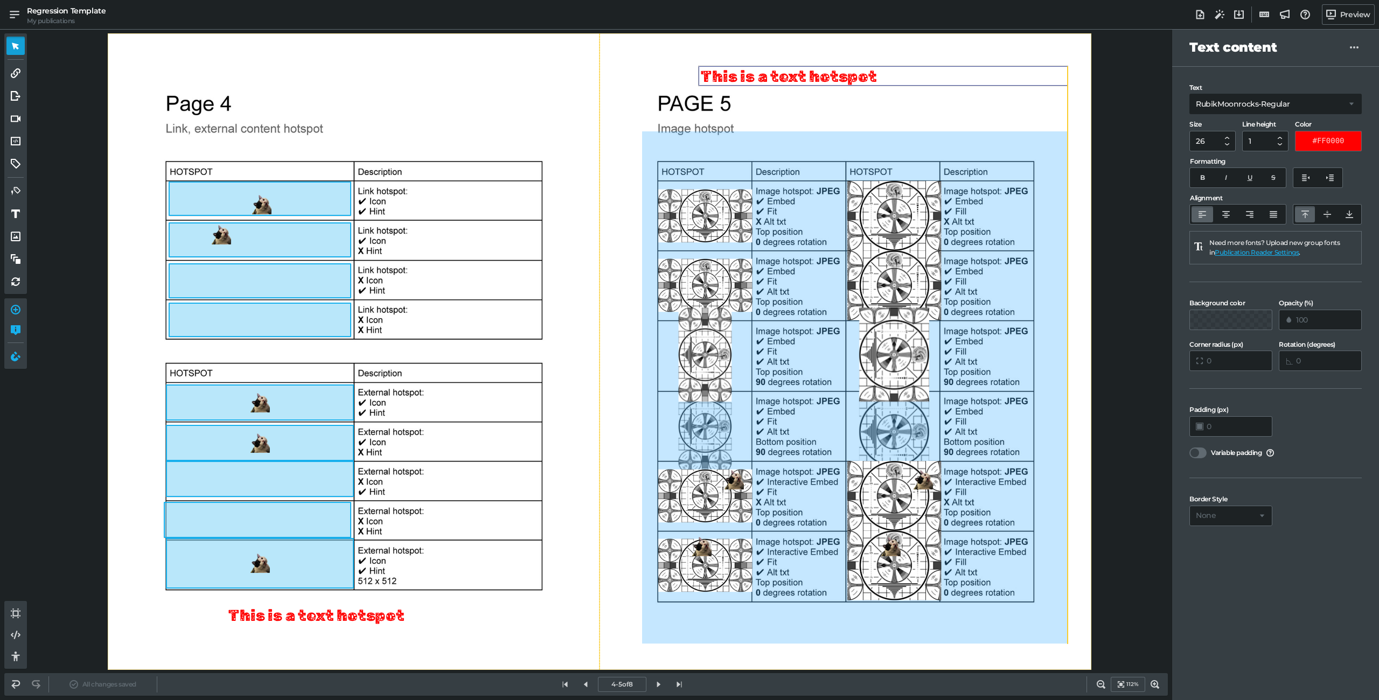
drag, startPoint x: 396, startPoint y: 596, endPoint x: 872, endPoint y: 81, distance: 701.1
click at [872, 81] on div "This is a text hotspot" at bounding box center [884, 75] width 370 height 19
click at [590, 686] on icon at bounding box center [586, 685] width 10 height 10
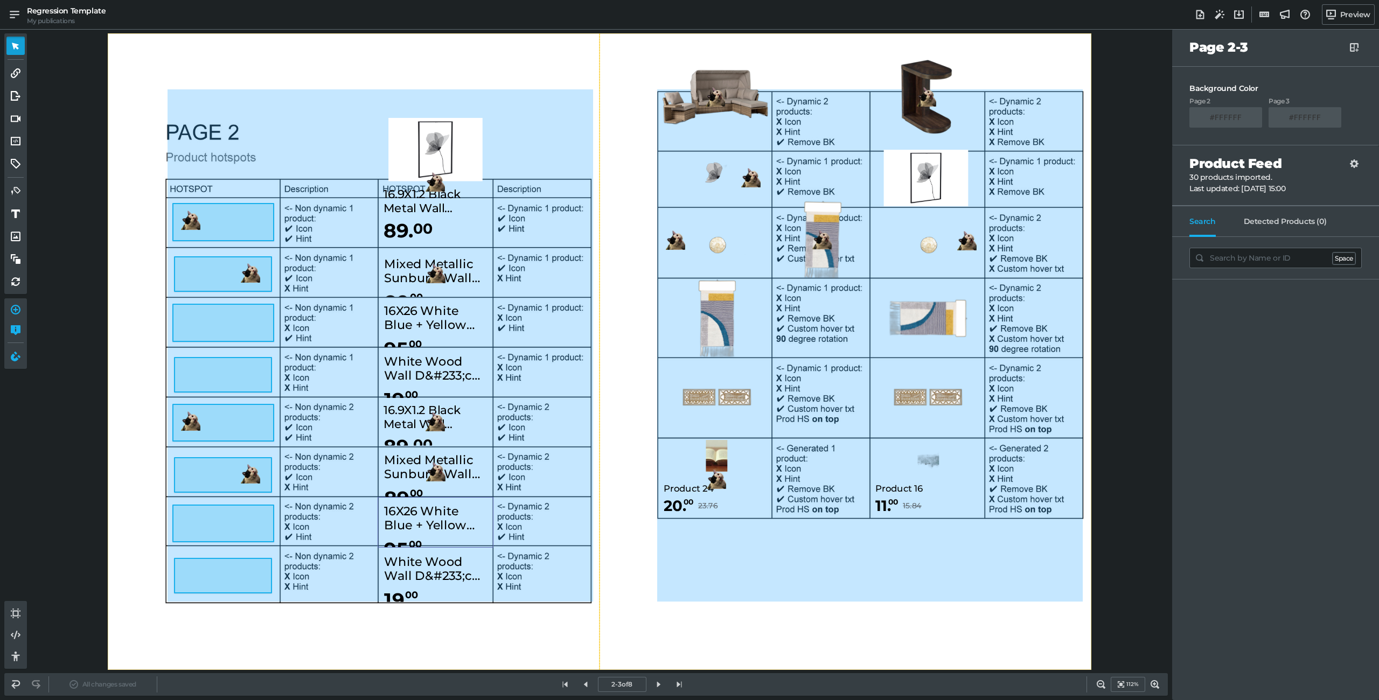
select select "RubikMoonrocks-Regular"
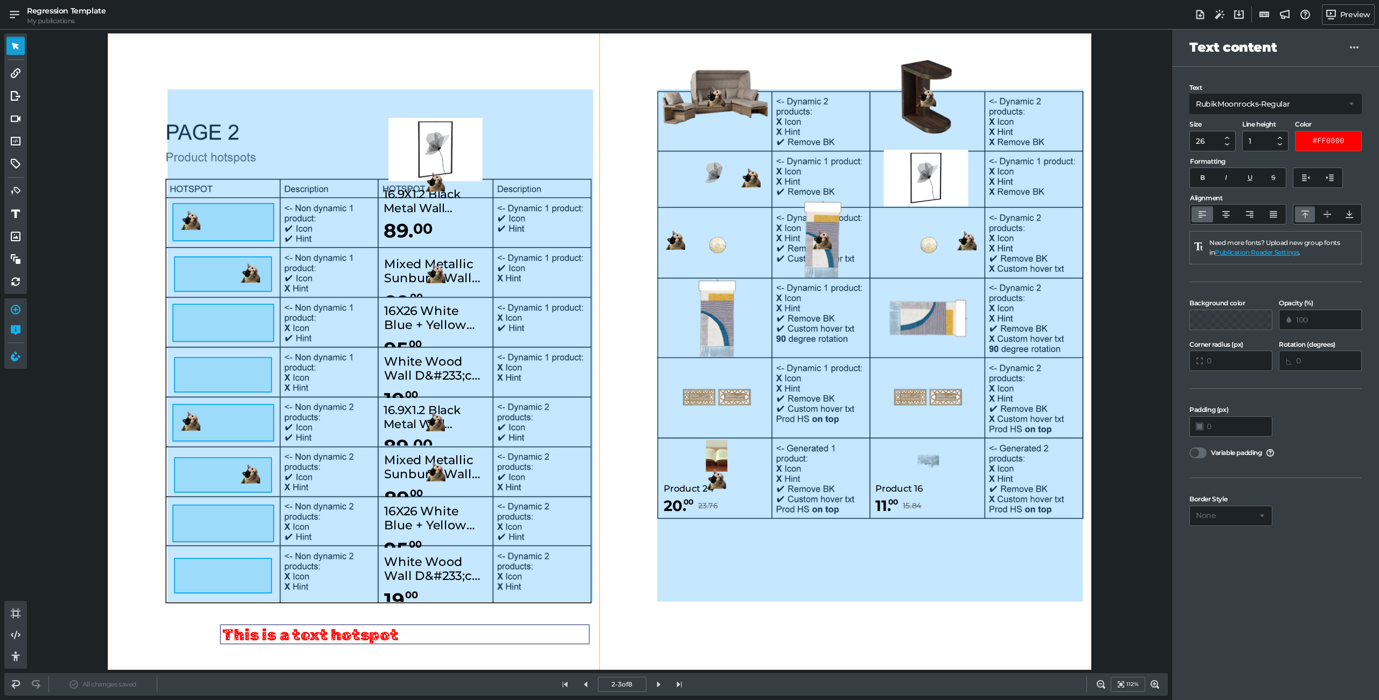
drag, startPoint x: 345, startPoint y: 594, endPoint x: 341, endPoint y: 638, distance: 44.3
click at [341, 638] on div "This is a text hotspot" at bounding box center [405, 634] width 370 height 19
select select "RubikMoonrocks-Regular"
drag, startPoint x: 390, startPoint y: 599, endPoint x: 760, endPoint y: 614, distance: 370.4
click at [760, 614] on div "This is a text hotspot" at bounding box center [812, 615] width 370 height 19
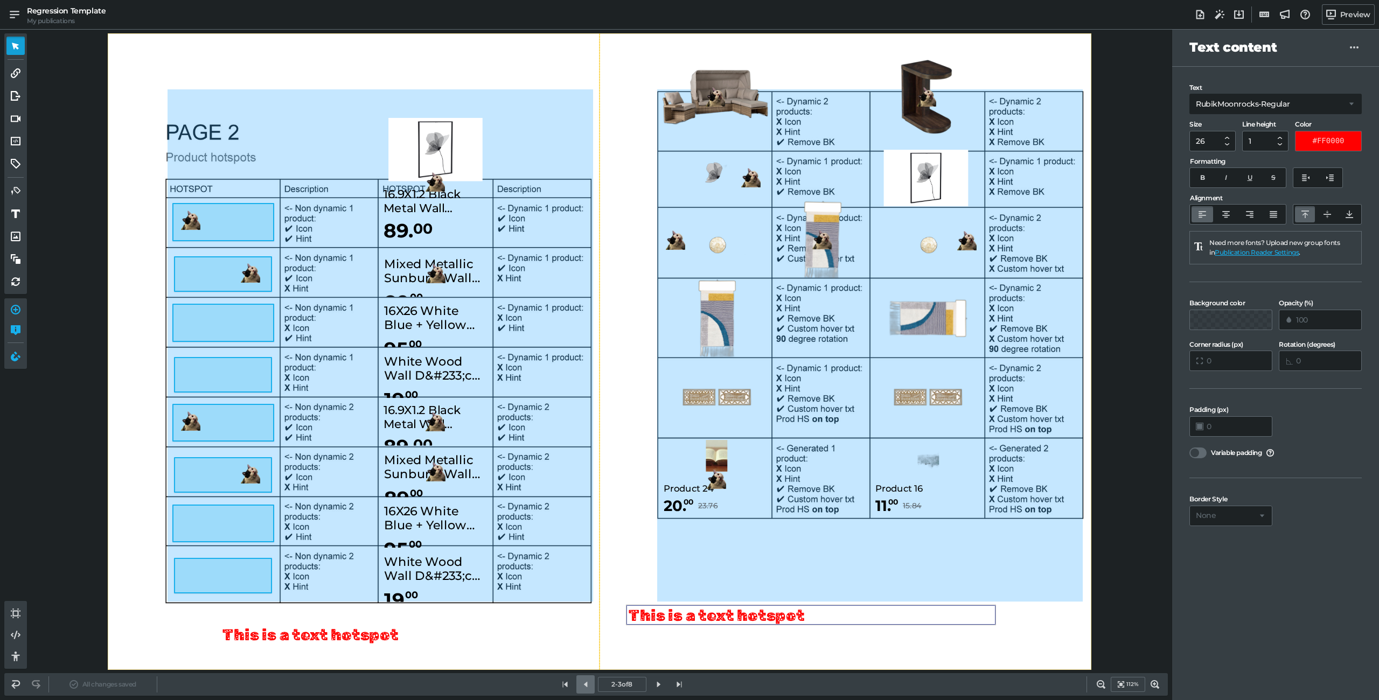
click at [582, 685] on icon at bounding box center [586, 685] width 10 height 10
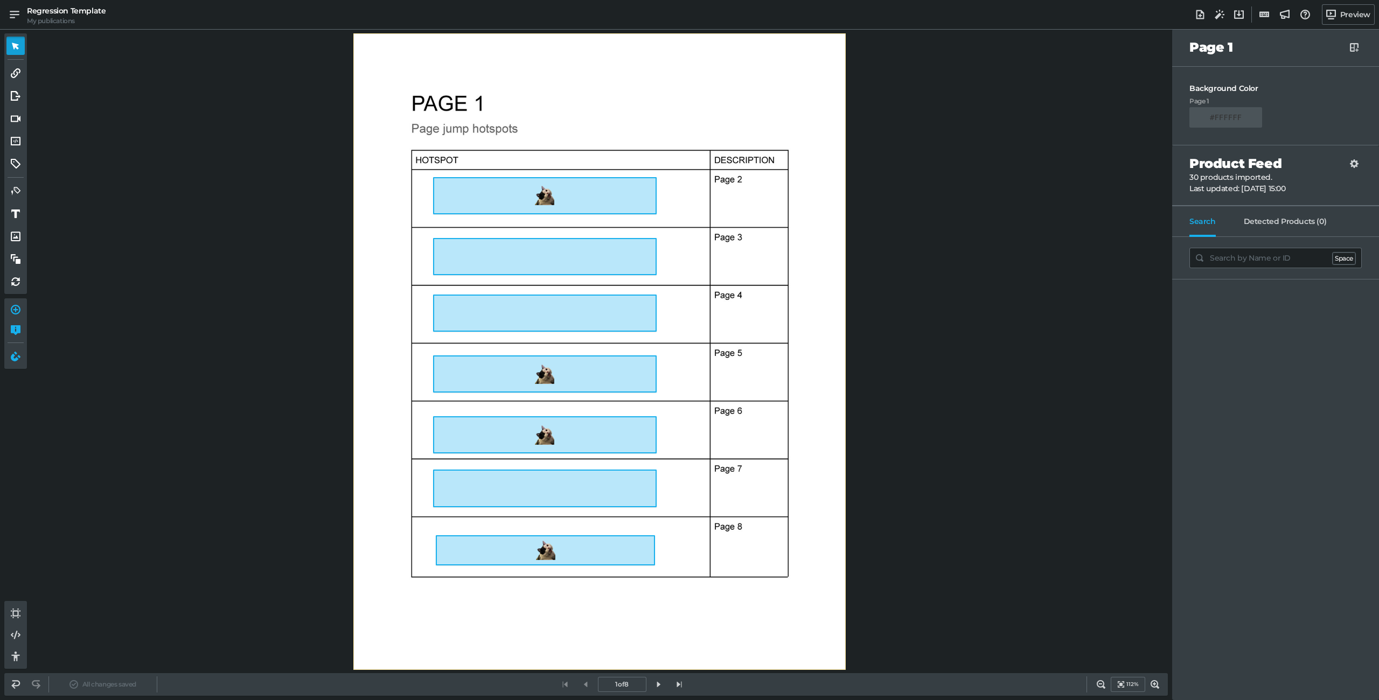
select select "RubikMoonrocks-Regular"
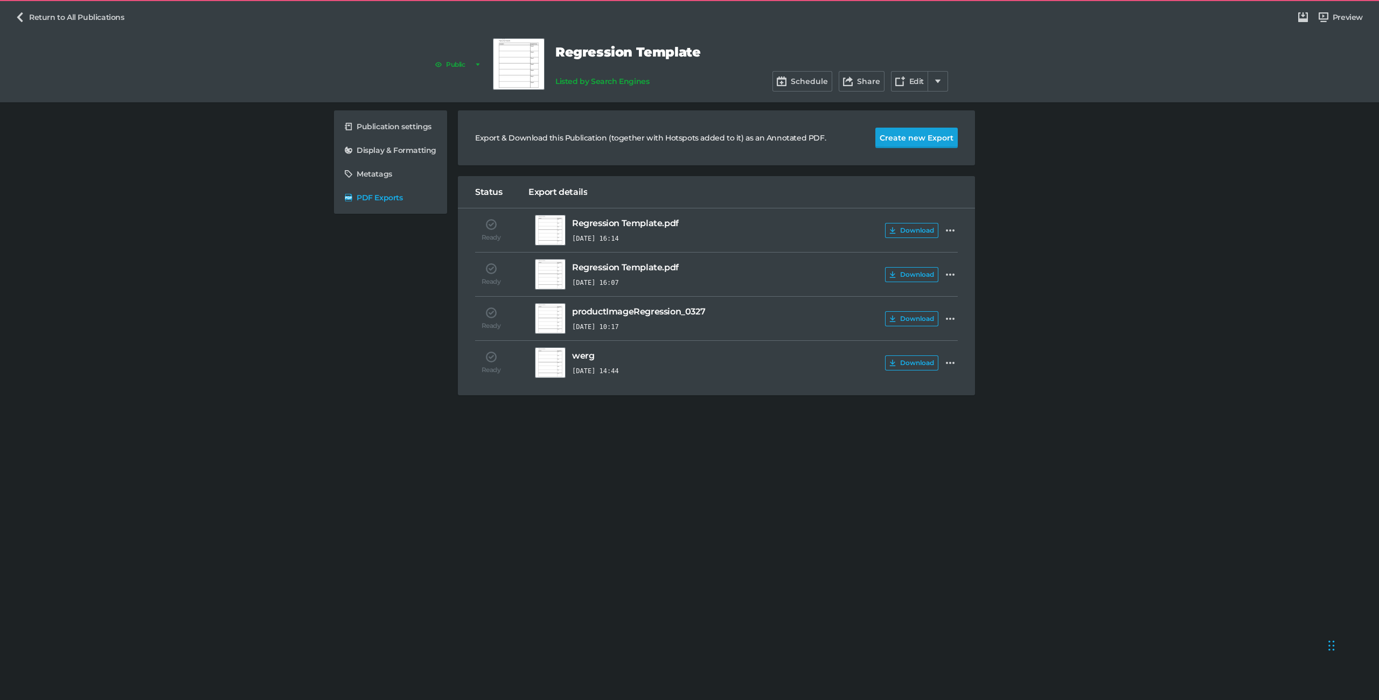
click at [890, 137] on button "Create new Export" at bounding box center [917, 138] width 82 height 20
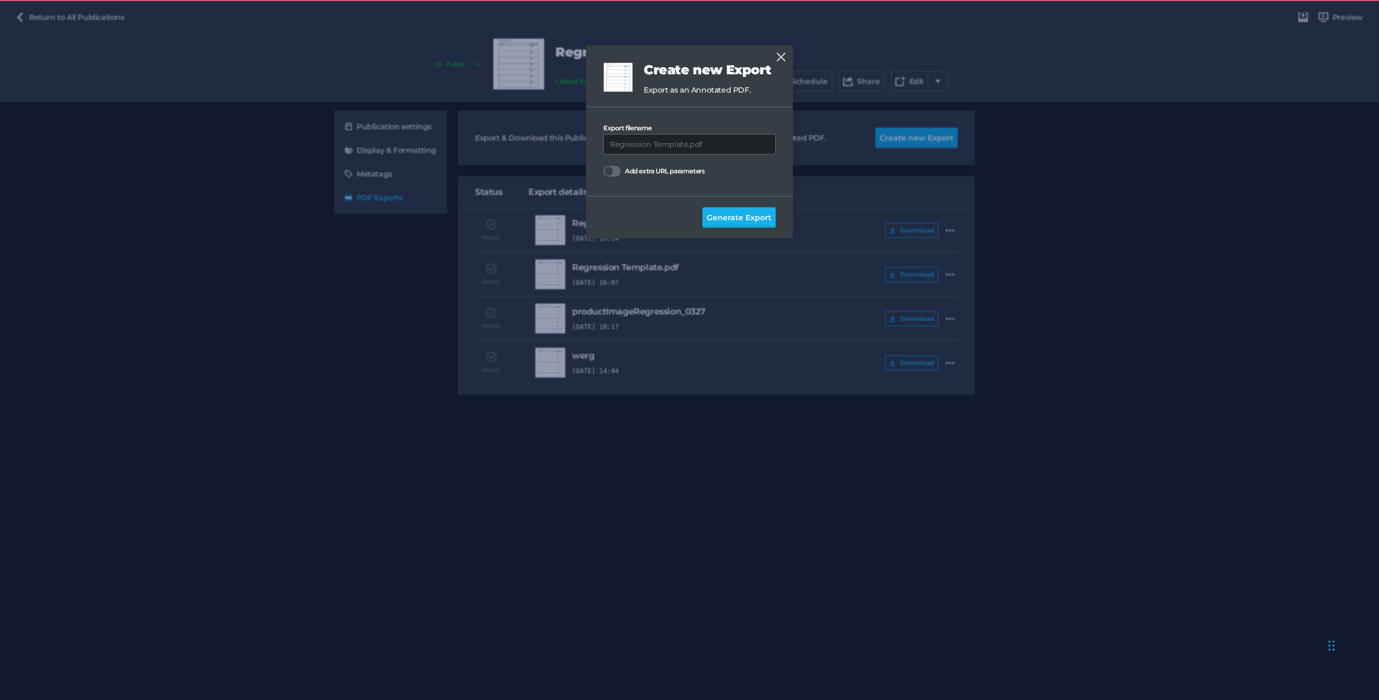
click at [731, 220] on span "Generate Export" at bounding box center [739, 218] width 65 height 12
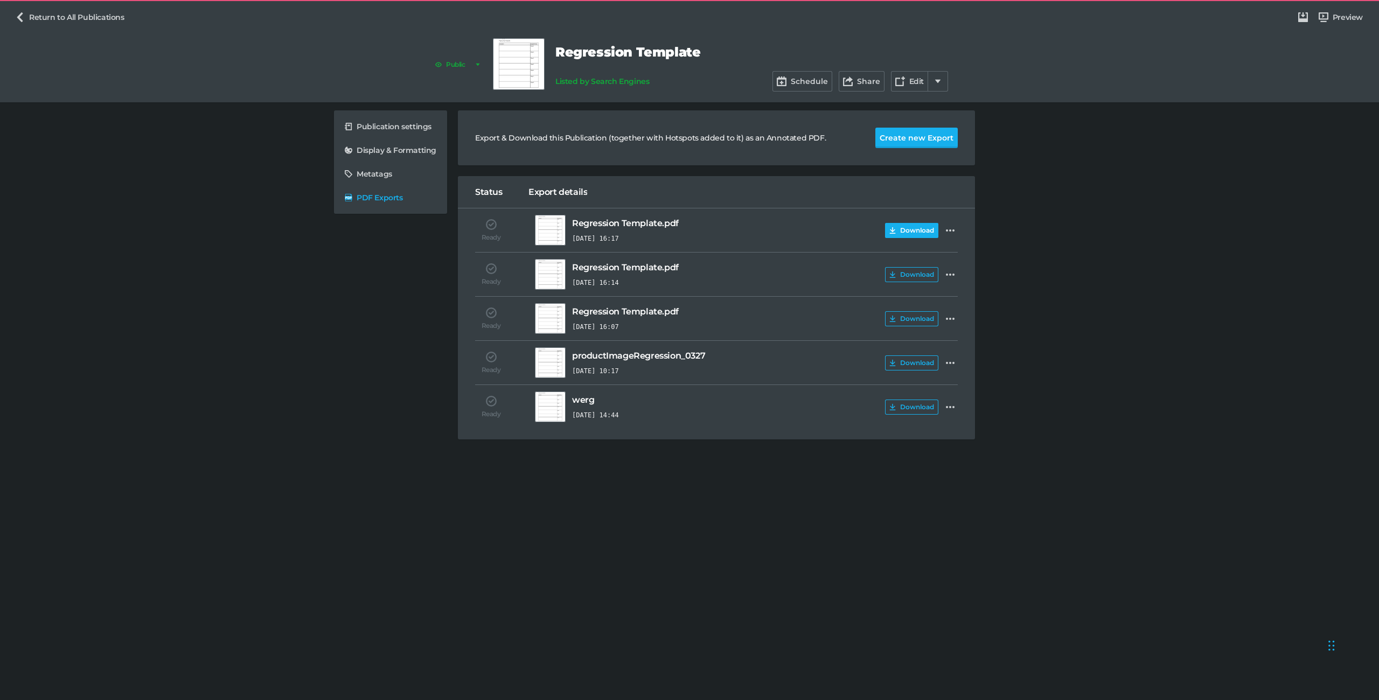
click at [918, 235] on button "Download" at bounding box center [911, 230] width 53 height 15
click at [897, 84] on icon at bounding box center [900, 82] width 10 height 10
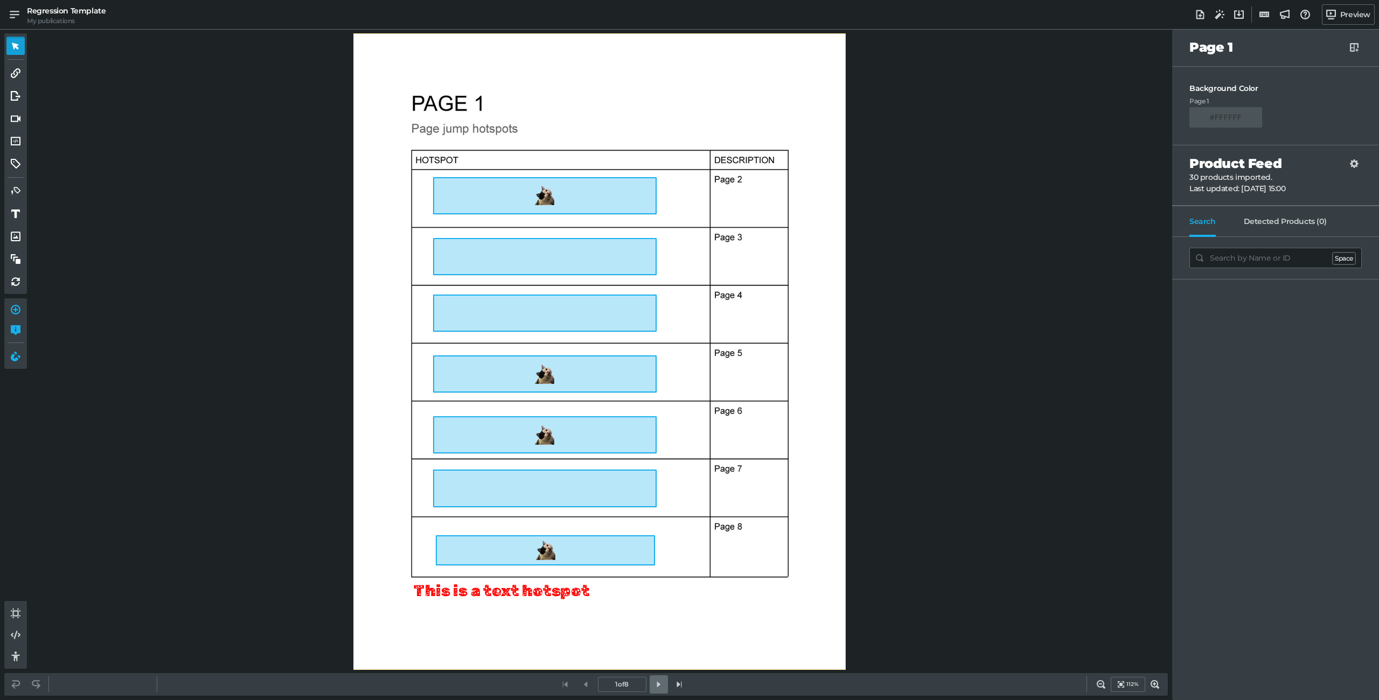
click at [650, 683] on link at bounding box center [659, 685] width 18 height 18
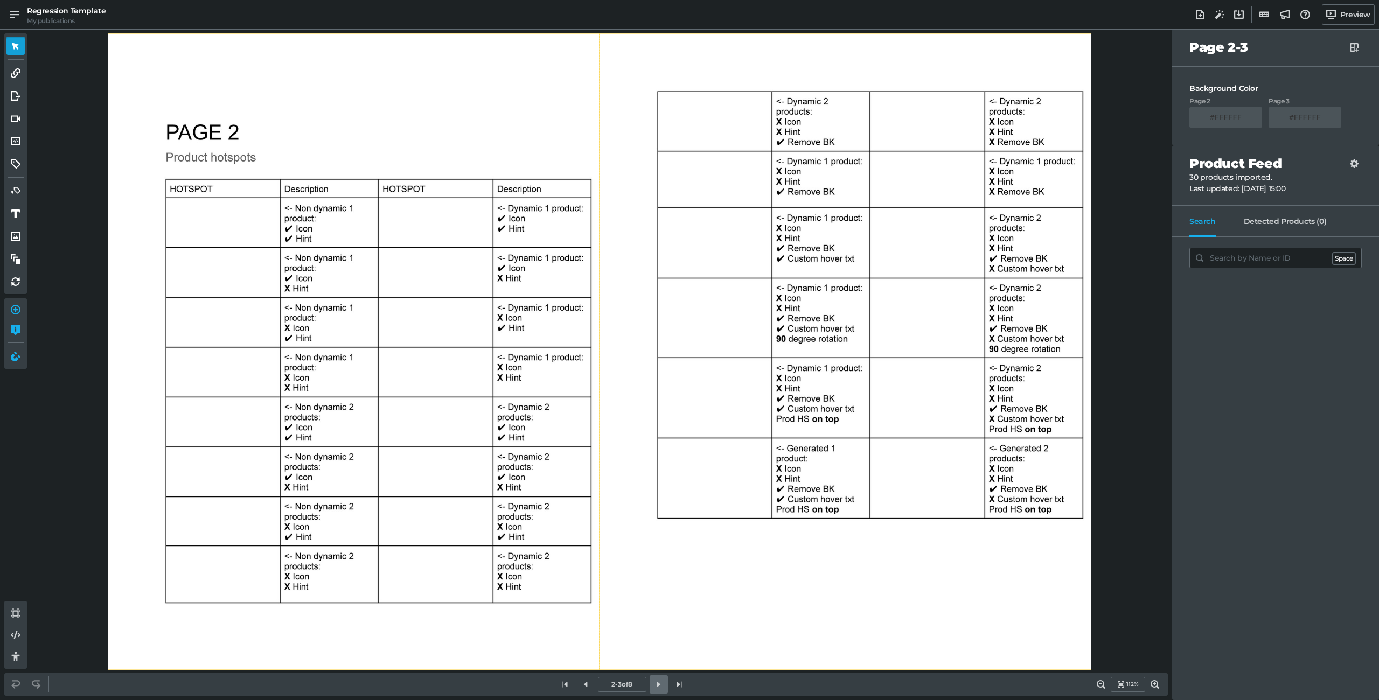
click at [654, 683] on icon at bounding box center [659, 685] width 10 height 10
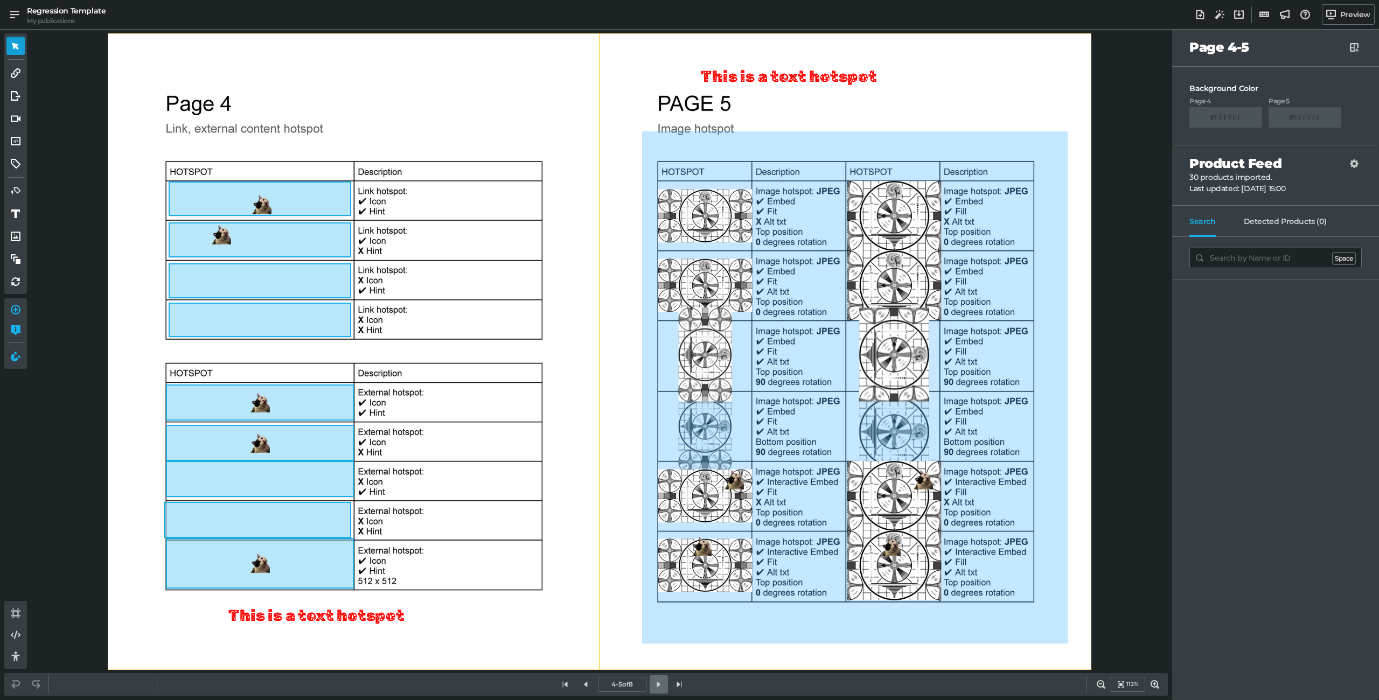
click at [655, 683] on icon at bounding box center [659, 685] width 10 height 10
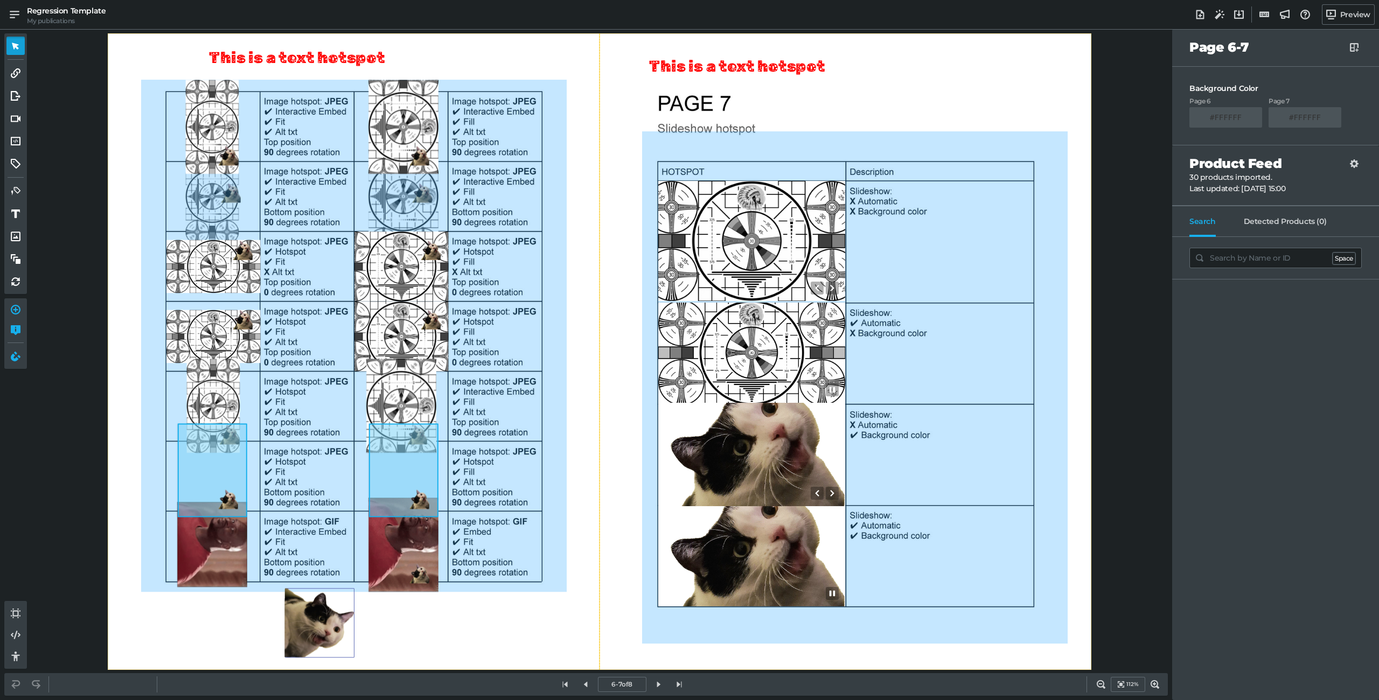
click at [330, 619] on div "0" at bounding box center [319, 624] width 70 height 70
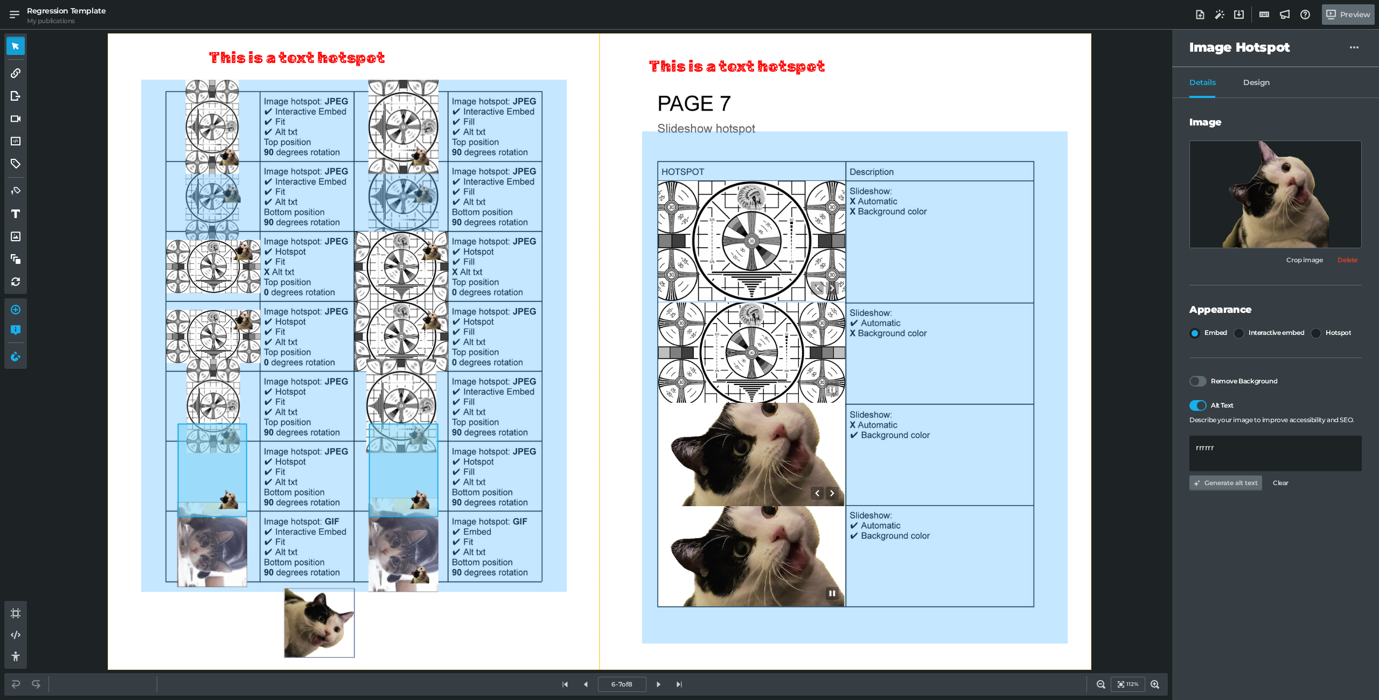
click at [1342, 11] on link "Preview" at bounding box center [1348, 14] width 53 height 20
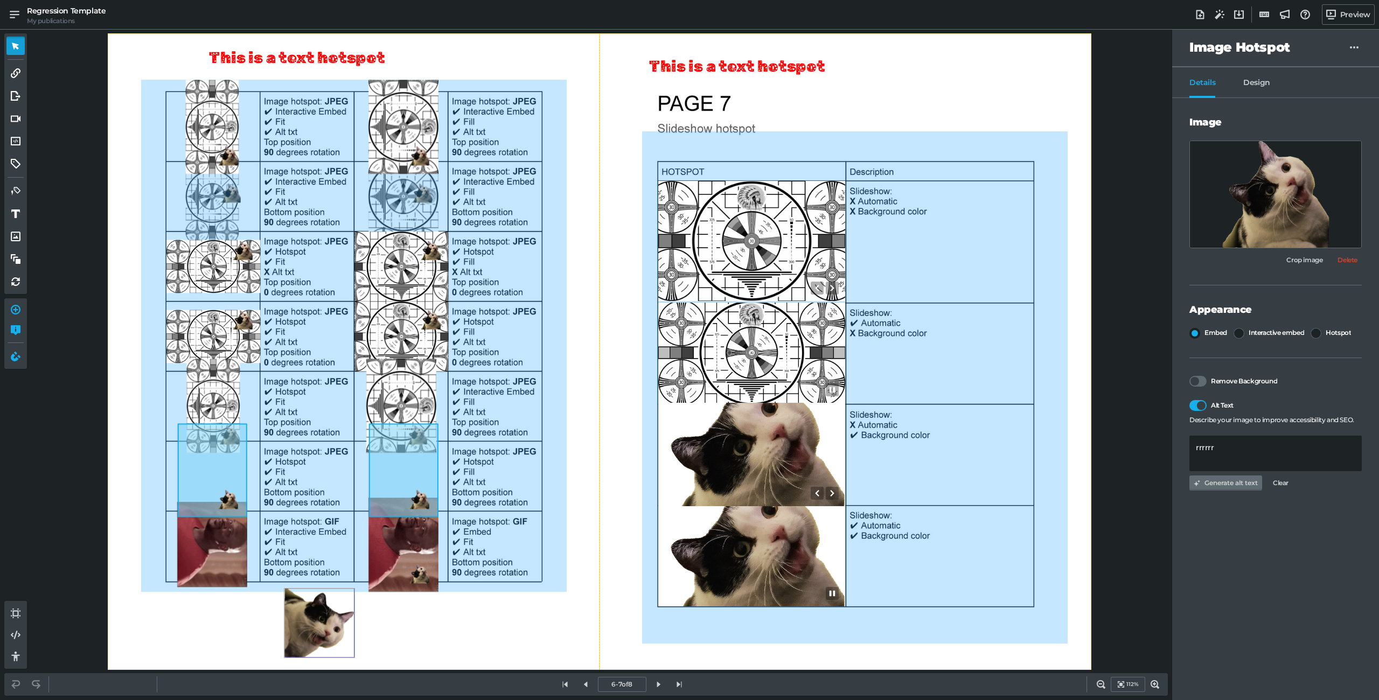
click at [1282, 67] on nav "Details Design" at bounding box center [1275, 82] width 207 height 31
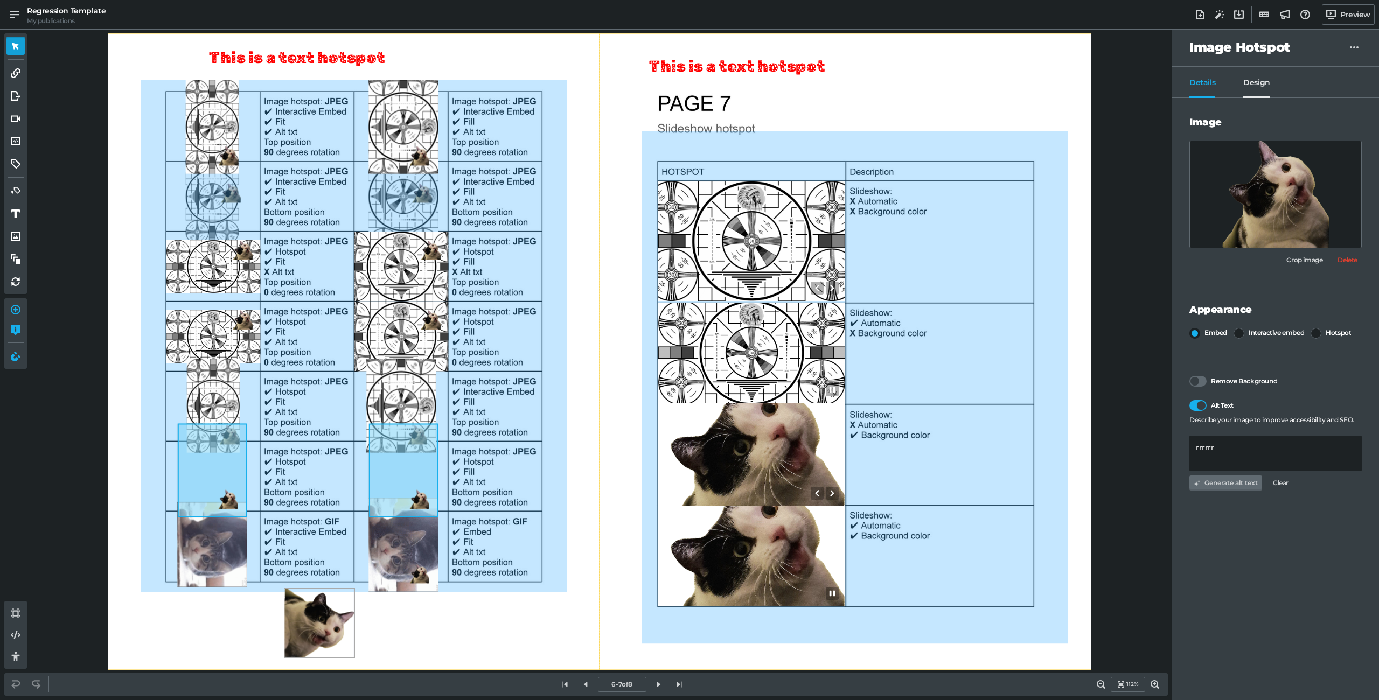
click at [1257, 78] on span "Design" at bounding box center [1256, 88] width 27 height 20
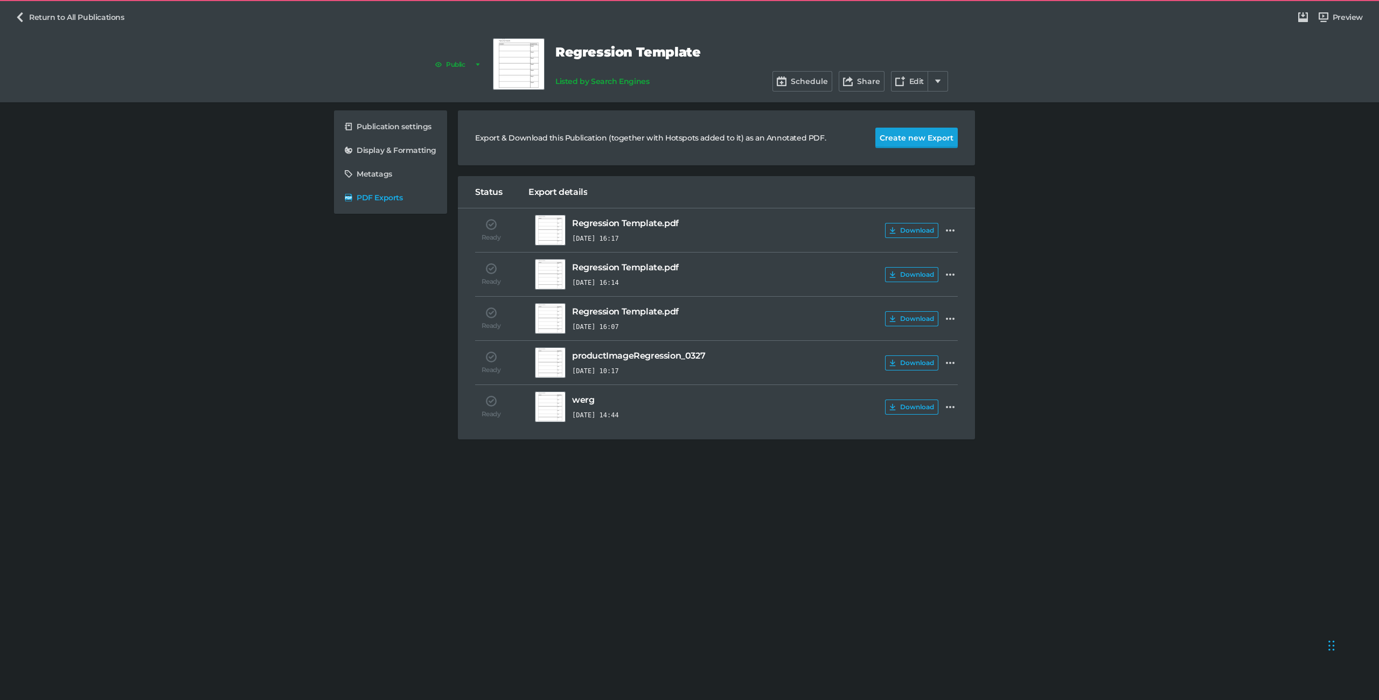
click at [915, 137] on button "Create new Export" at bounding box center [917, 138] width 82 height 20
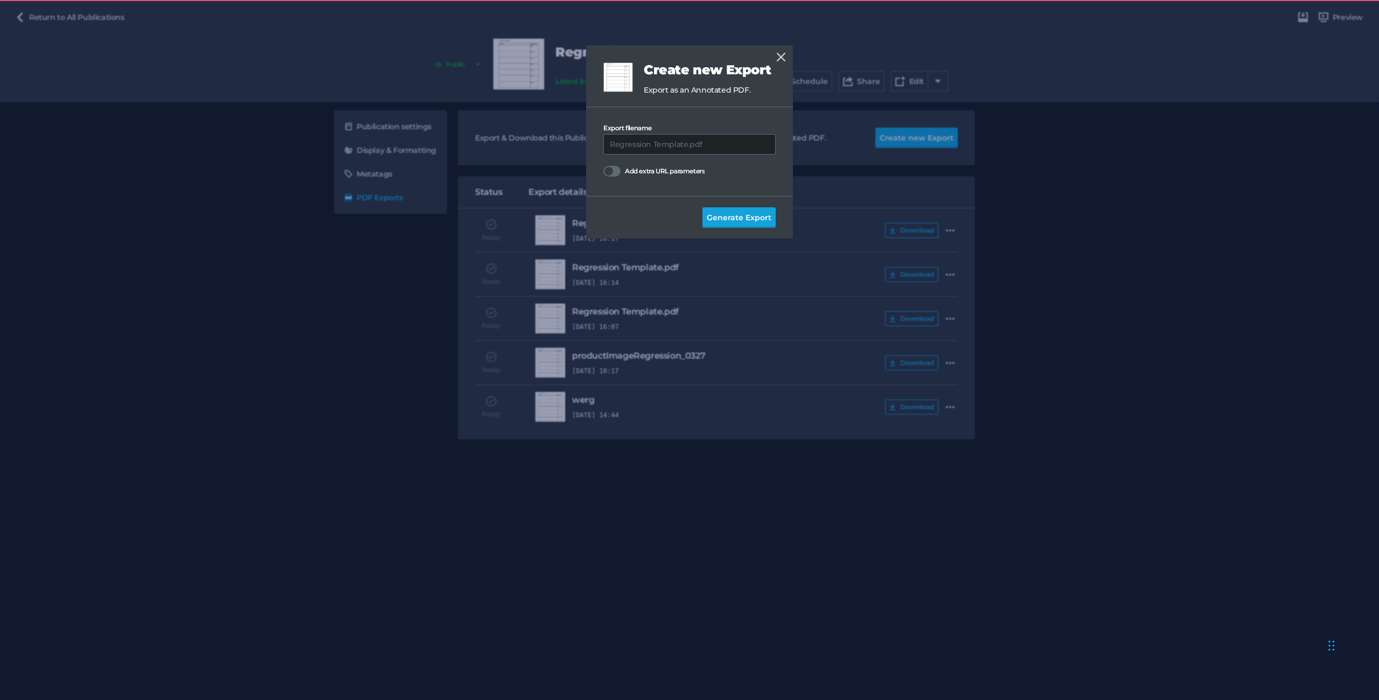
click at [726, 219] on span "Generate Export" at bounding box center [739, 218] width 65 height 12
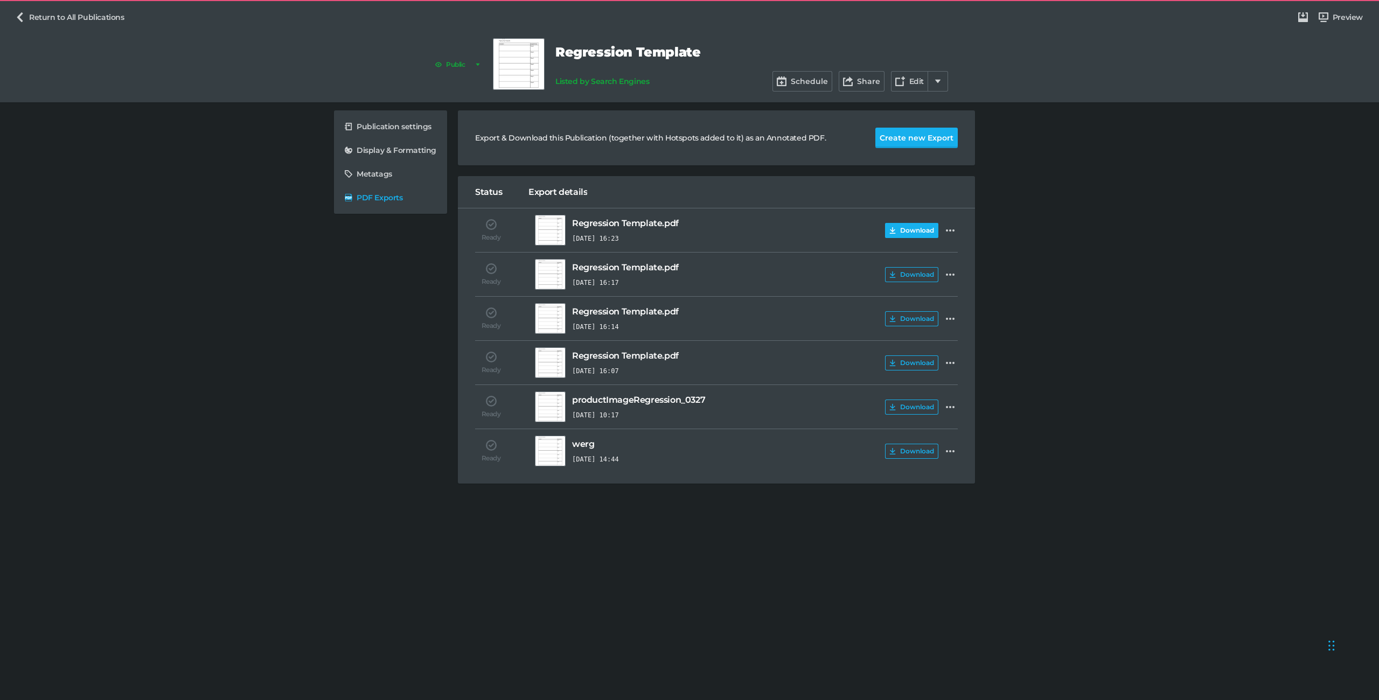
click at [911, 231] on button "Download" at bounding box center [911, 230] width 53 height 15
click at [93, 19] on link "Return to All Publications" at bounding box center [70, 17] width 118 height 20
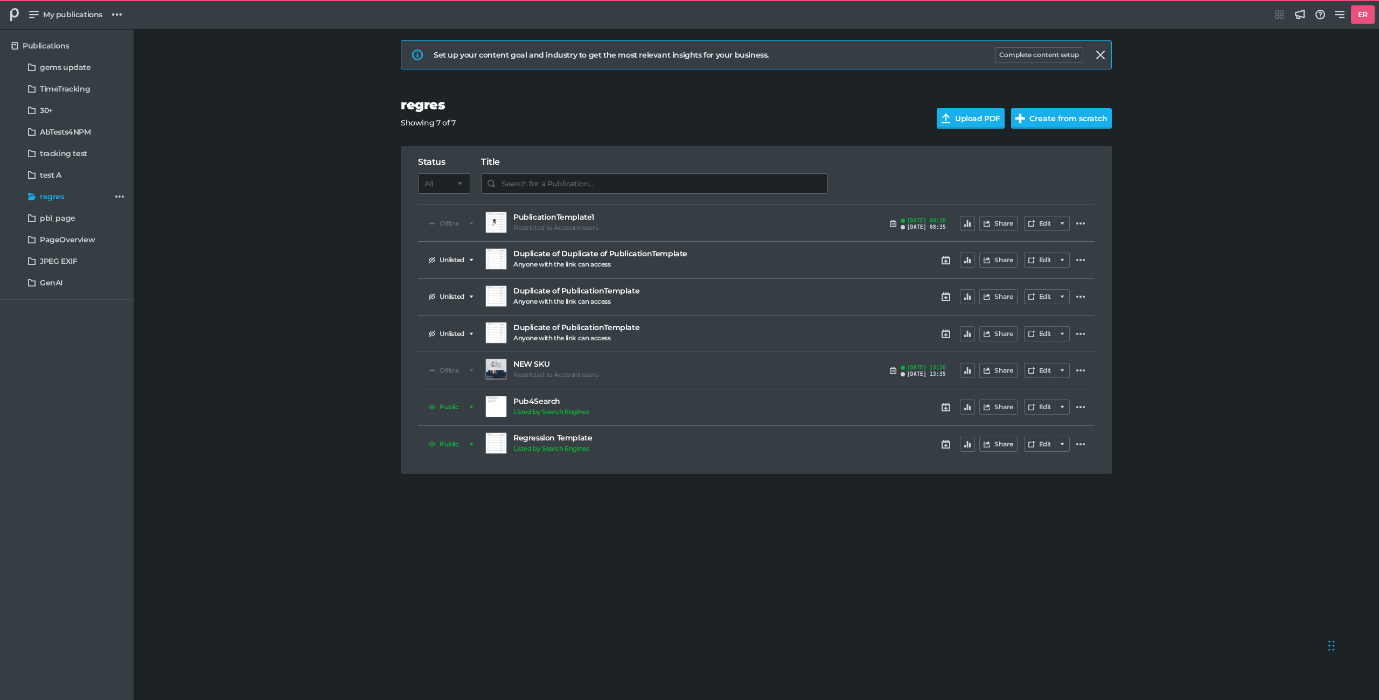
click at [64, 25] on nav "My publications Publication Group Group menu Integrations Hub Announcements Kno…" at bounding box center [689, 14] width 1379 height 29
click at [65, 23] on link "My publications" at bounding box center [66, 14] width 82 height 20
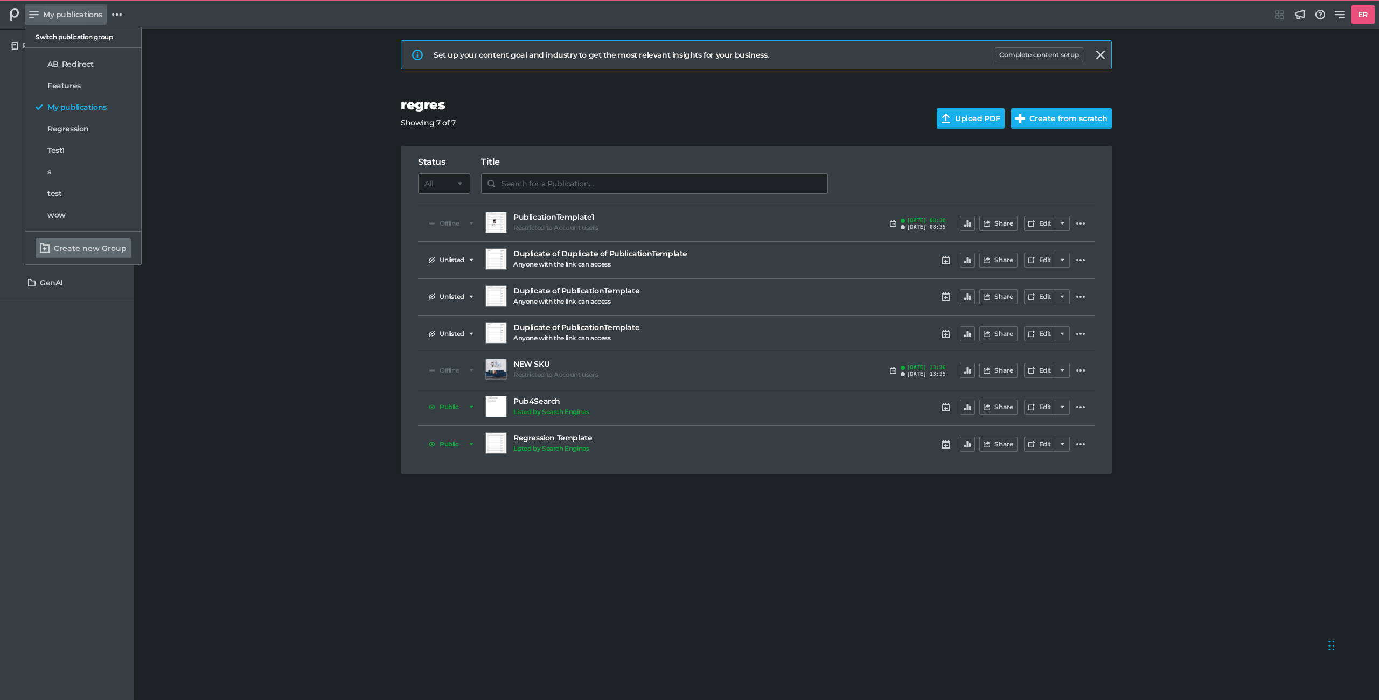
click at [79, 75] on nav "AB_Redirect Features My publications Regression Test1 s test wow" at bounding box center [83, 139] width 117 height 183
click at [79, 79] on link "Features" at bounding box center [83, 85] width 104 height 19
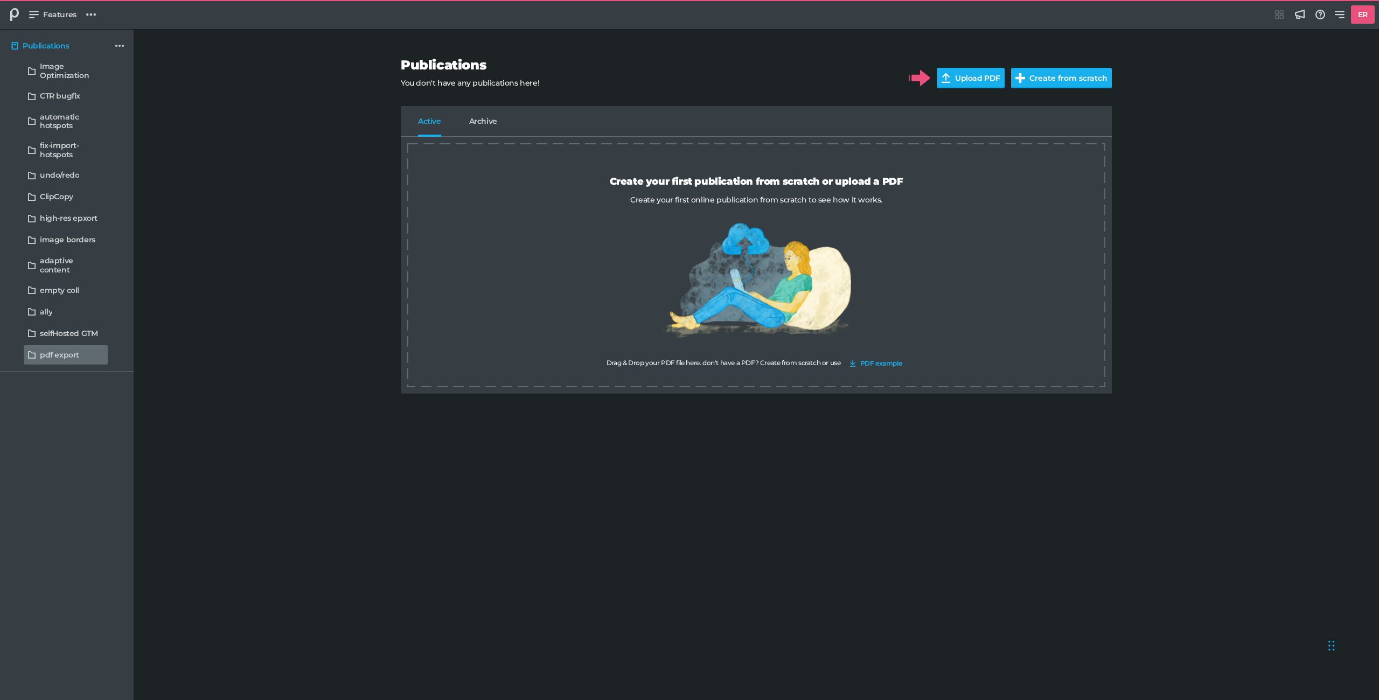
click at [48, 354] on link "pdf export" at bounding box center [66, 354] width 84 height 19
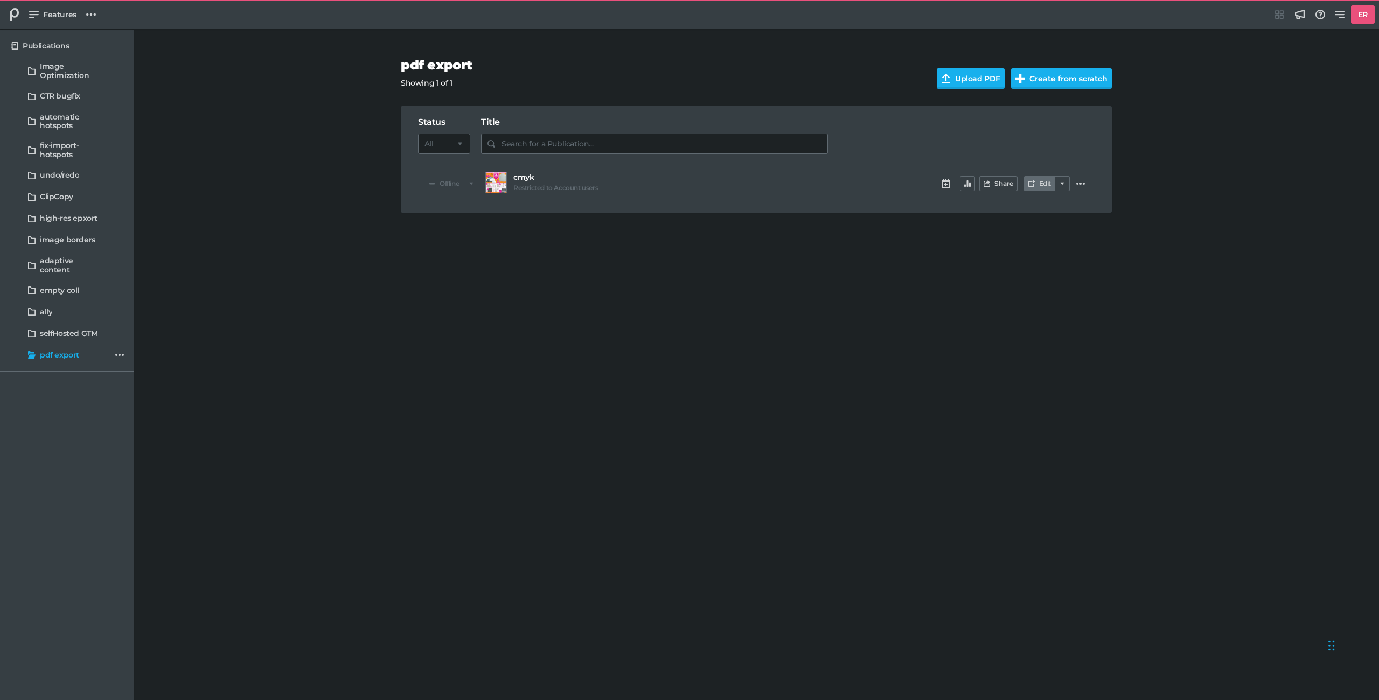
click at [1048, 186] on link "Edit" at bounding box center [1039, 183] width 31 height 15
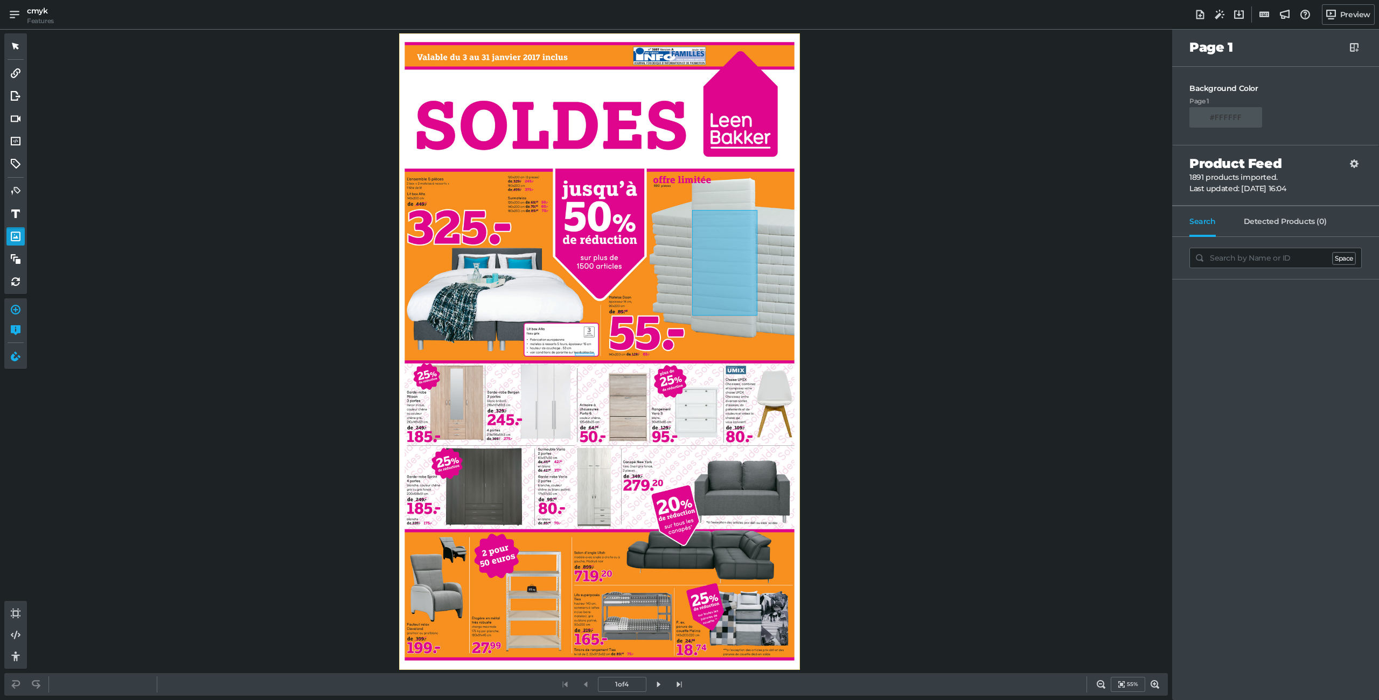
drag, startPoint x: 702, startPoint y: 238, endPoint x: 765, endPoint y: 321, distance: 104.6
click at [765, 321] on div "0" at bounding box center [599, 351] width 401 height 637
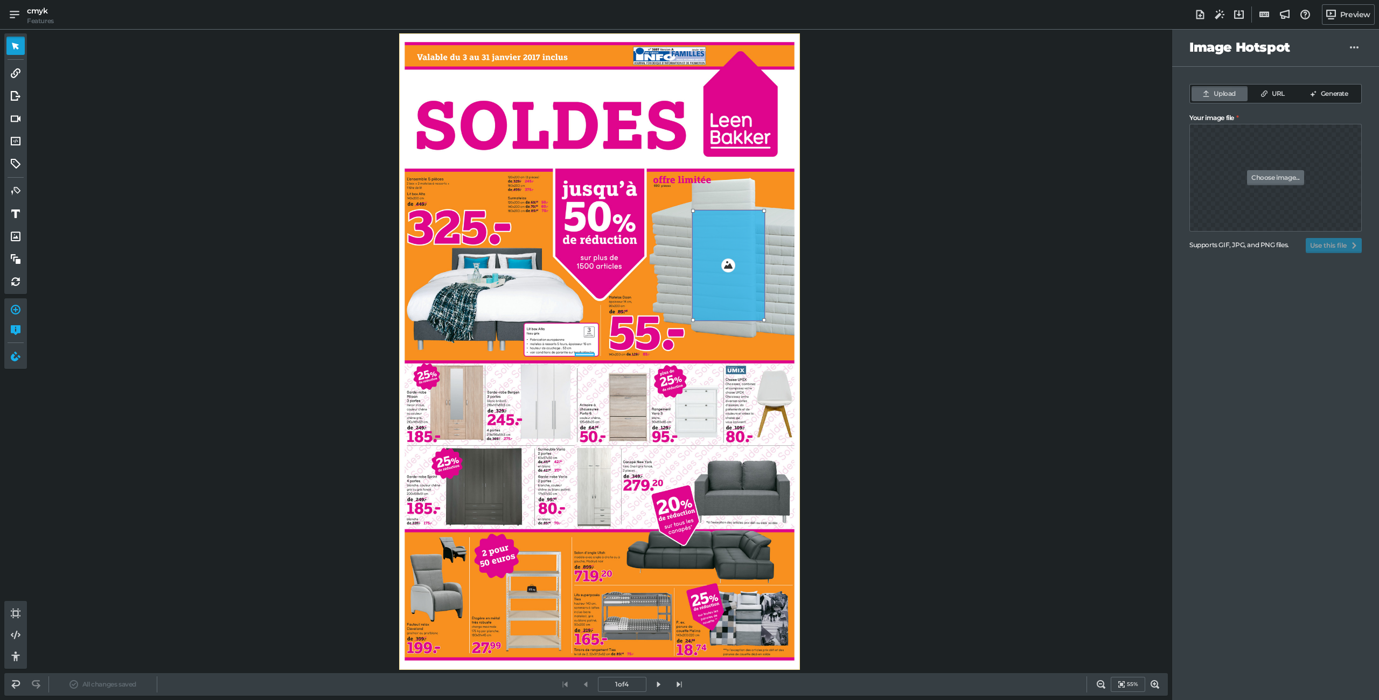
click at [1241, 184] on label "Choose image..." at bounding box center [1276, 178] width 172 height 108
click at [1241, 169] on input "Your image file" at bounding box center [1276, 146] width 172 height 45
type input "C:\fakepath\TestImageNoBK.png"
click at [1339, 244] on button "Use this file" at bounding box center [1334, 245] width 56 height 15
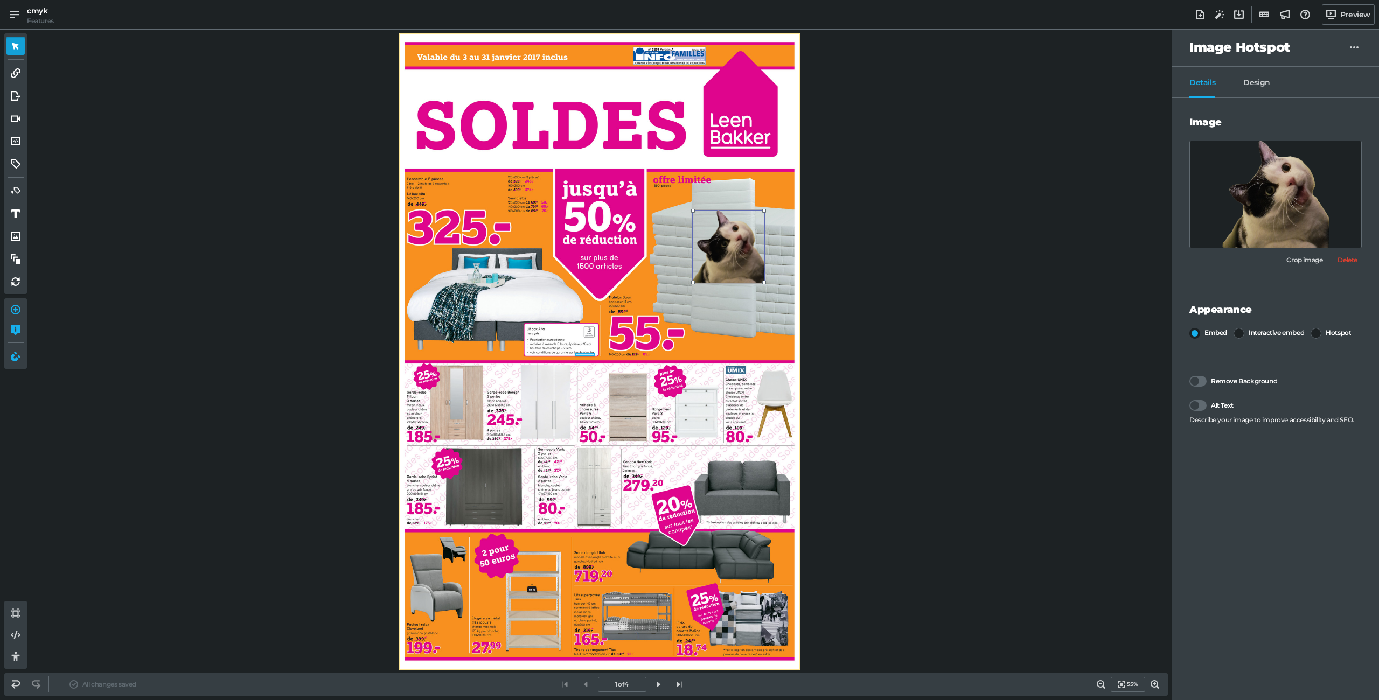
click at [1254, 75] on nav "Details Design" at bounding box center [1275, 82] width 207 height 31
click at [1255, 83] on span "Design" at bounding box center [1256, 88] width 27 height 20
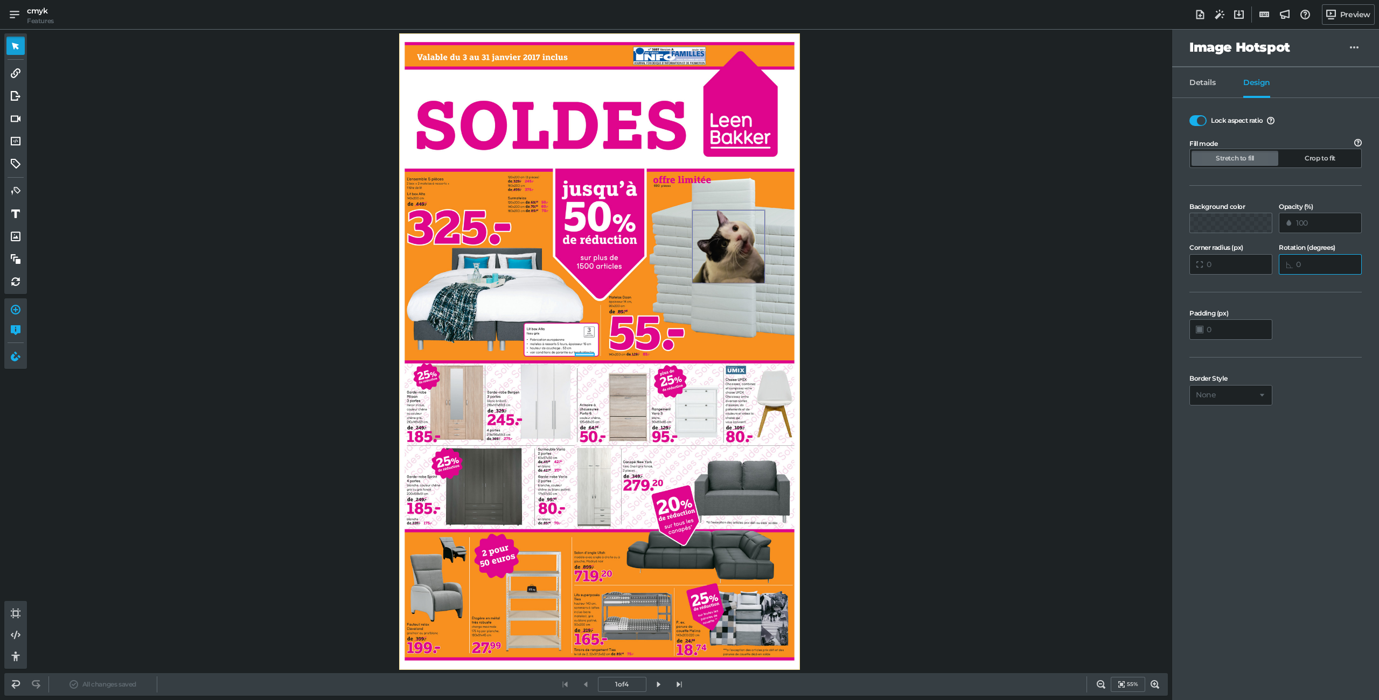
drag, startPoint x: 1302, startPoint y: 270, endPoint x: 1320, endPoint y: 283, distance: 22.0
click at [1302, 270] on input "Rotation (degrees)" at bounding box center [1320, 264] width 83 height 20
type input "90"
click at [769, 348] on div "0 0" at bounding box center [599, 351] width 401 height 637
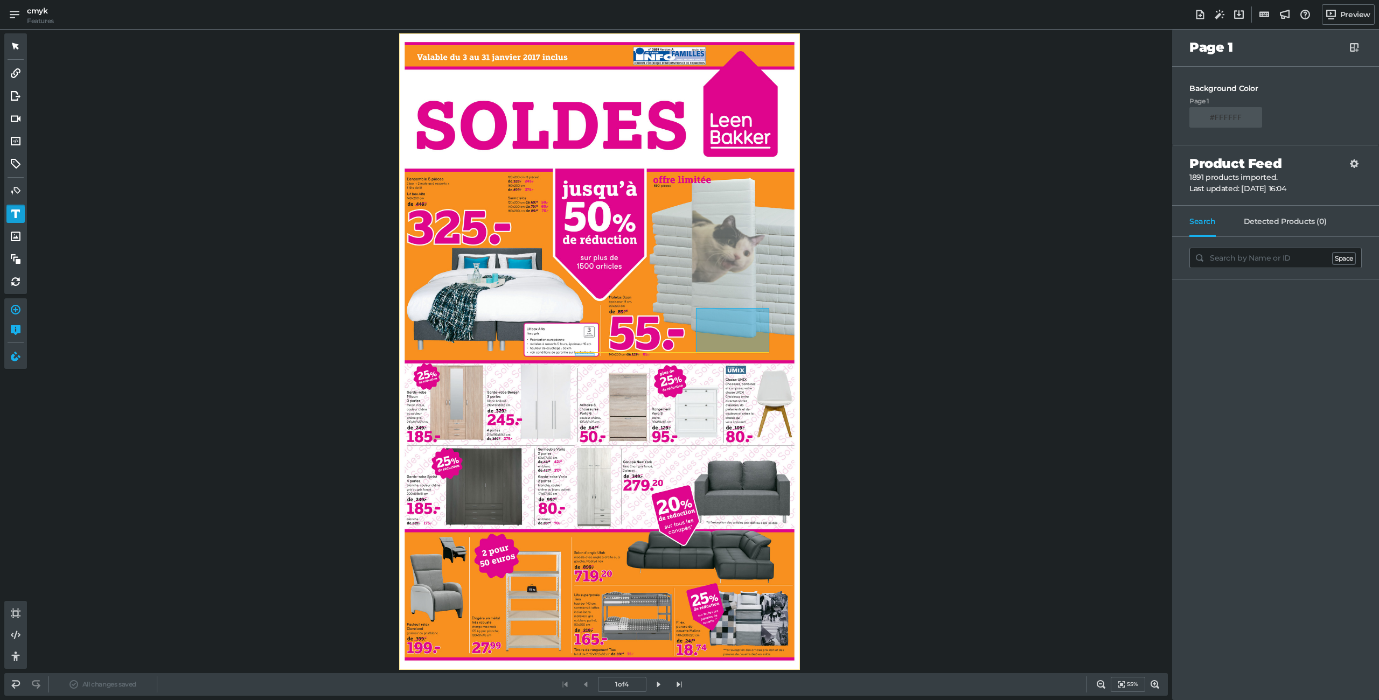
drag, startPoint x: 696, startPoint y: 309, endPoint x: 769, endPoint y: 355, distance: 86.7
click at [769, 355] on div "0 0" at bounding box center [599, 351] width 401 height 637
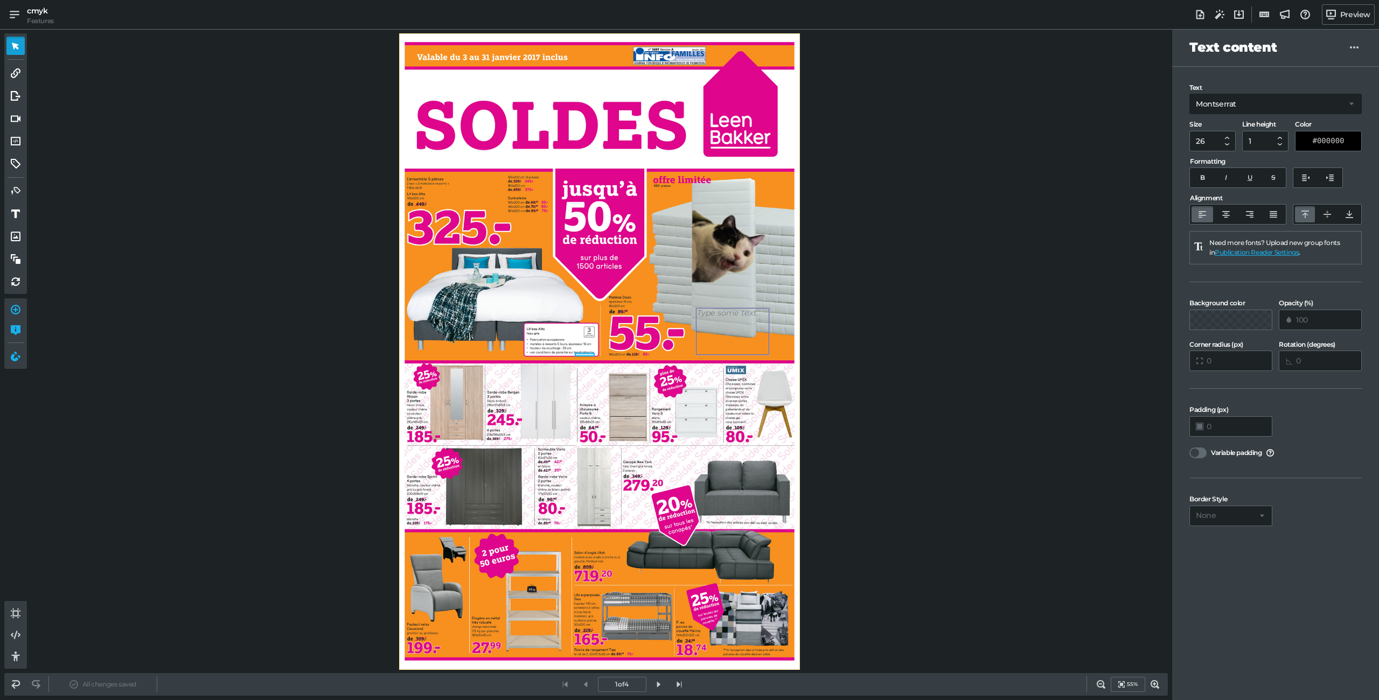
click at [756, 338] on div at bounding box center [732, 331] width 73 height 47
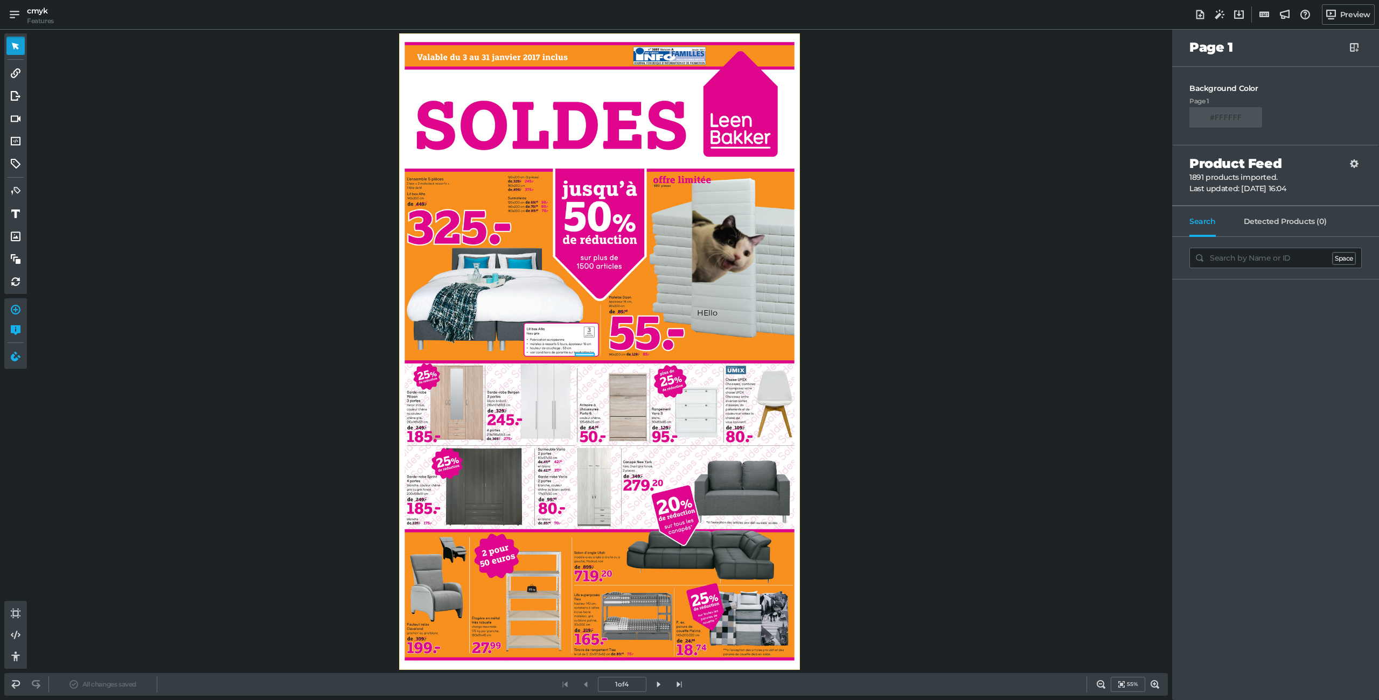
click at [686, 376] on div "0 HEllo 0 0" at bounding box center [599, 351] width 401 height 637
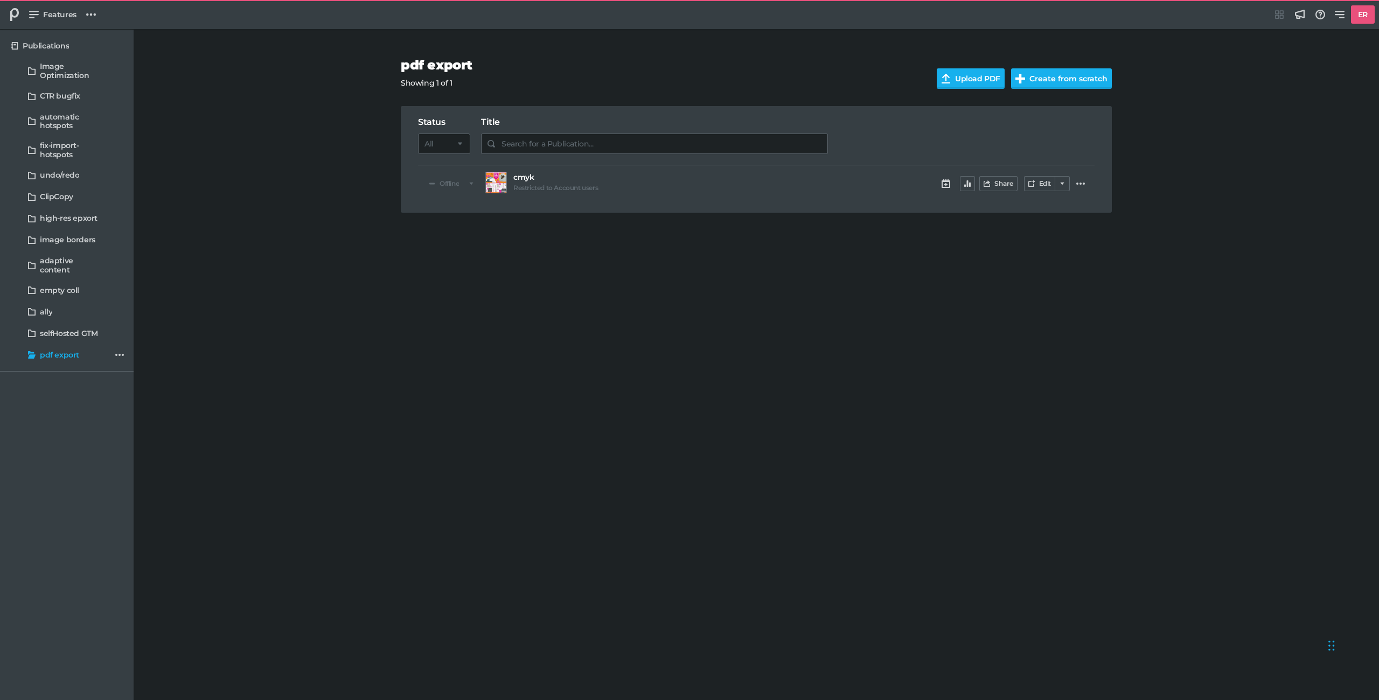
click at [518, 176] on h5 "cmyk" at bounding box center [670, 177] width 315 height 9
select select "sp"
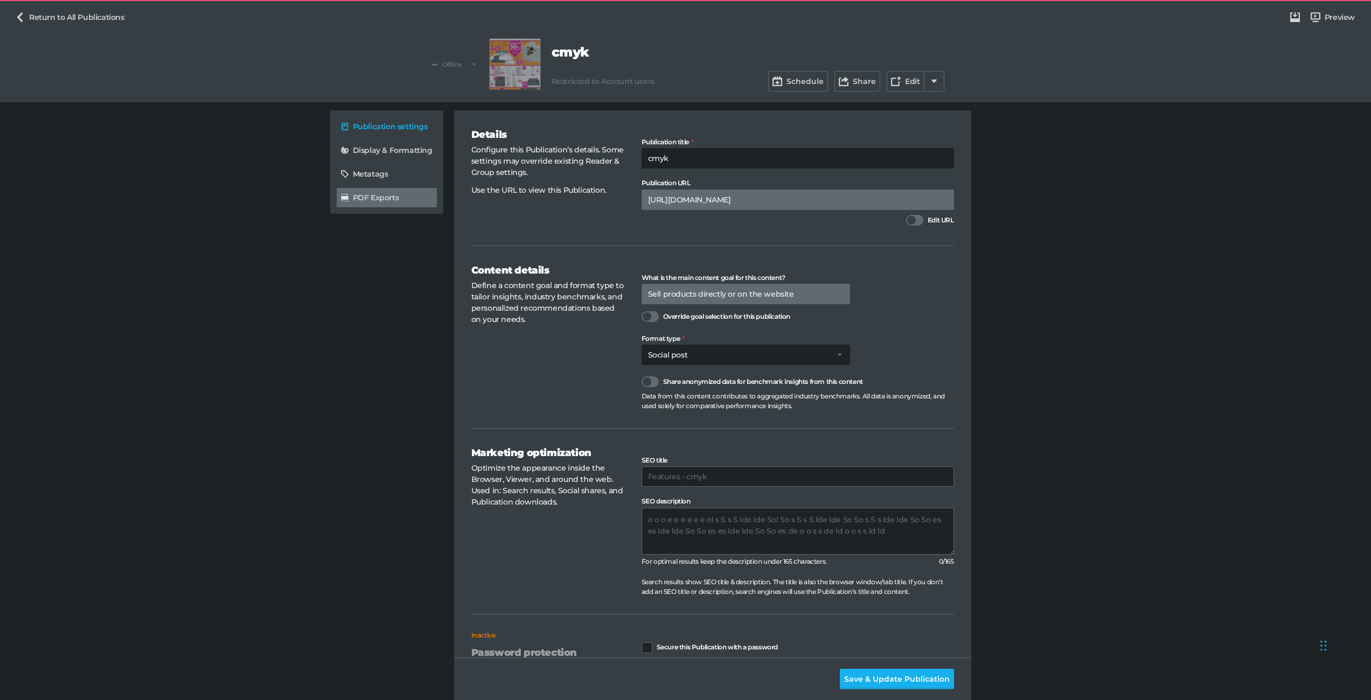
click at [353, 198] on h5 "PDF Exports" at bounding box center [376, 197] width 46 height 9
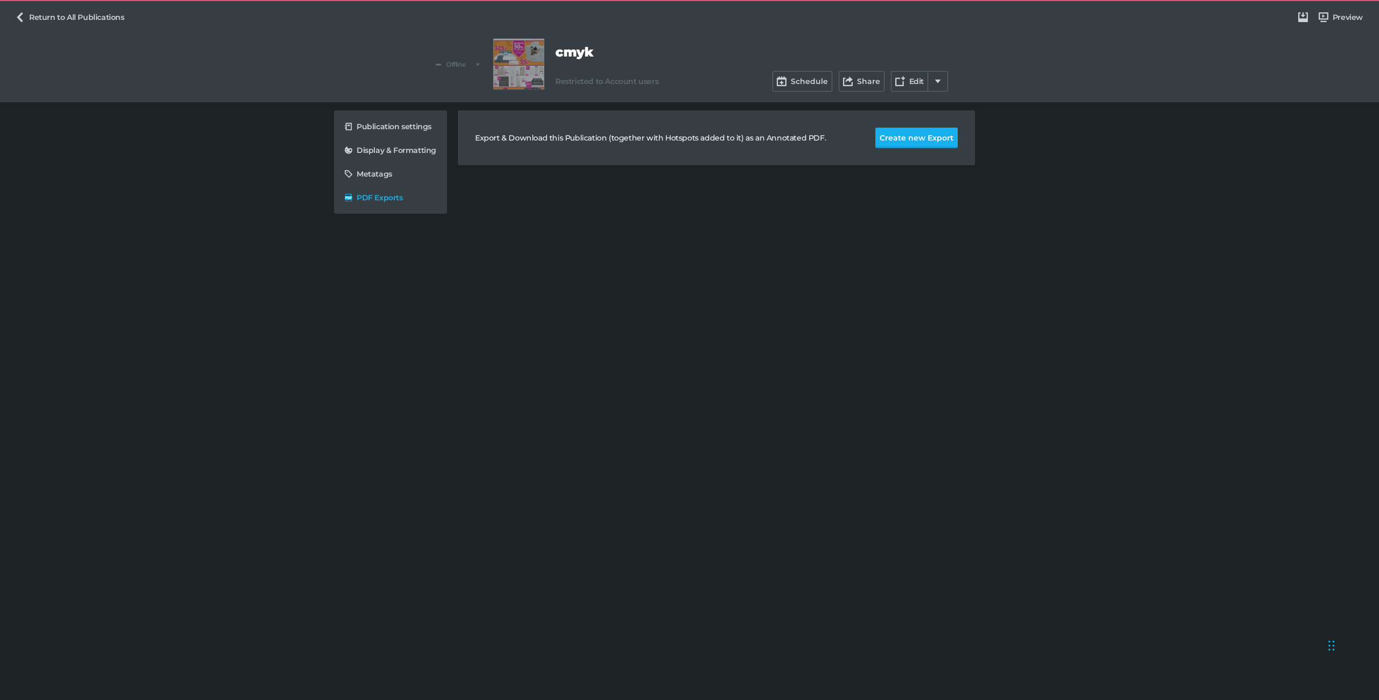
click at [906, 151] on div "Export & Download this Publication (together with Hotspots added to it) as an A…" at bounding box center [716, 137] width 517 height 55
click at [908, 147] on button "Create new Export" at bounding box center [917, 138] width 82 height 20
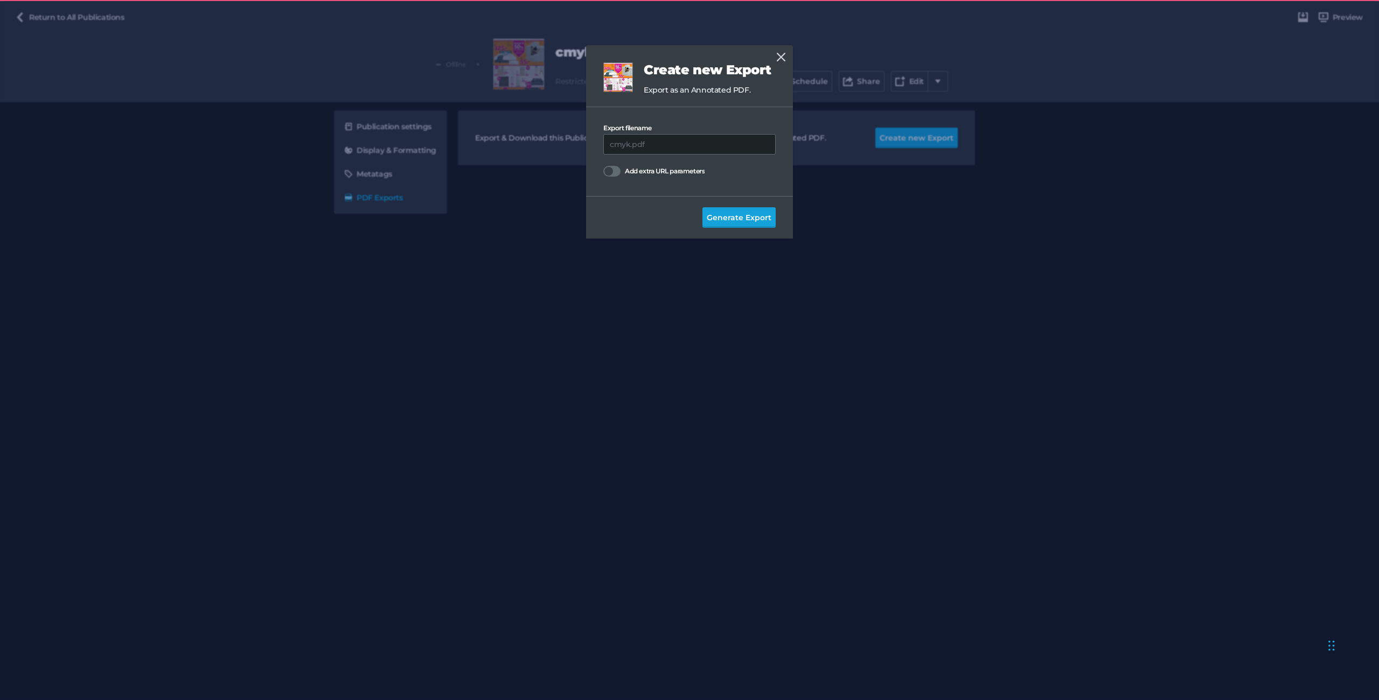
click at [733, 211] on button "Generate Export" at bounding box center [739, 217] width 73 height 20
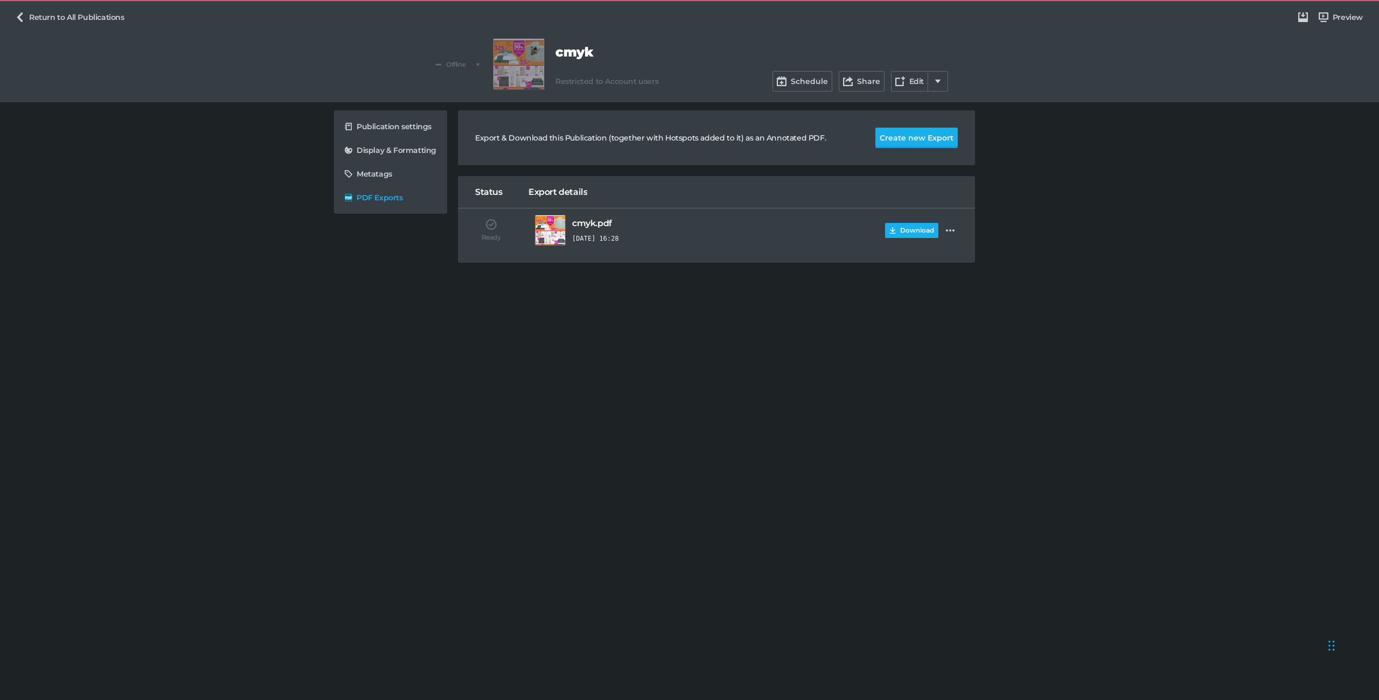
click at [900, 228] on button "Download" at bounding box center [911, 230] width 53 height 15
click at [895, 140] on button "Create new Export" at bounding box center [917, 138] width 82 height 20
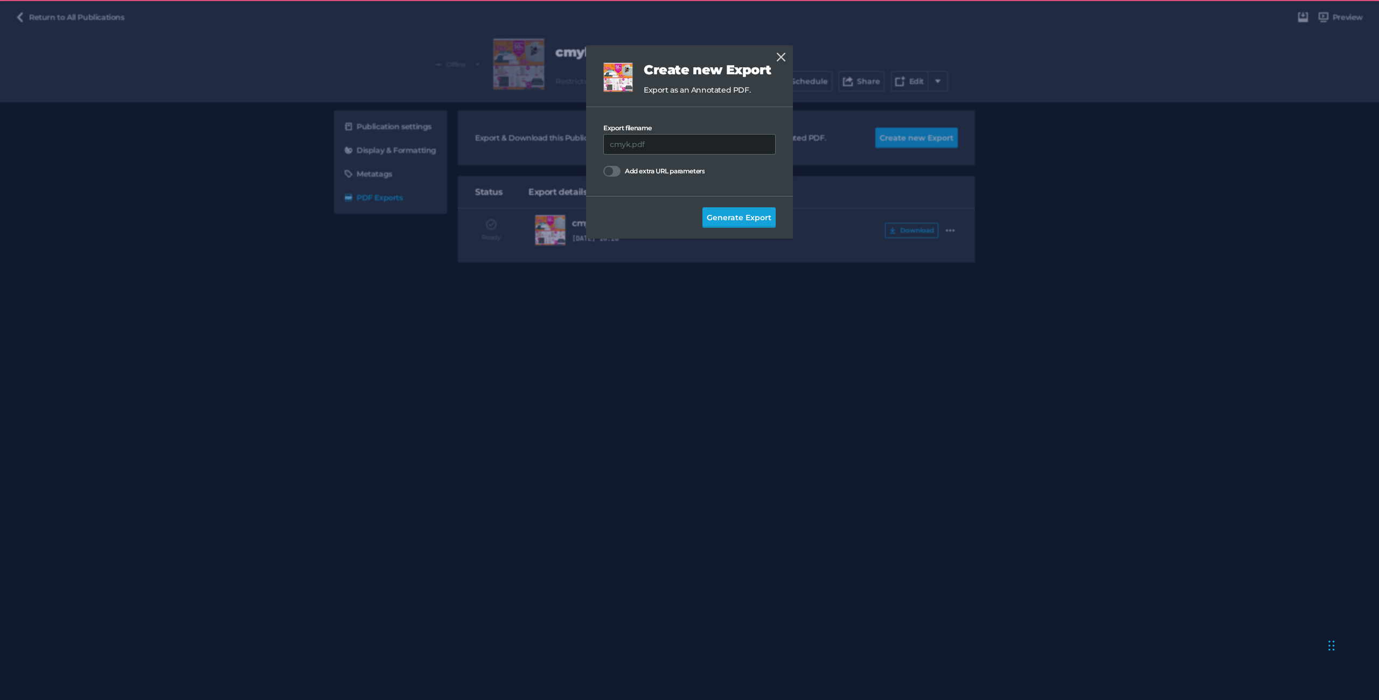
click at [734, 220] on span "Generate Export" at bounding box center [739, 218] width 65 height 12
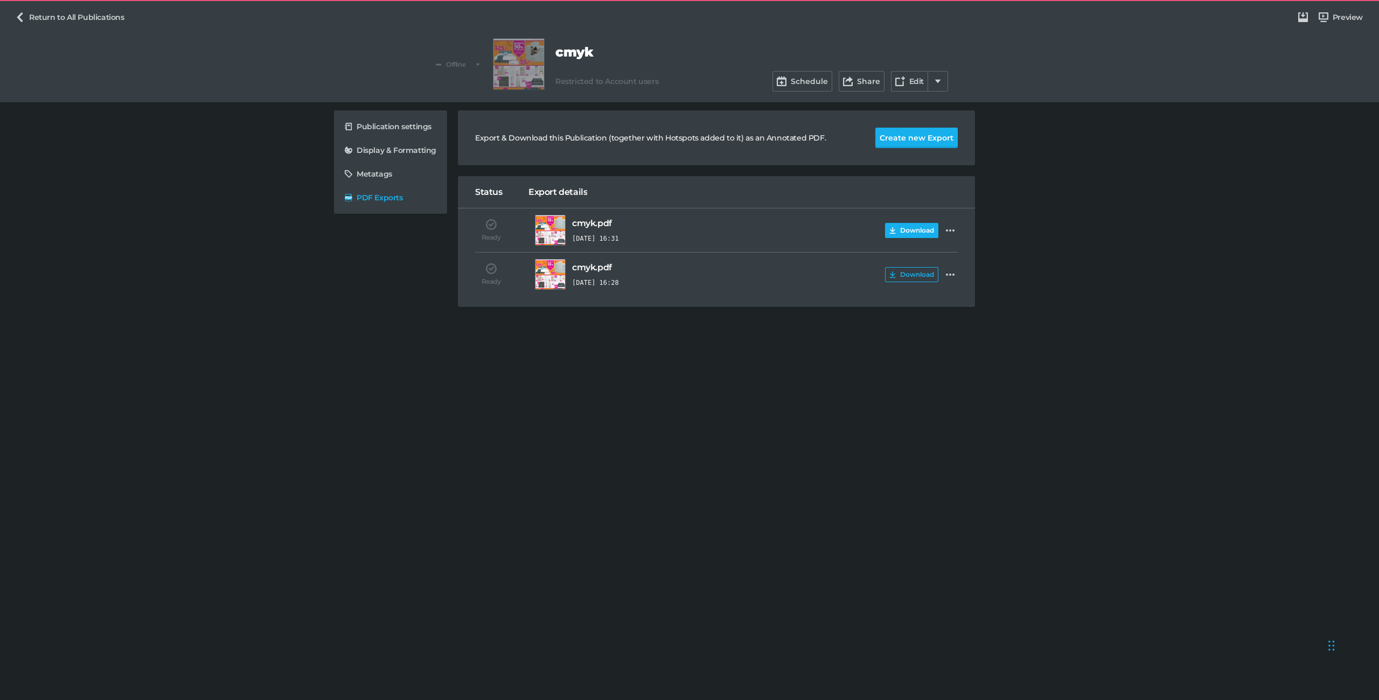
click at [886, 232] on button "Download" at bounding box center [911, 230] width 53 height 15
